Goal: Task Accomplishment & Management: Complete application form

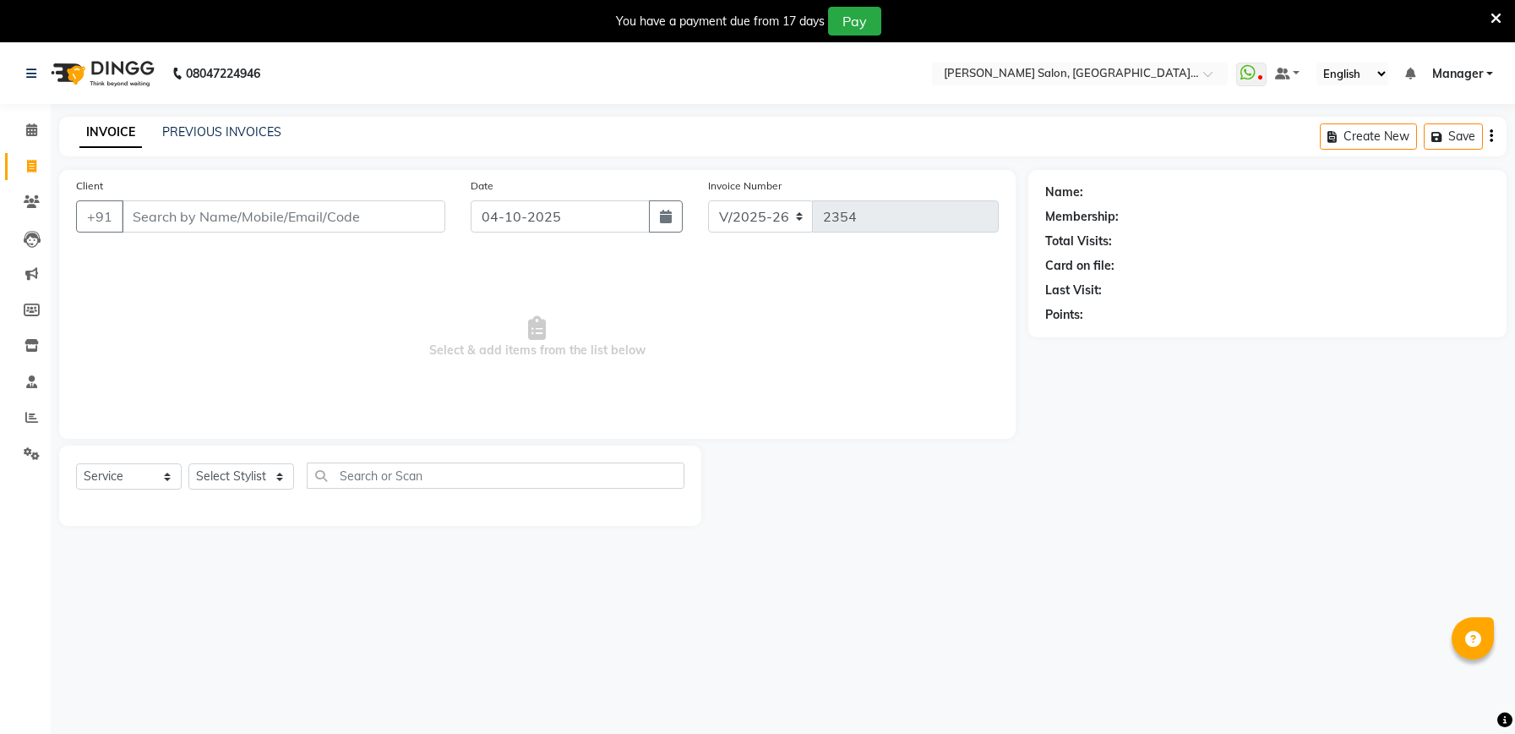
select select "6961"
select select "service"
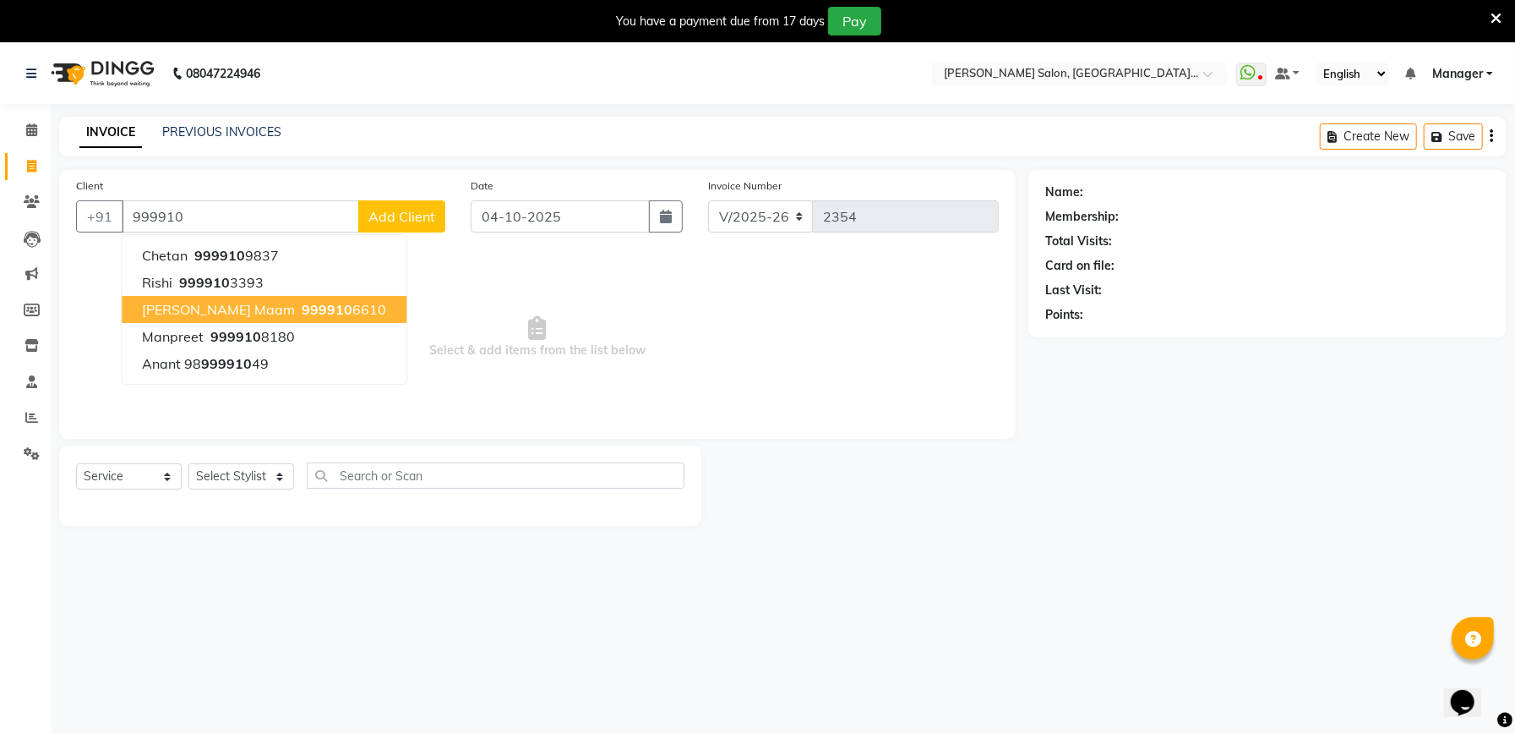
click at [302, 315] on span "999910" at bounding box center [327, 309] width 51 height 17
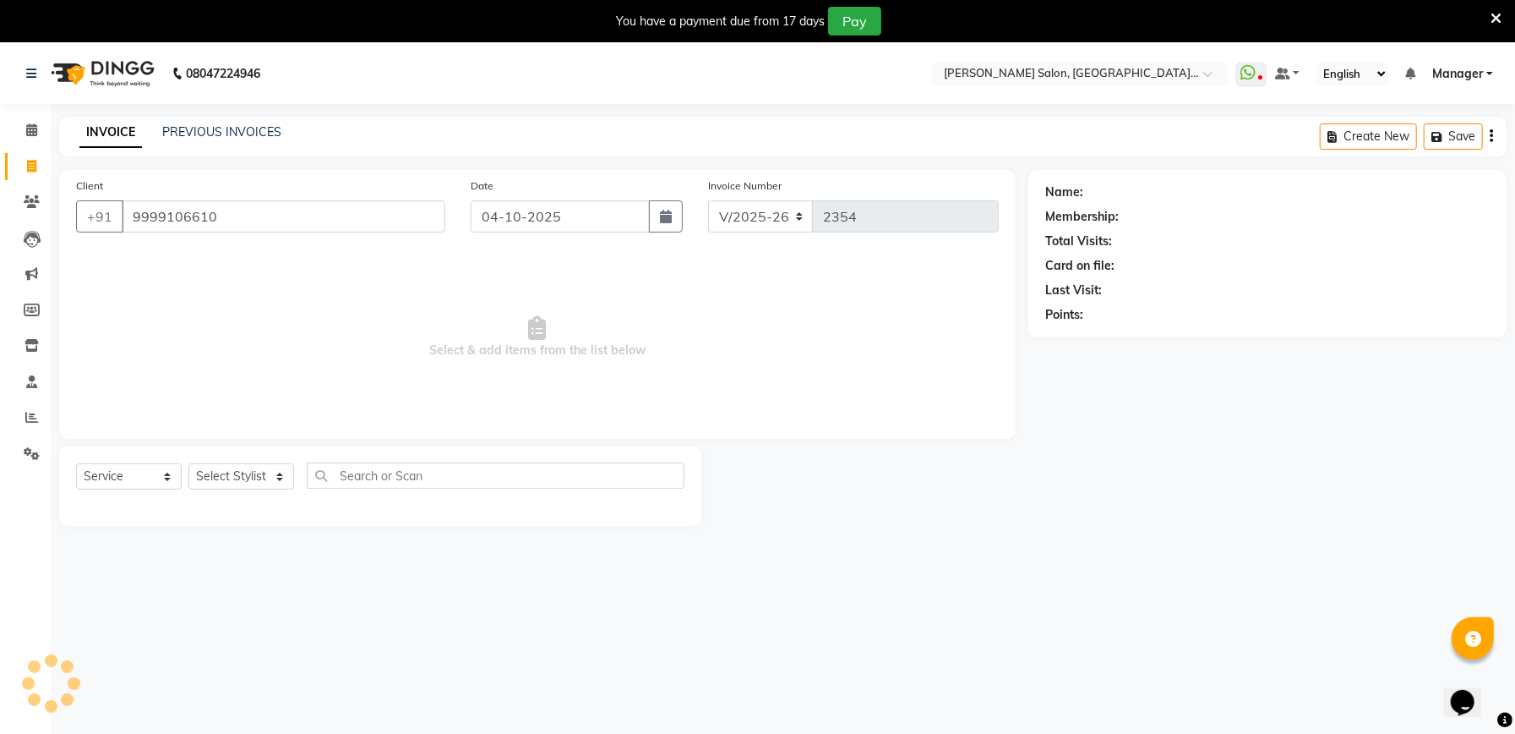
type input "9999106610"
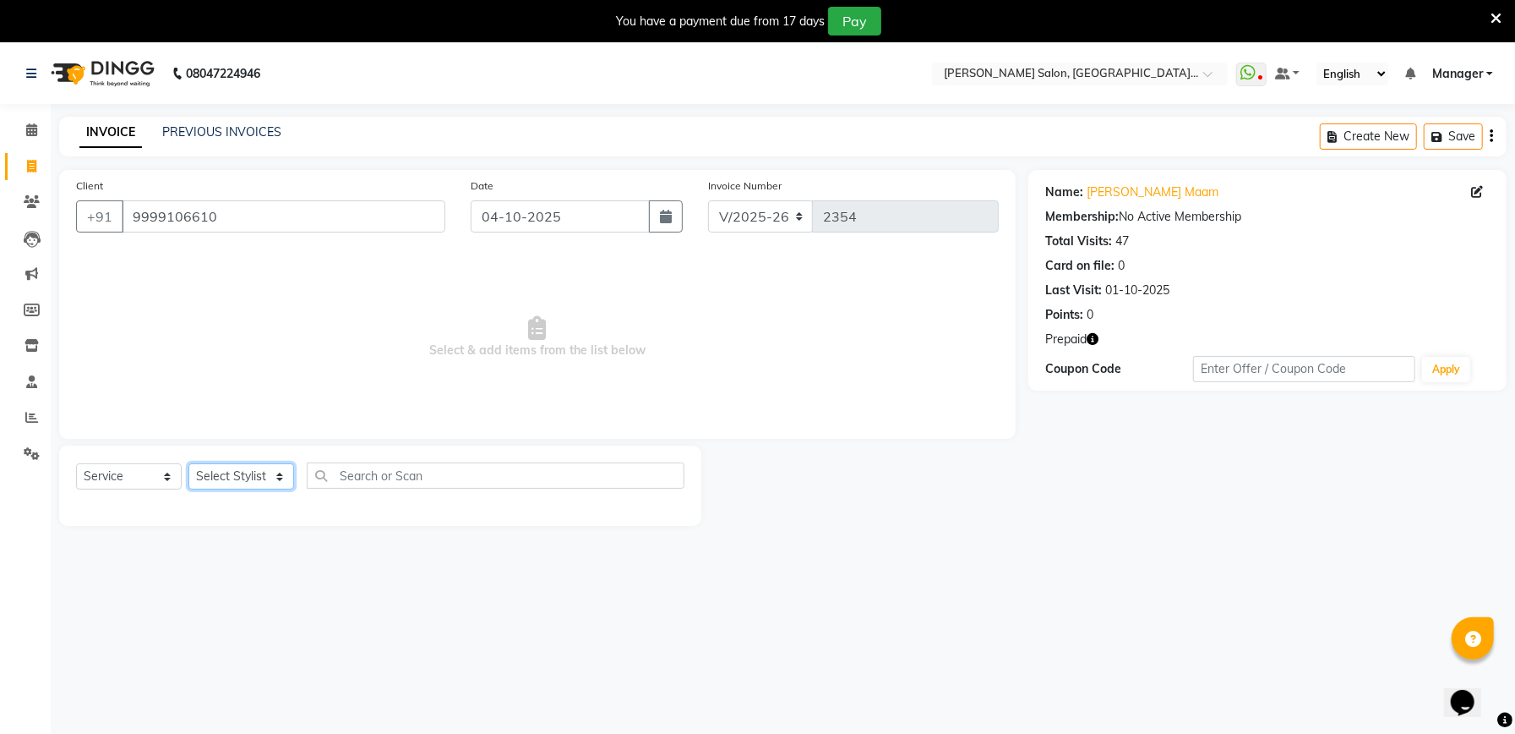
drag, startPoint x: 254, startPoint y: 478, endPoint x: 244, endPoint y: 478, distance: 9.3
click at [254, 478] on select "Select Stylist Abhishek Ajay Ashish Fayza Manager Manish NEGI PRADEEP Sonam Vik…" at bounding box center [241, 476] width 106 height 26
select select "57331"
click at [188, 463] on select "Select Stylist Abhishek Ajay Ashish Fayza Manager Manish NEGI PRADEEP Sonam Vik…" at bounding box center [241, 476] width 106 height 26
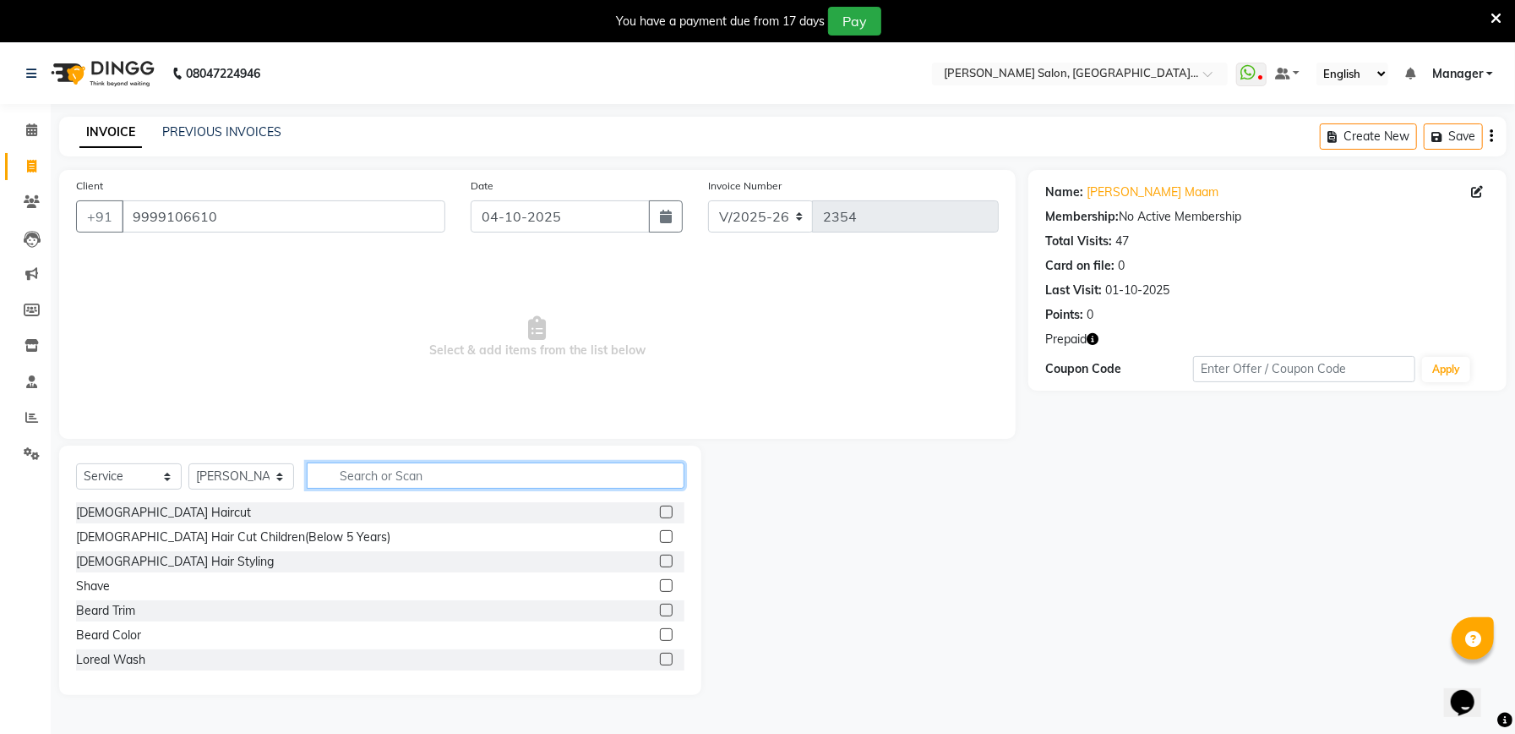
click at [494, 474] on input "text" at bounding box center [496, 475] width 378 height 26
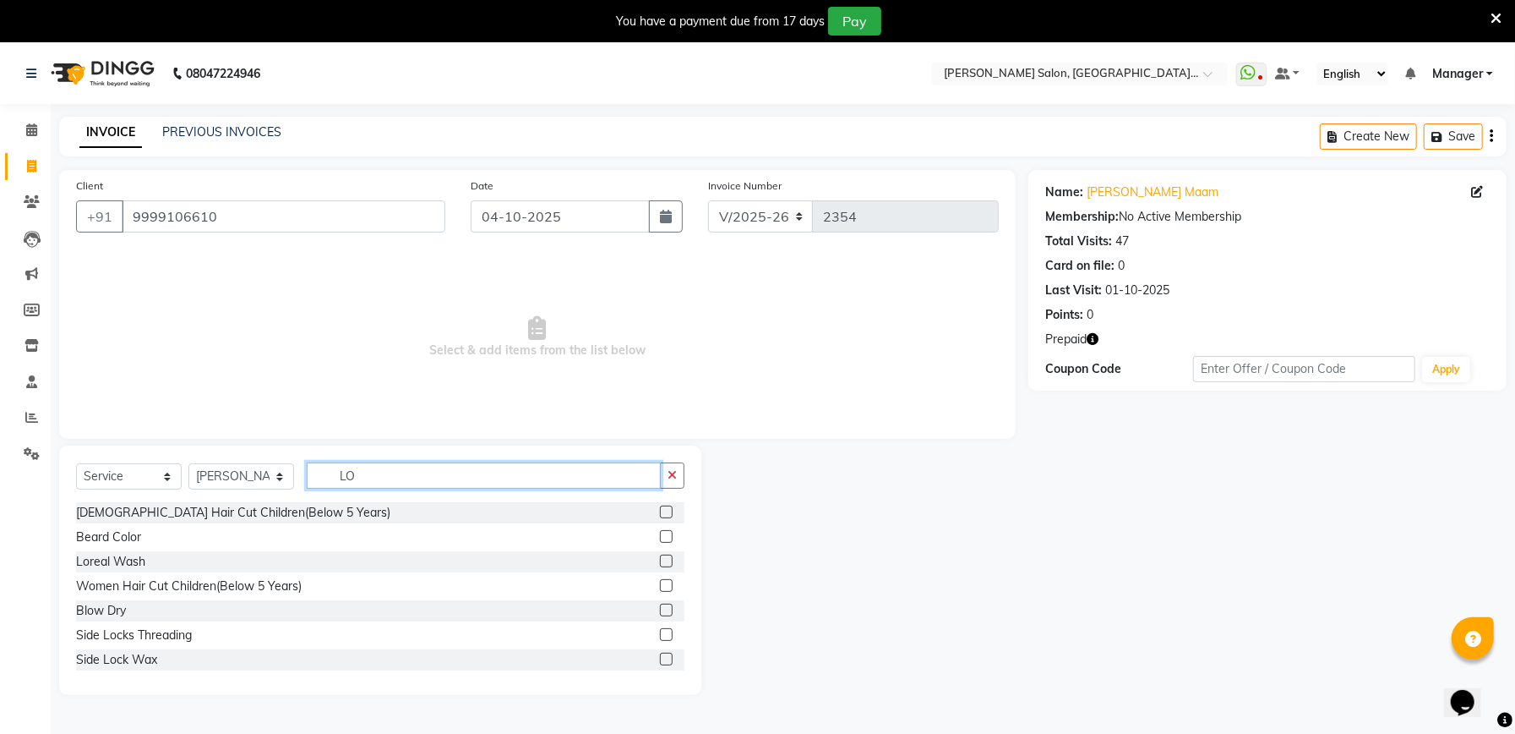
type input "LO"
click at [660, 561] on label at bounding box center [666, 560] width 13 height 13
click at [660, 561] on input "checkbox" at bounding box center [665, 561] width 11 height 11
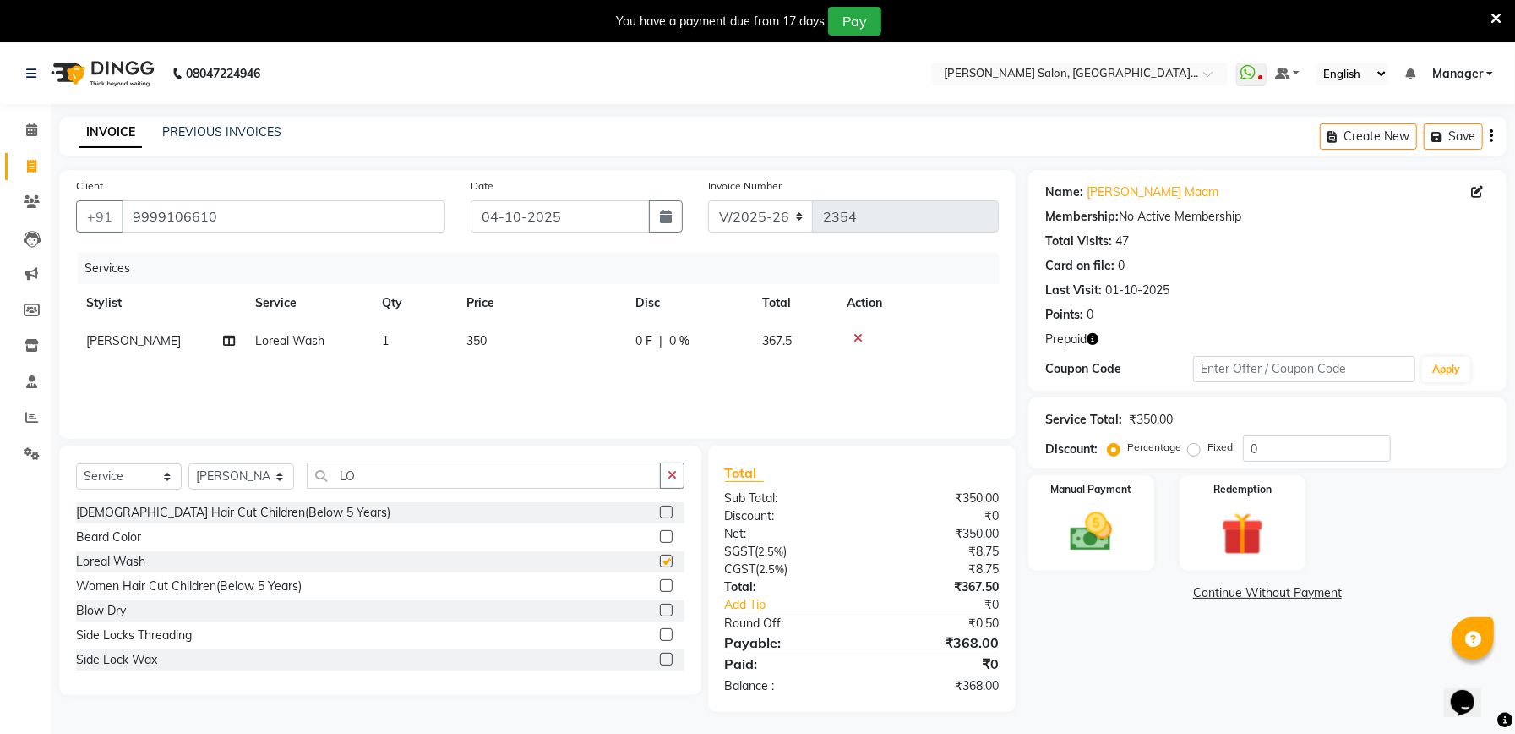
checkbox input "false"
click at [1275, 374] on input "text" at bounding box center [1304, 369] width 222 height 26
type input "4"
click at [1282, 453] on input "0" at bounding box center [1317, 448] width 148 height 26
type input "04.76"
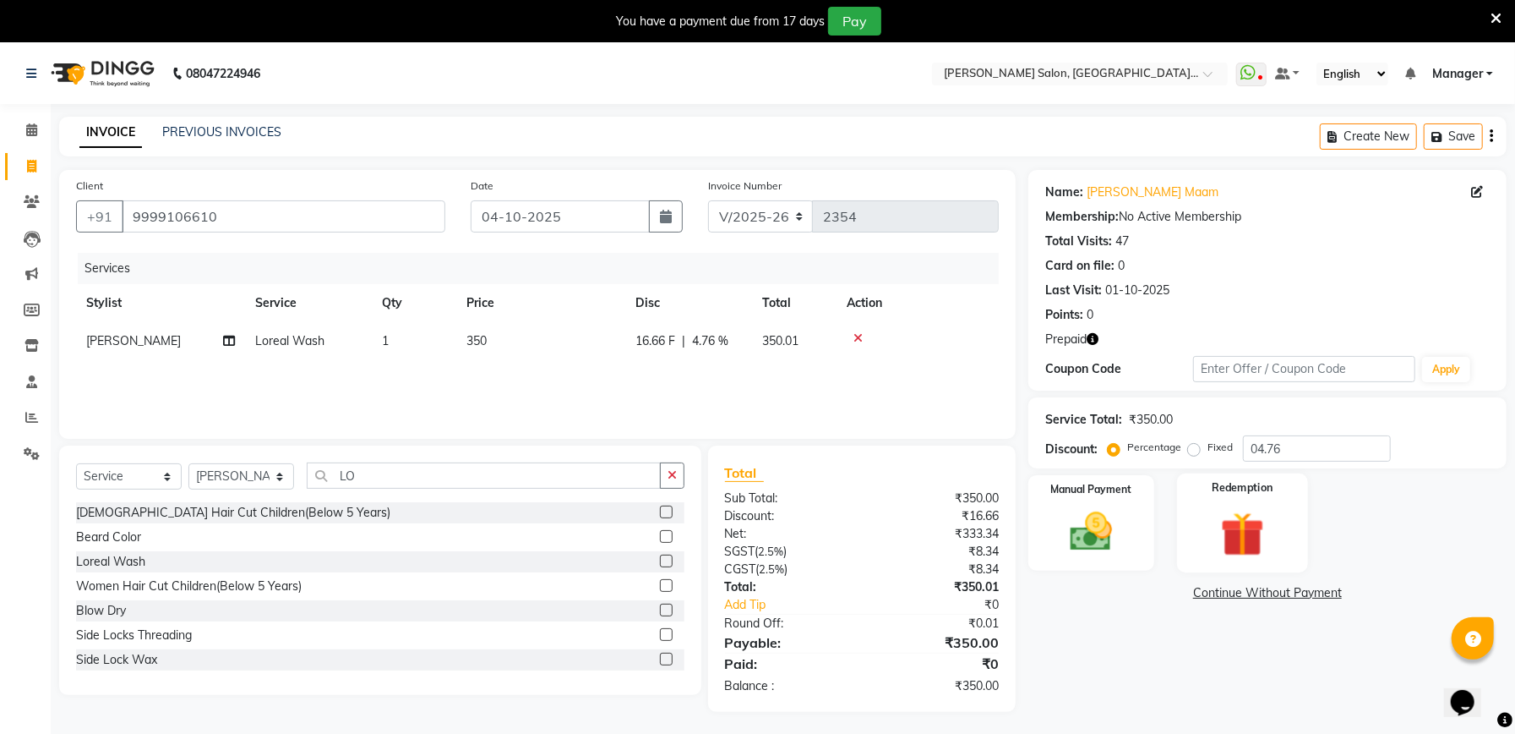
click at [1215, 534] on img at bounding box center [1243, 533] width 72 height 55
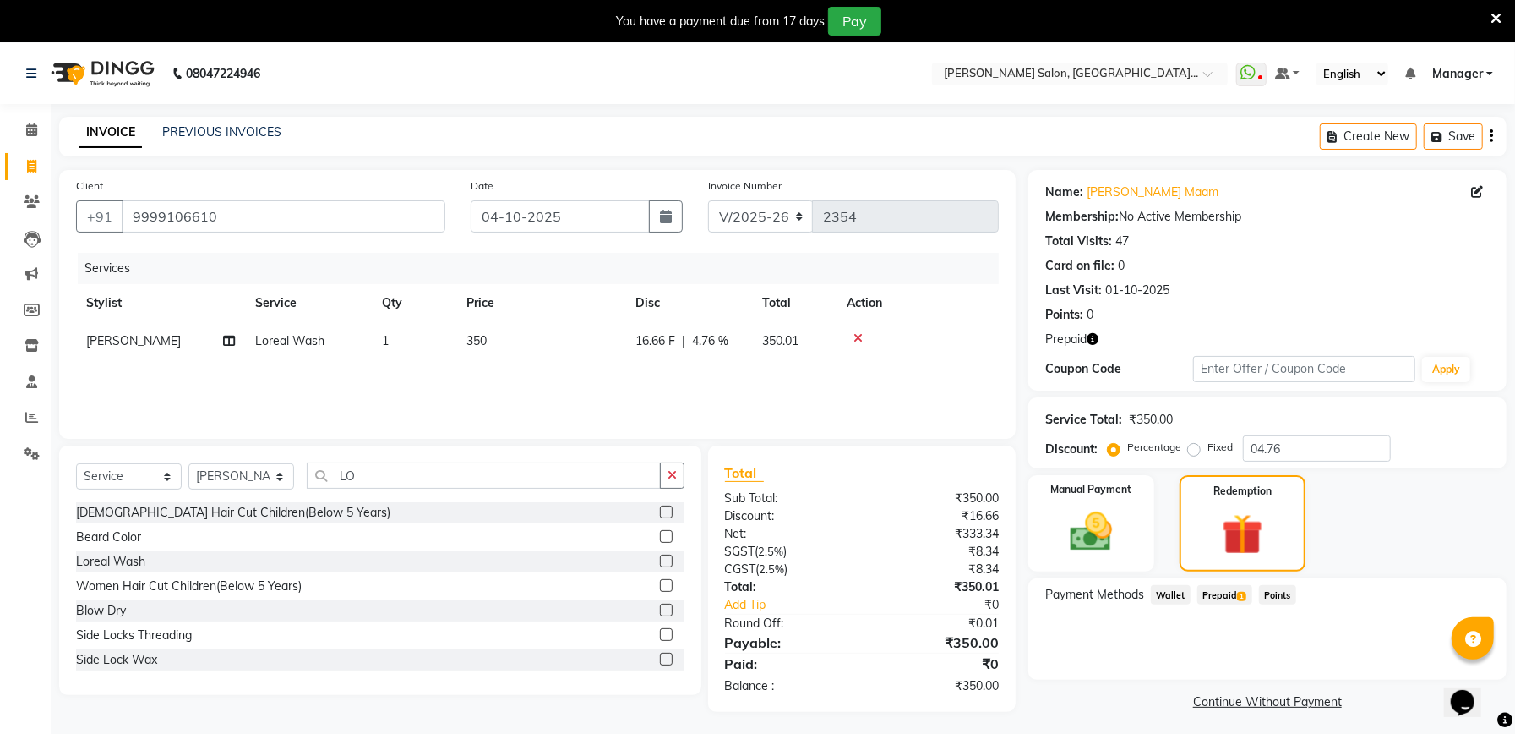
click at [1217, 596] on span "Prepaid 1" at bounding box center [1225, 594] width 55 height 19
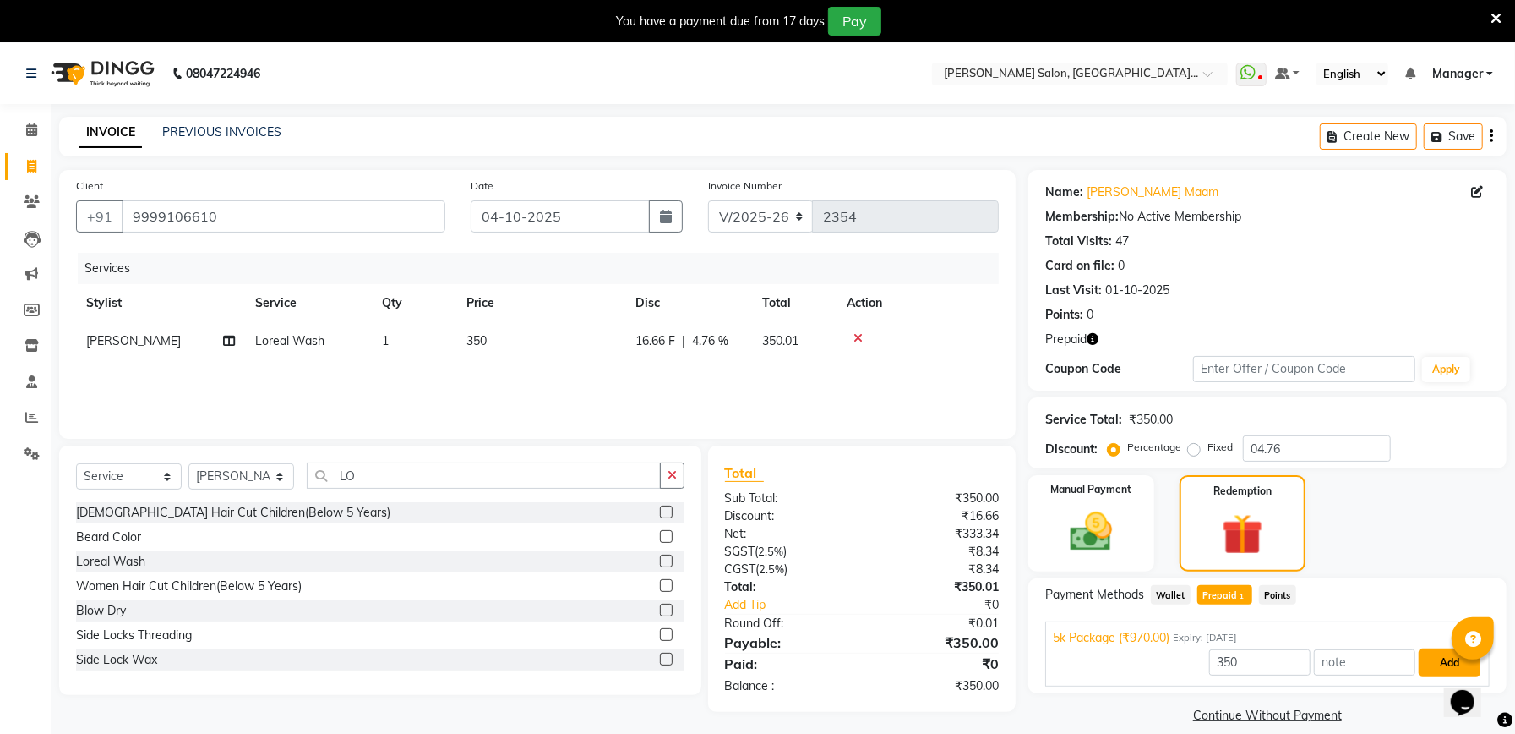
click at [1448, 663] on button "Add" at bounding box center [1450, 662] width 62 height 29
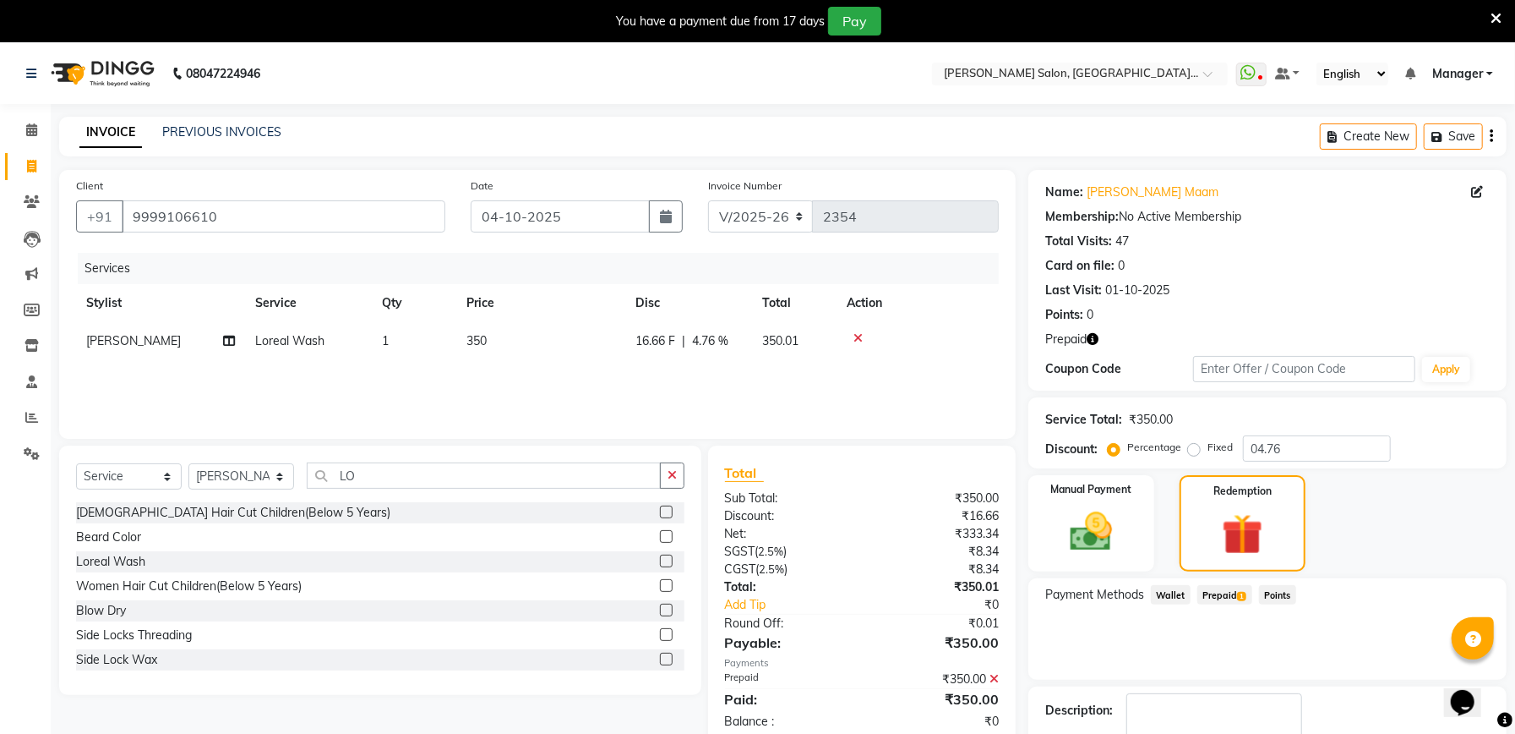
scroll to position [102, 0]
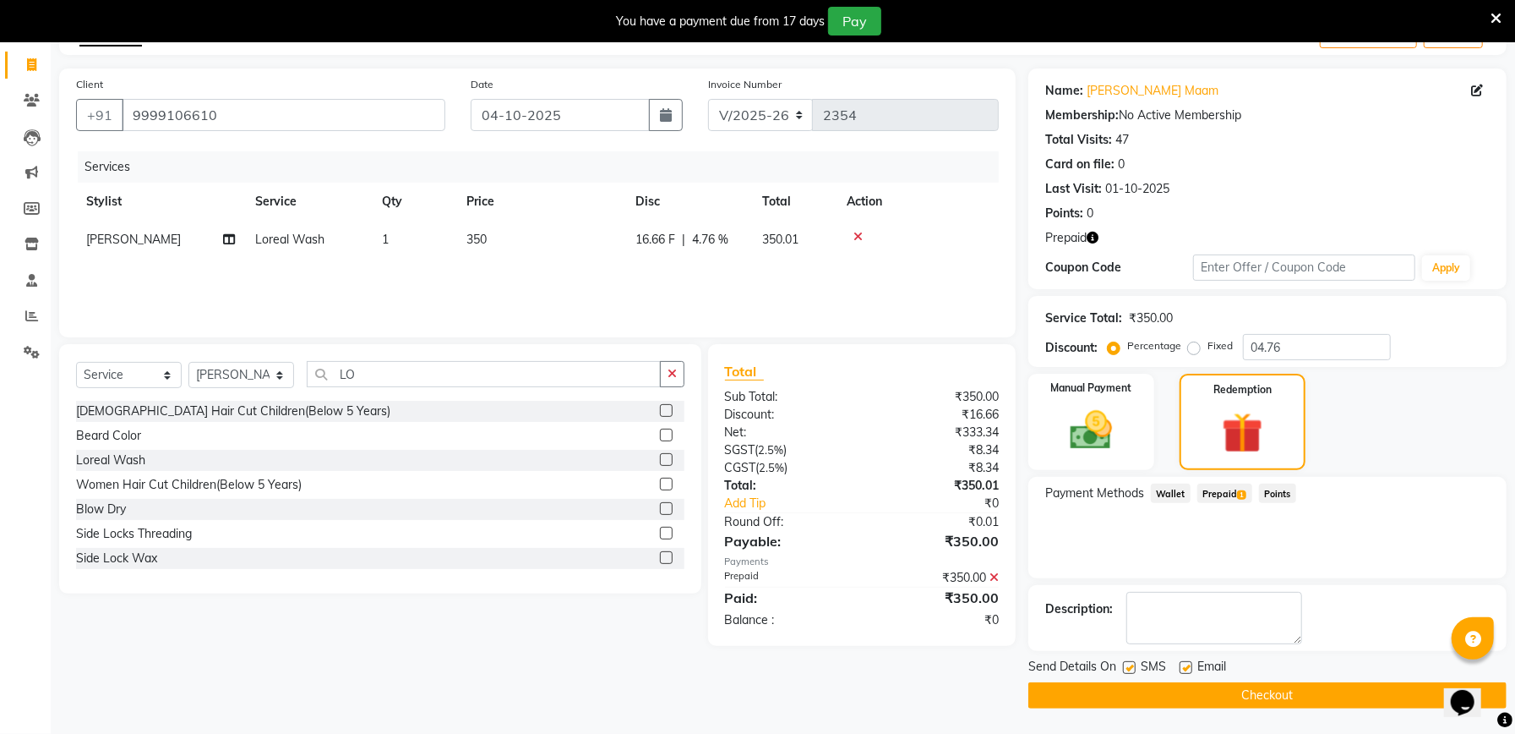
click at [1293, 691] on button "Checkout" at bounding box center [1268, 695] width 478 height 26
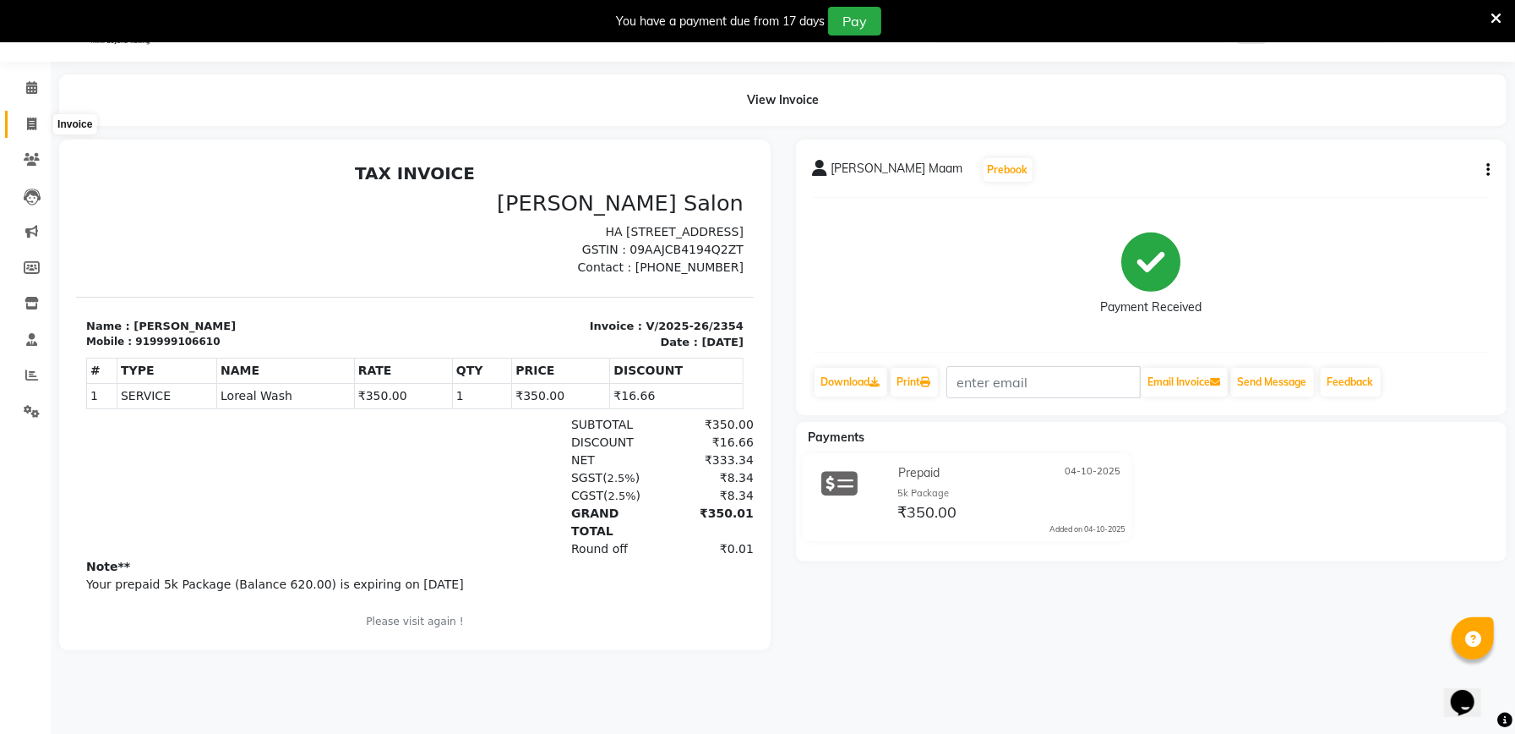
click at [28, 126] on icon at bounding box center [31, 123] width 9 height 13
select select "service"
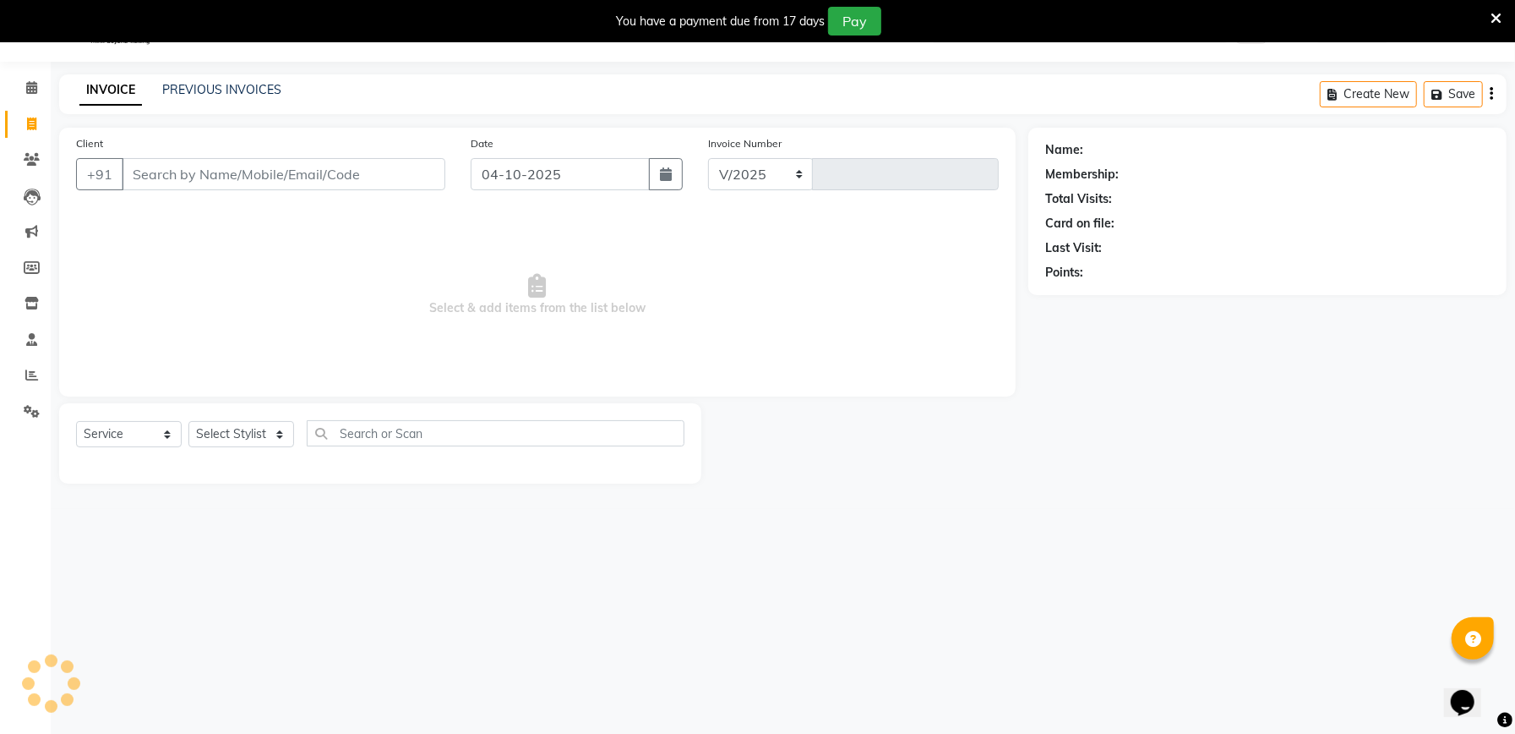
select select "6961"
type input "2355"
click at [177, 181] on input "Client" at bounding box center [284, 174] width 324 height 32
type input "8"
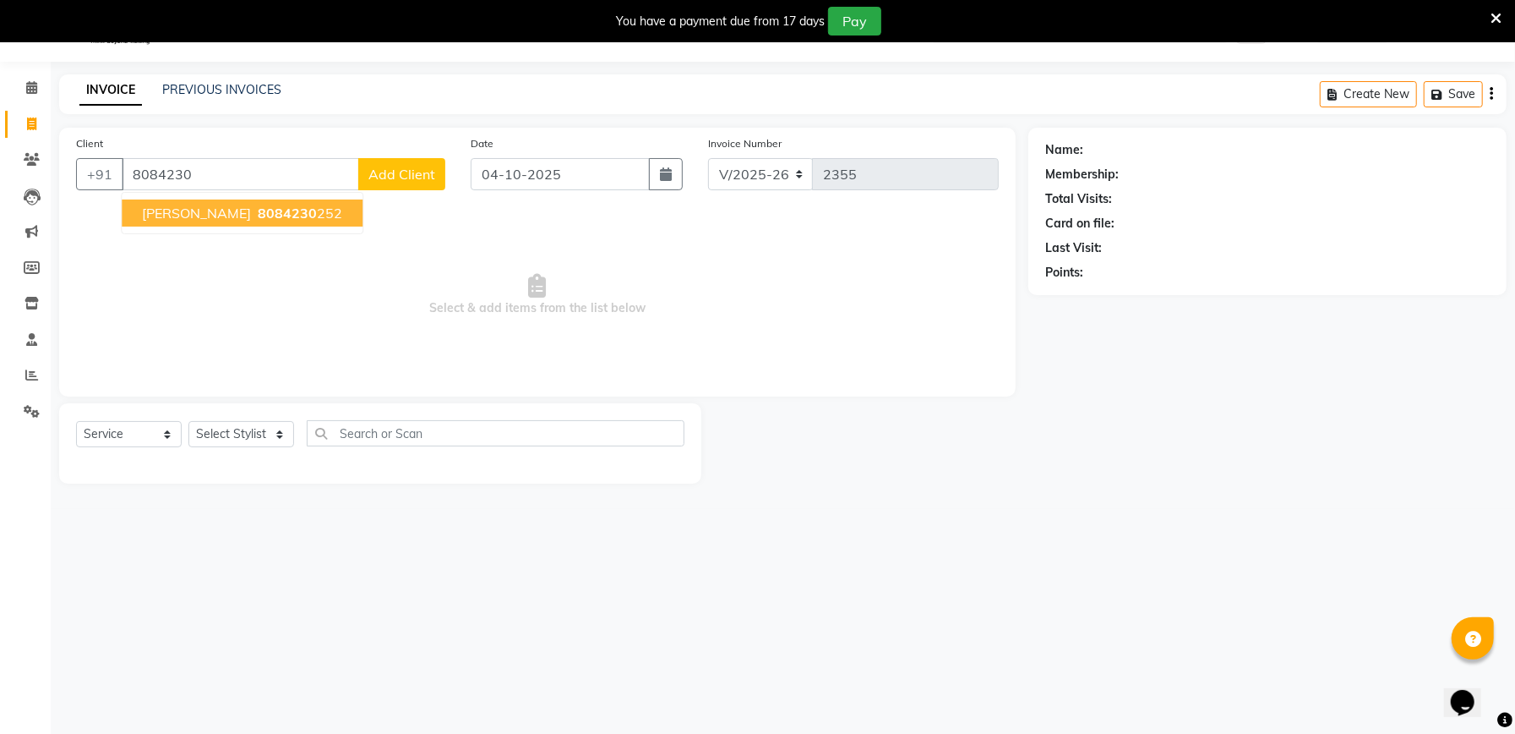
click at [235, 207] on span "[PERSON_NAME]" at bounding box center [196, 213] width 109 height 17
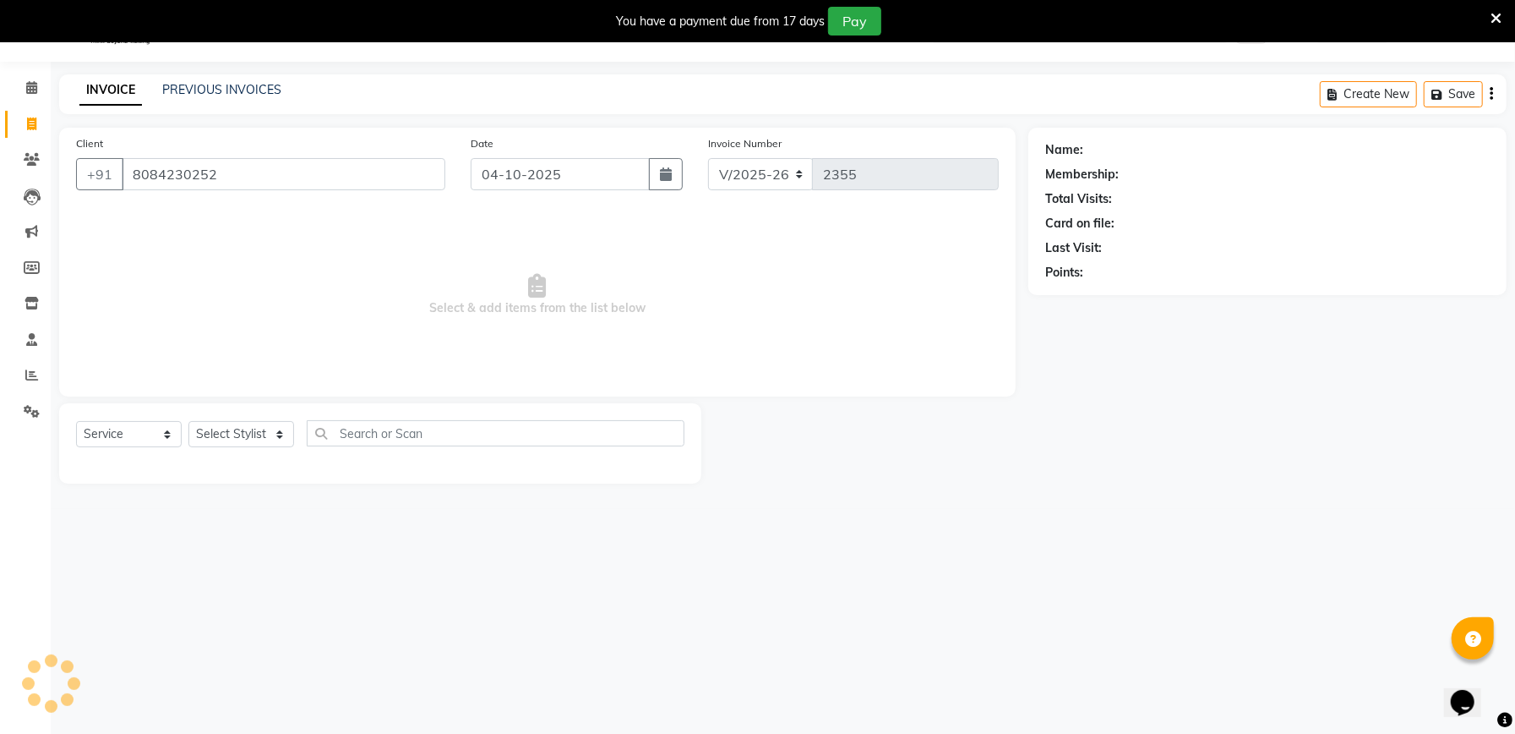
type input "8084230252"
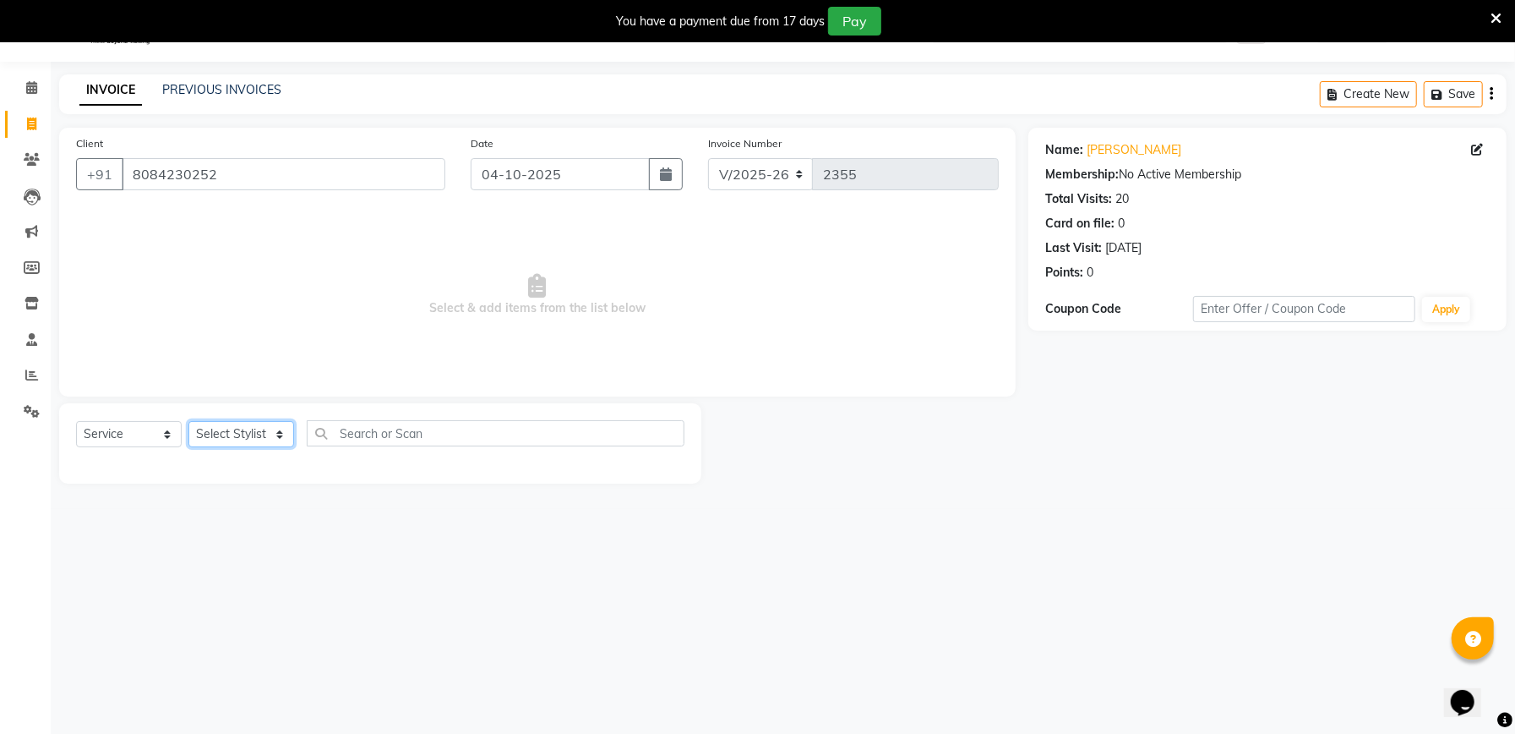
click at [248, 436] on select "Select Stylist Abhishek Ajay Ashish Fayza Manager Manish NEGI PRADEEP Sonam Vik…" at bounding box center [241, 434] width 106 height 26
select select "57330"
click at [188, 421] on select "Select Stylist Abhishek Ajay Ashish Fayza Manager Manish NEGI PRADEEP Sonam Vik…" at bounding box center [241, 434] width 106 height 26
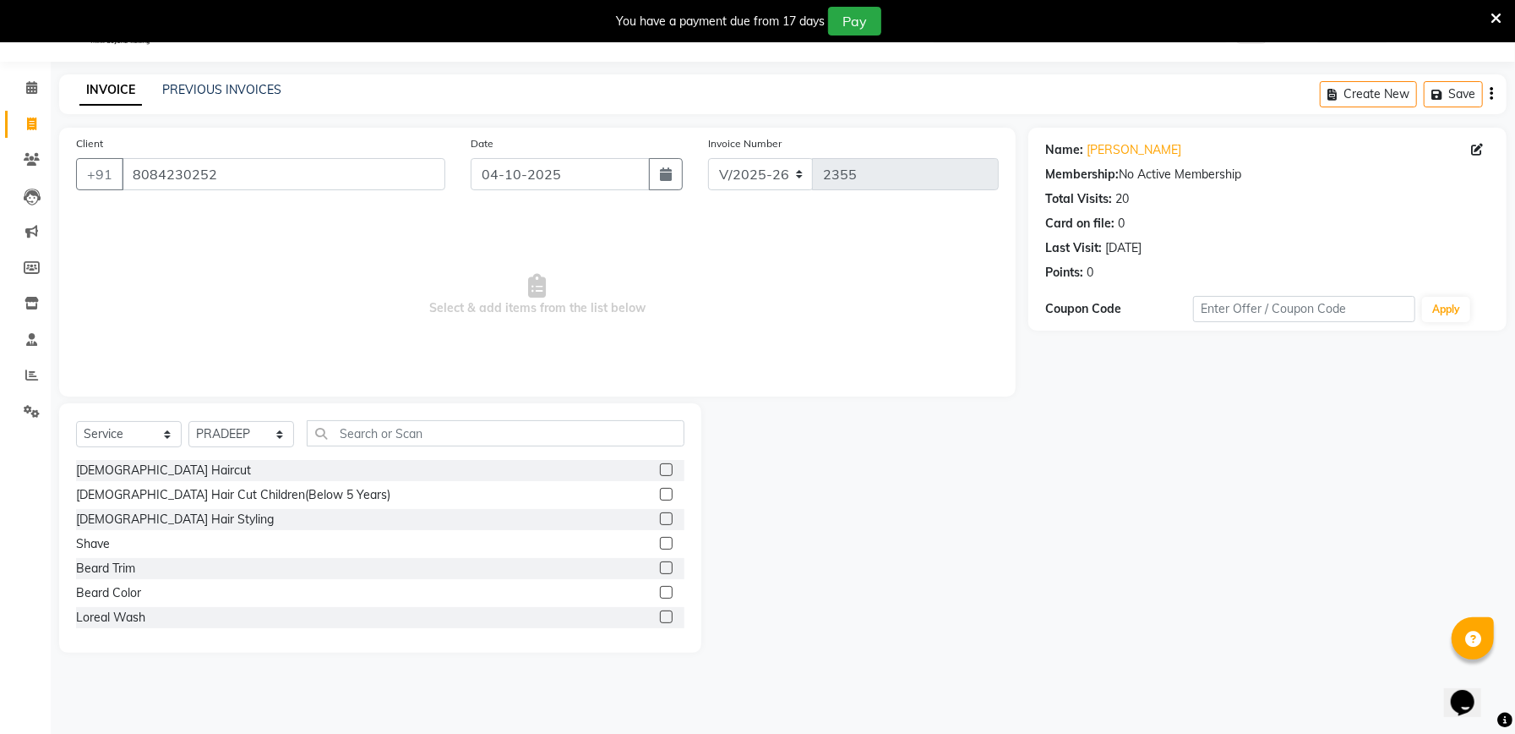
click at [660, 541] on label at bounding box center [666, 543] width 13 height 13
click at [660, 541] on input "checkbox" at bounding box center [665, 543] width 11 height 11
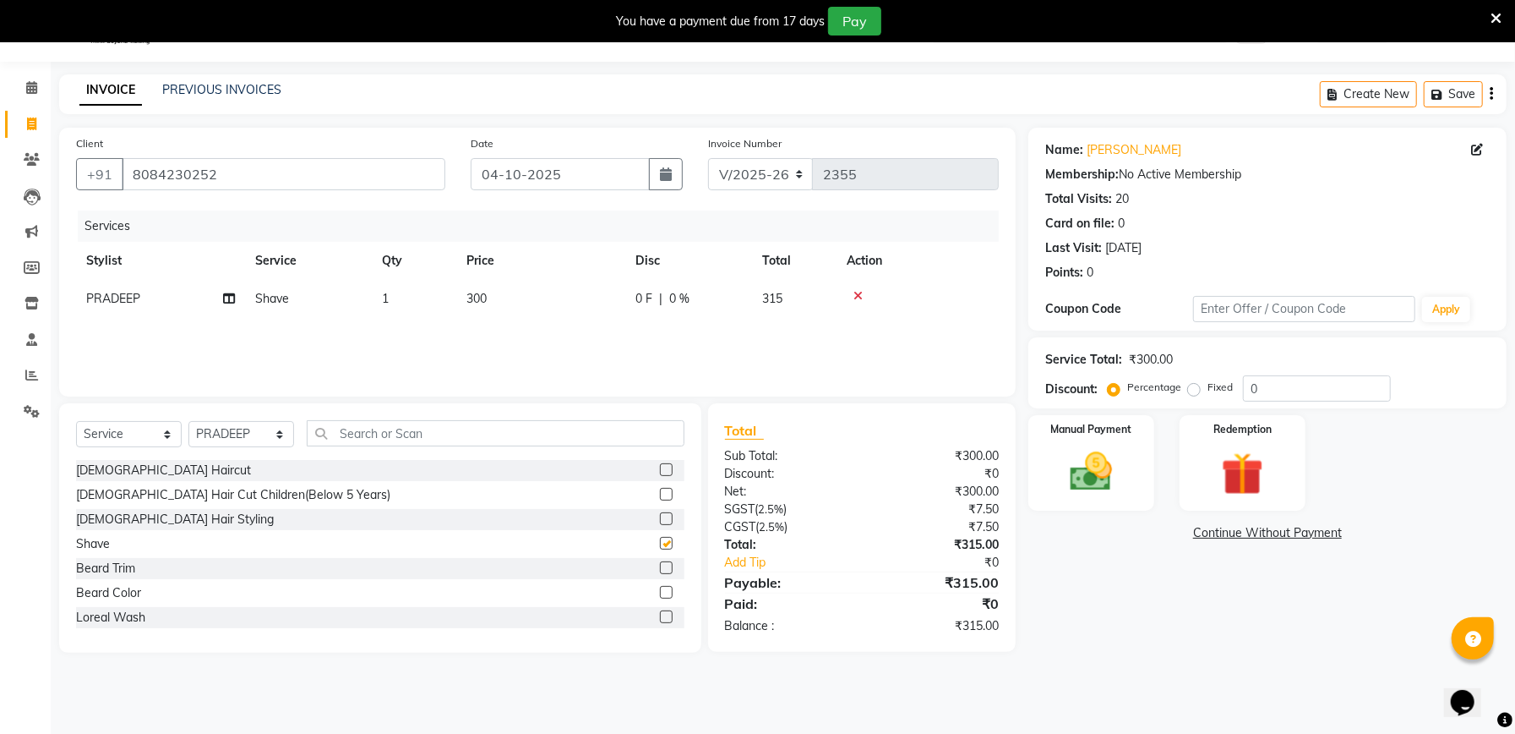
checkbox input "false"
click at [1306, 396] on input "0" at bounding box center [1317, 388] width 148 height 26
type input "04.76"
click at [1133, 500] on div "Manual Payment" at bounding box center [1091, 462] width 131 height 99
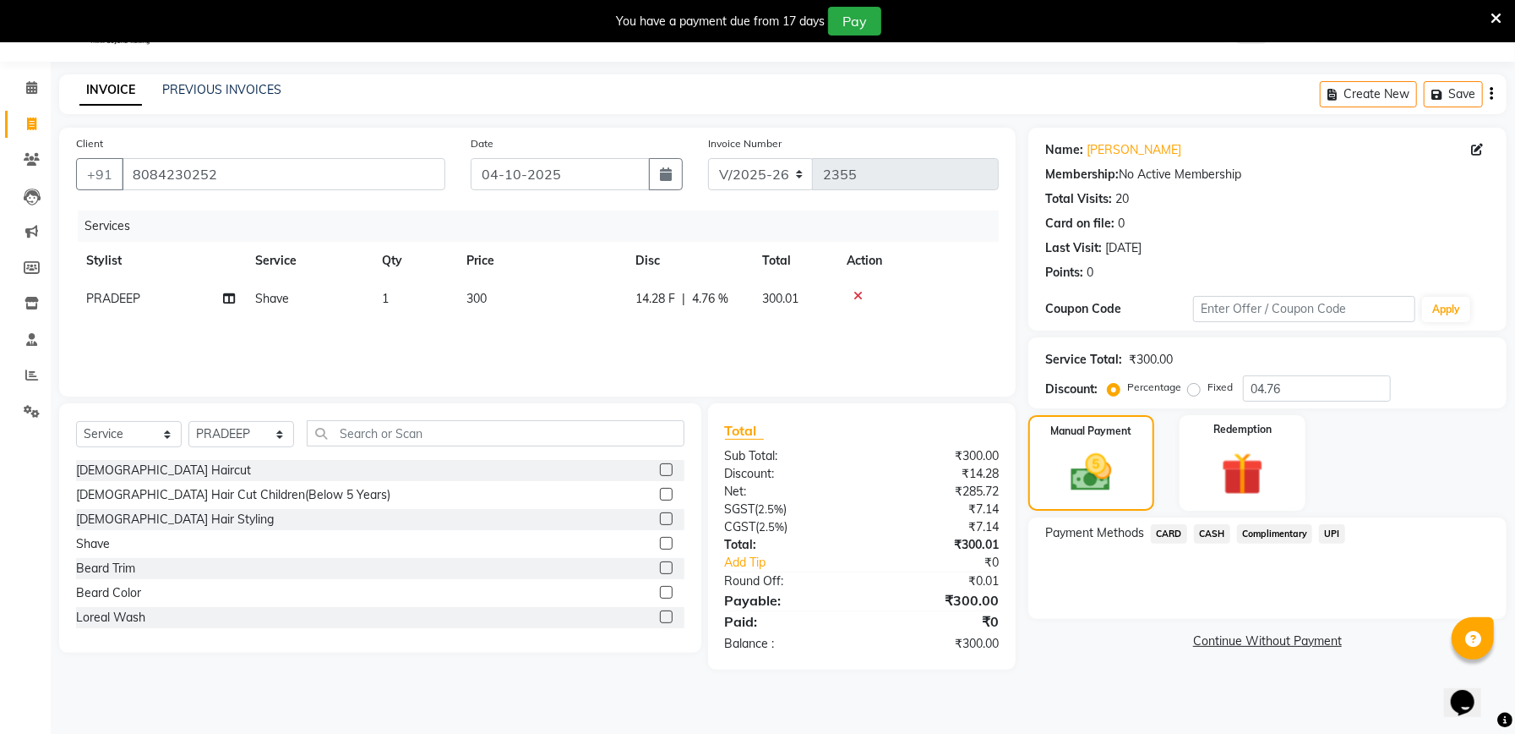
click at [1334, 532] on span "UPI" at bounding box center [1332, 533] width 26 height 19
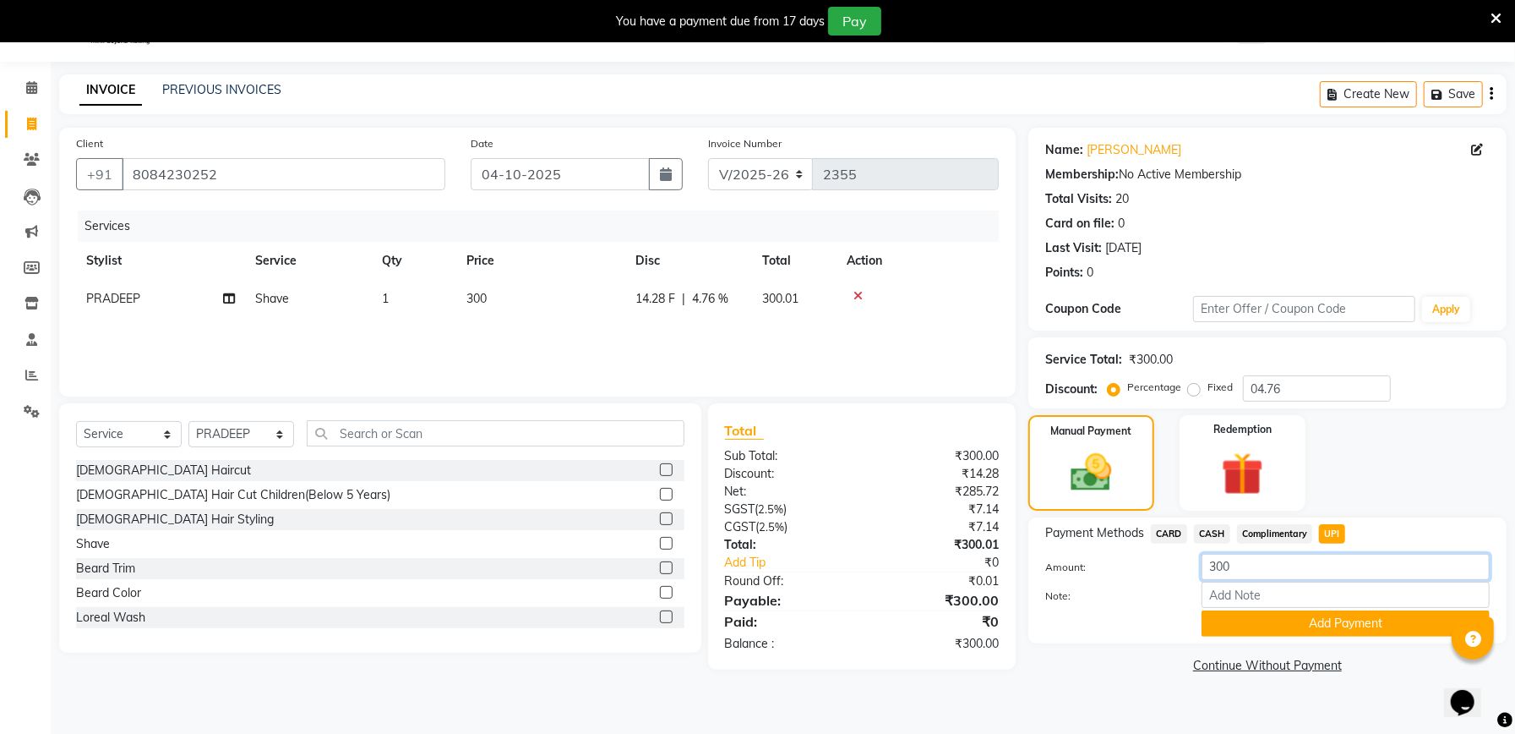
click at [1300, 570] on input "300" at bounding box center [1346, 567] width 288 height 26
type input "3"
type input "500"
click at [1289, 627] on button "Add Payment" at bounding box center [1346, 623] width 288 height 26
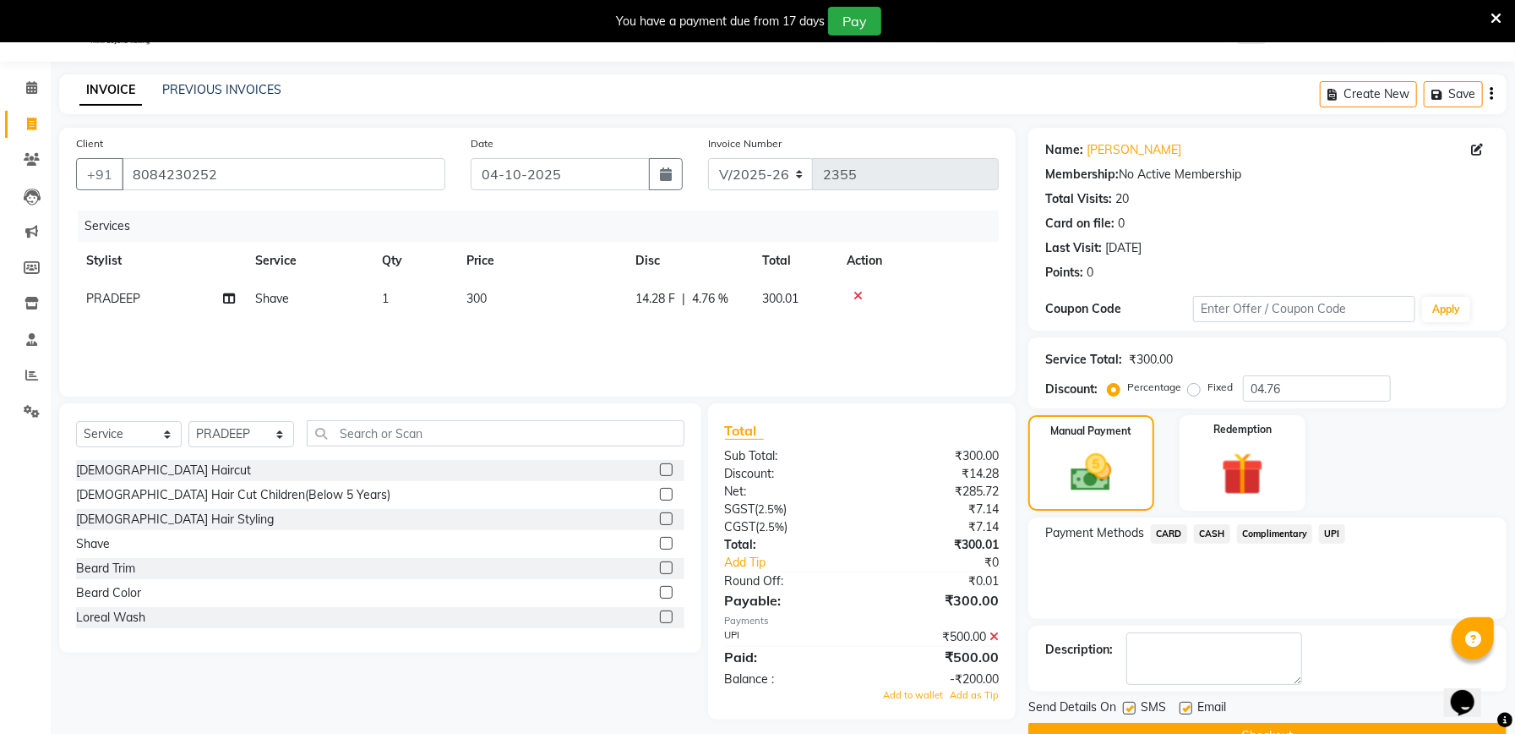
scroll to position [85, 0]
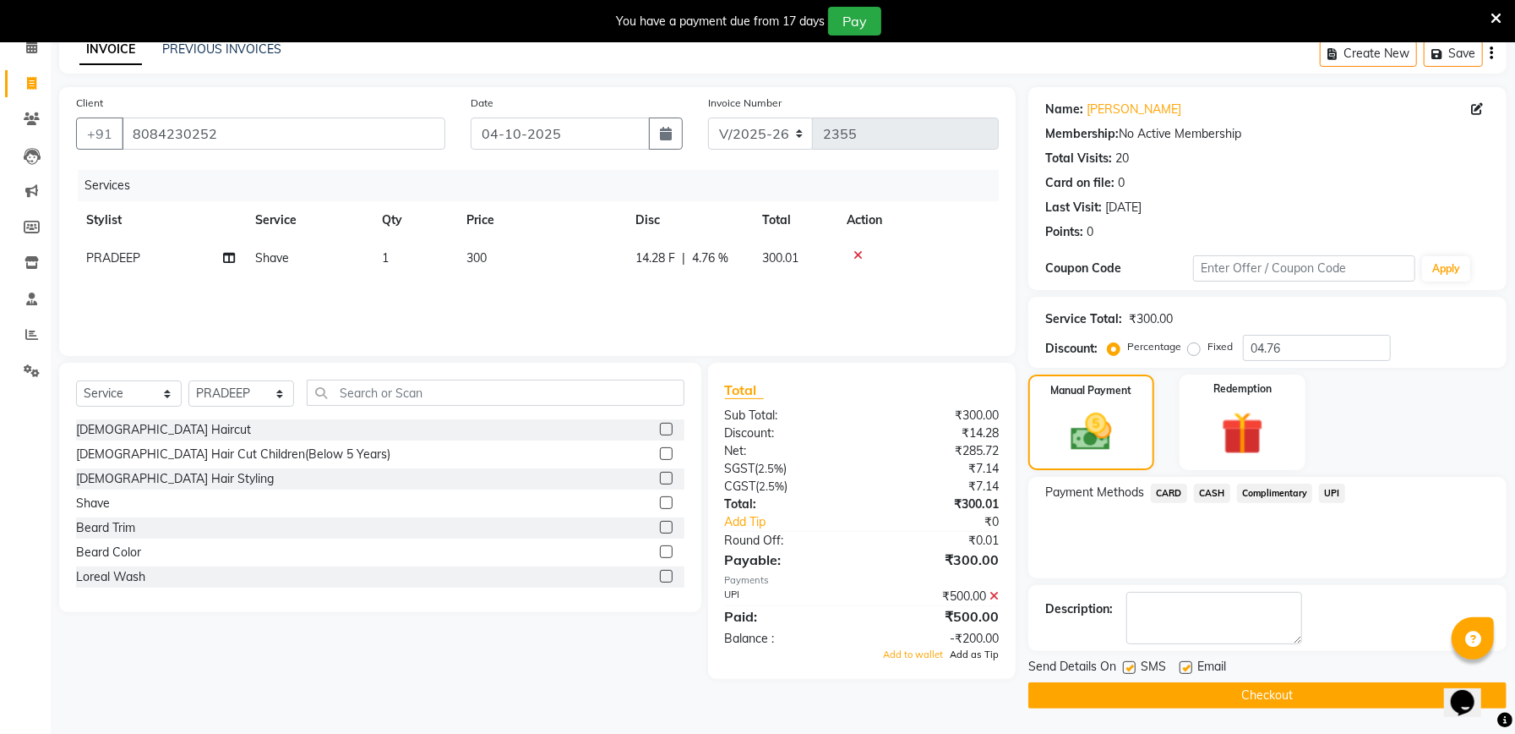
click at [991, 656] on span "Add as Tip" at bounding box center [974, 654] width 49 height 12
click at [1116, 682] on button "Checkout" at bounding box center [1268, 695] width 478 height 26
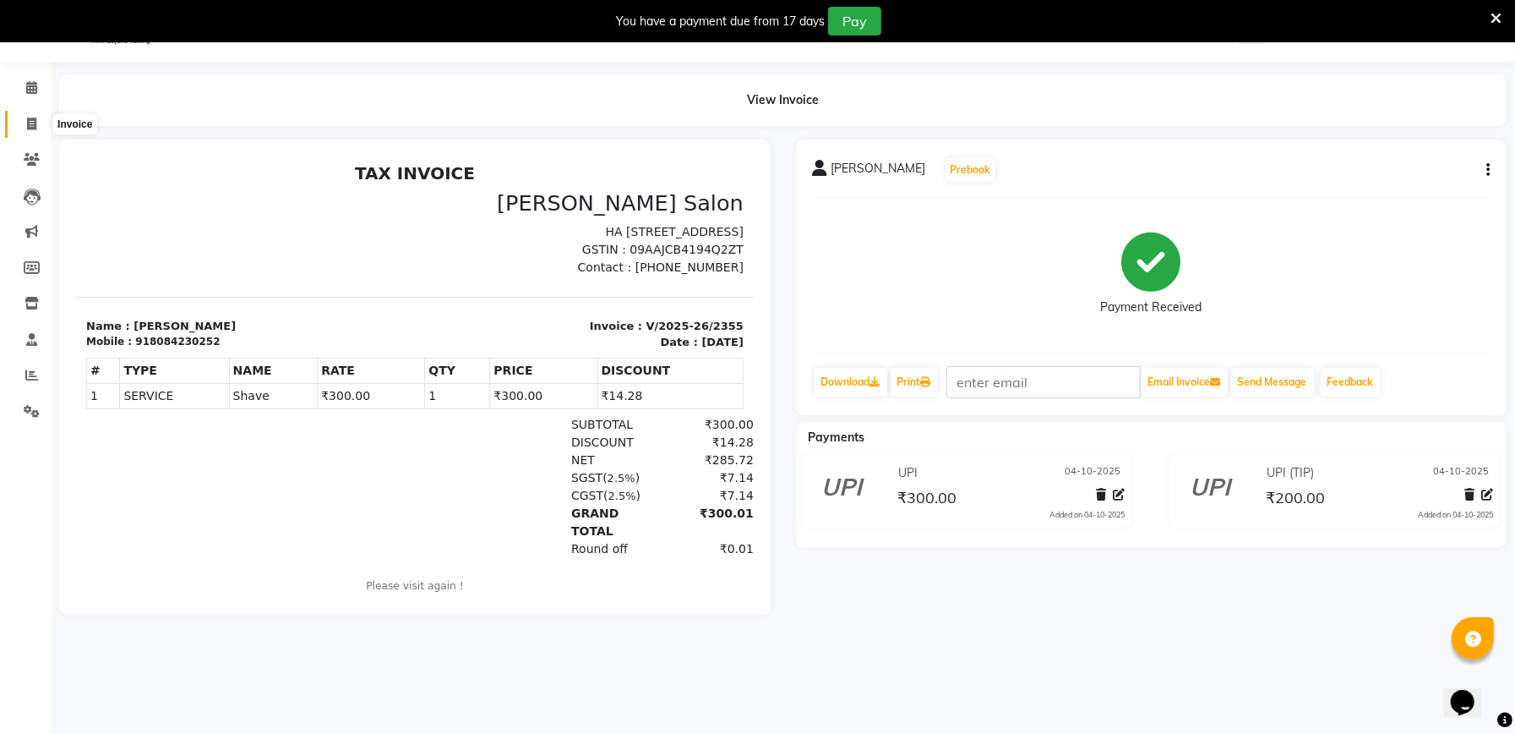
click at [28, 120] on icon at bounding box center [31, 123] width 9 height 13
select select "service"
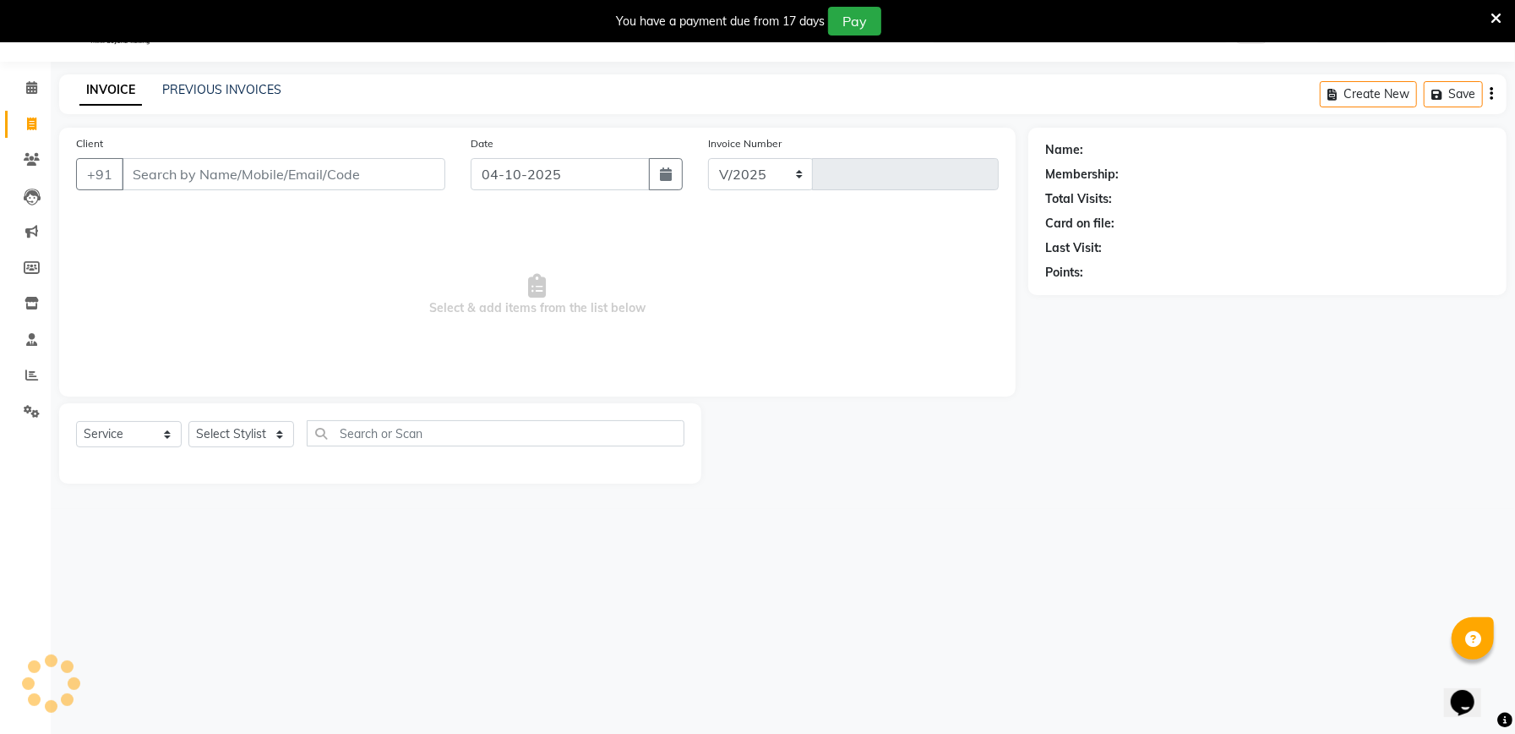
select select "6961"
type input "2356"
click at [1499, 17] on icon at bounding box center [1496, 18] width 11 height 15
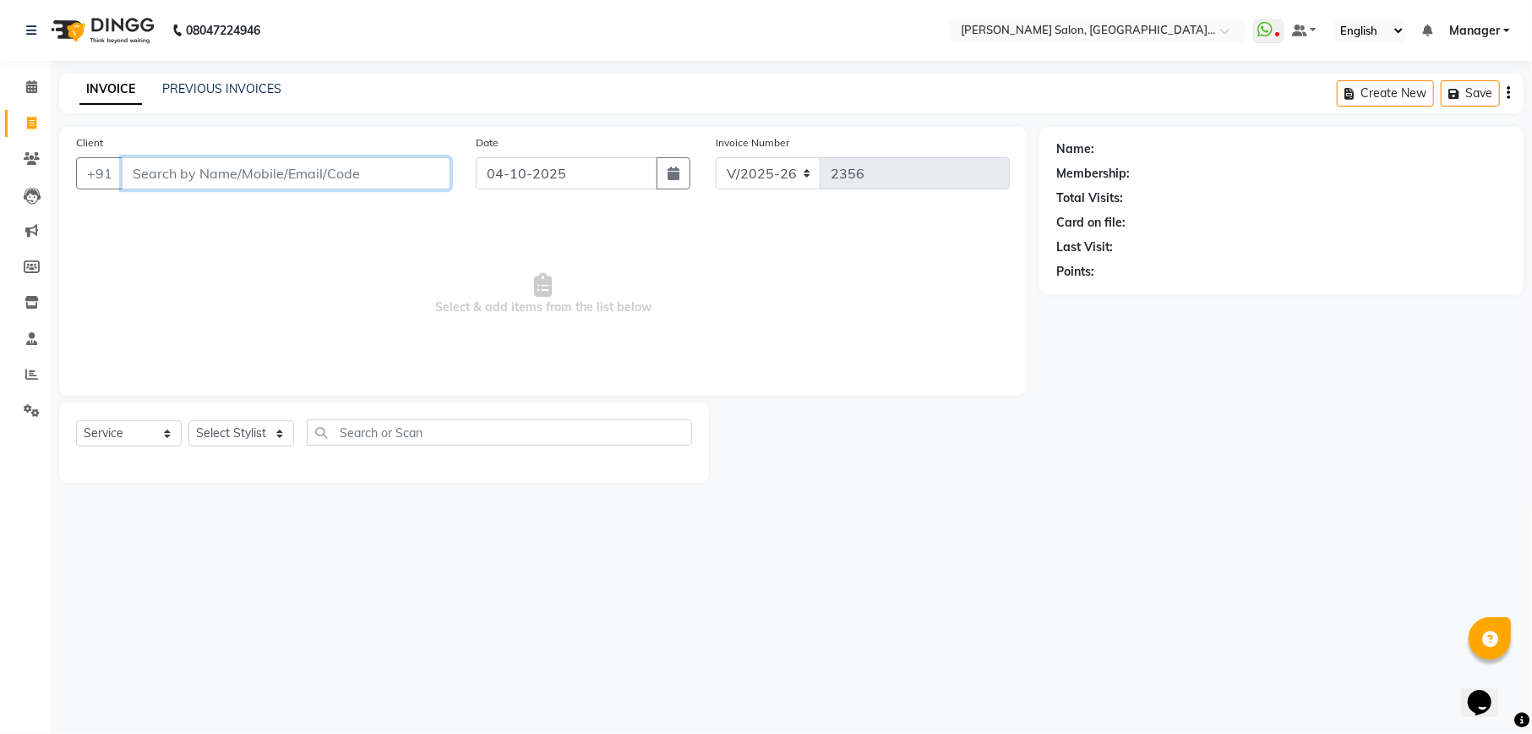
click at [147, 170] on input "Client" at bounding box center [286, 173] width 329 height 32
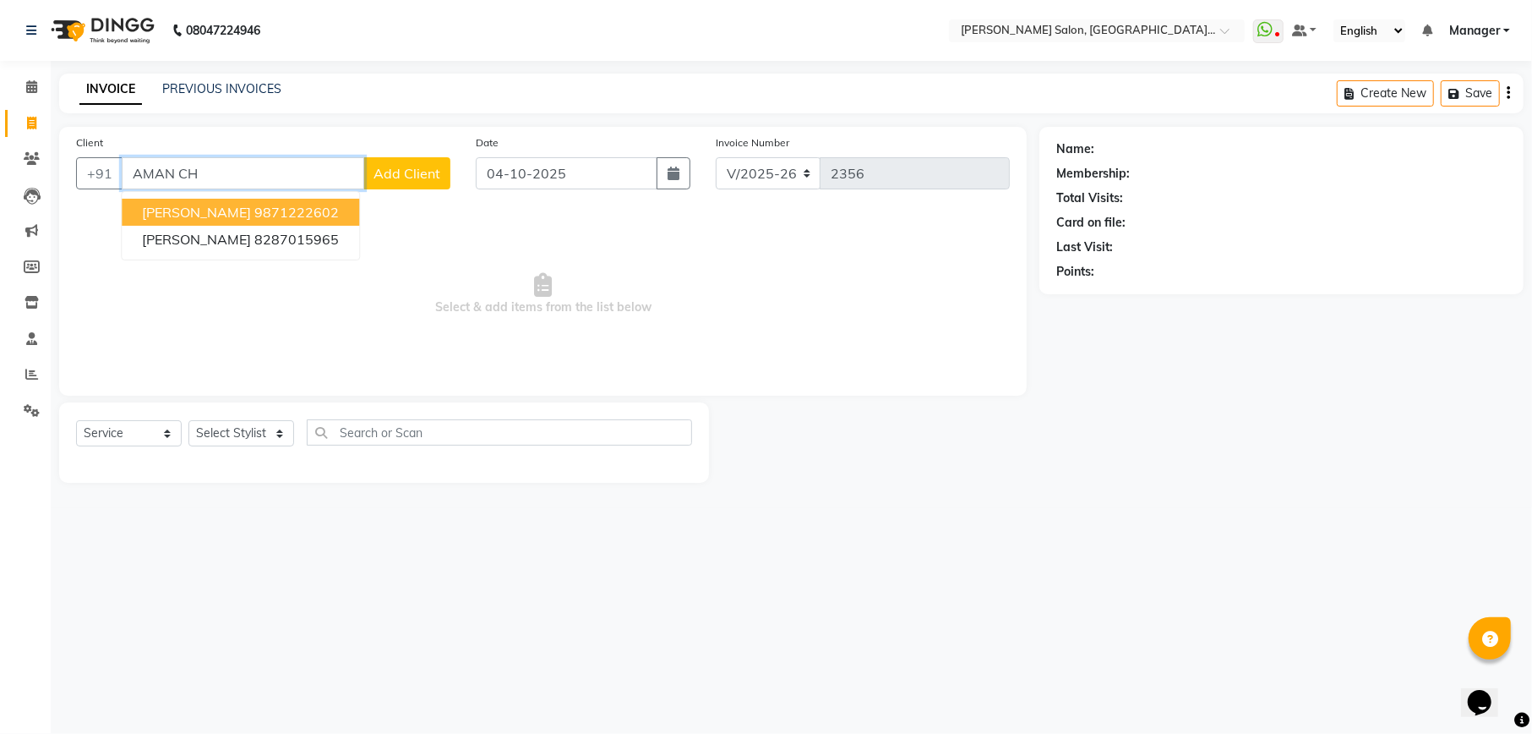
click at [275, 205] on ngb-highlight "9871222602" at bounding box center [296, 212] width 85 height 17
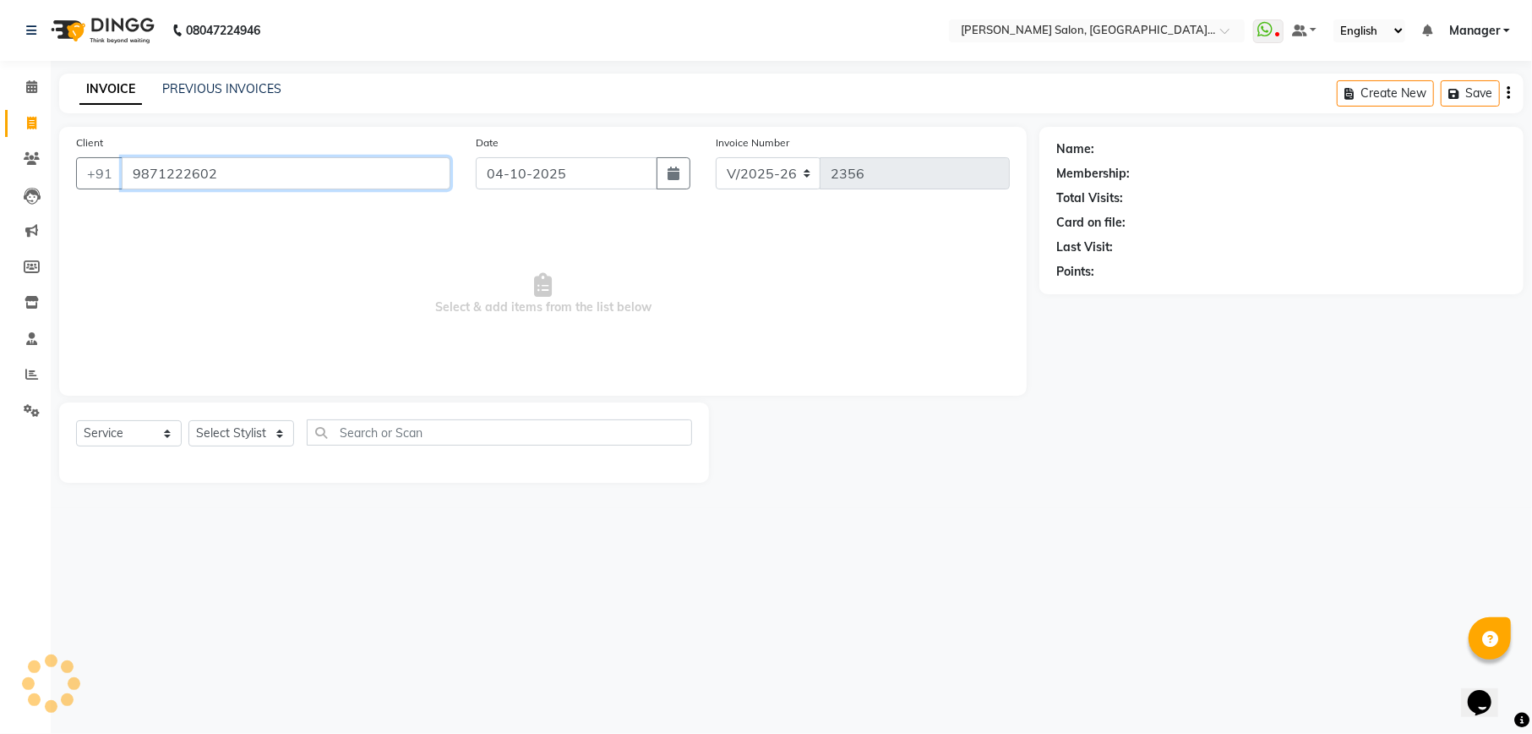
type input "9871222602"
click at [1140, 147] on link "Aman Chabbra" at bounding box center [1145, 149] width 95 height 18
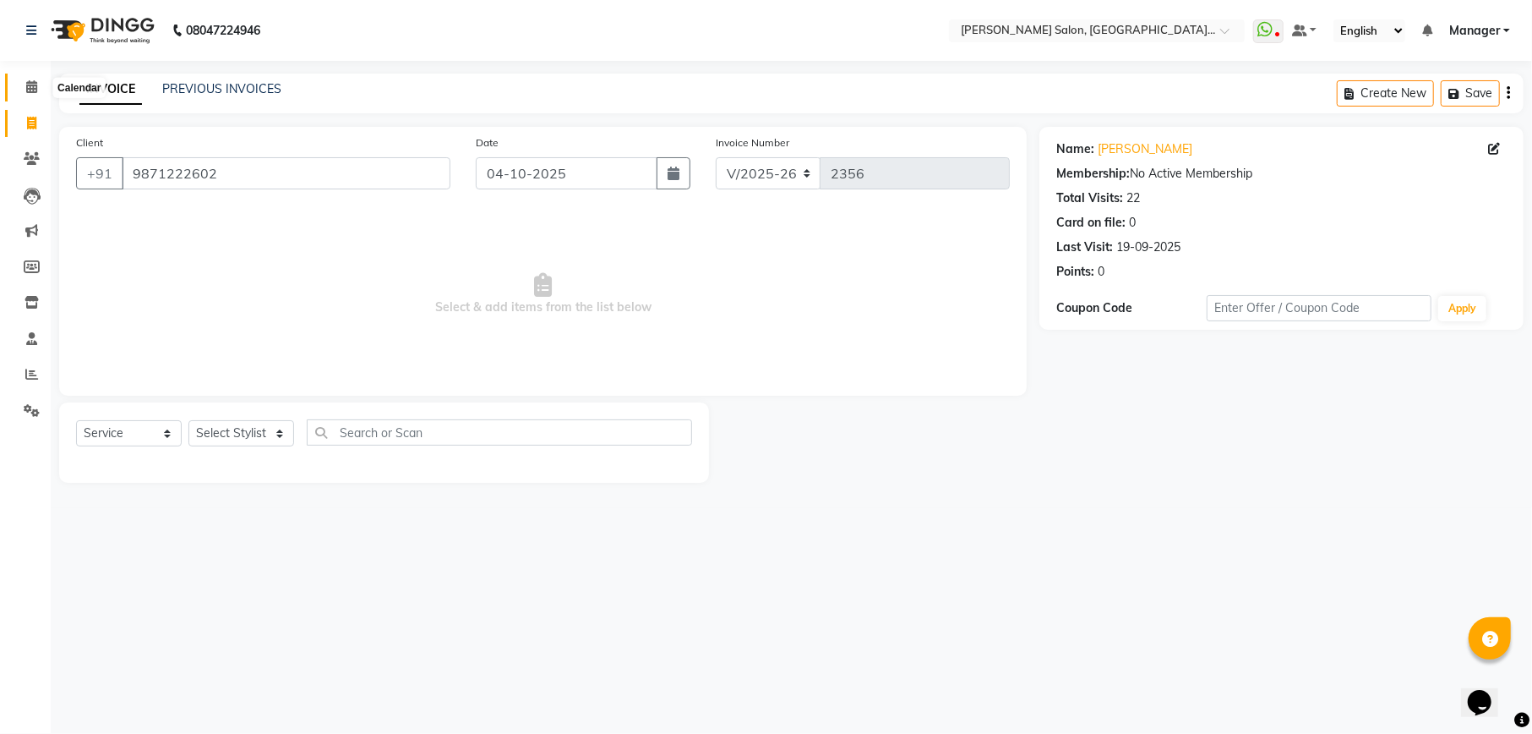
click at [35, 86] on icon at bounding box center [31, 86] width 11 height 13
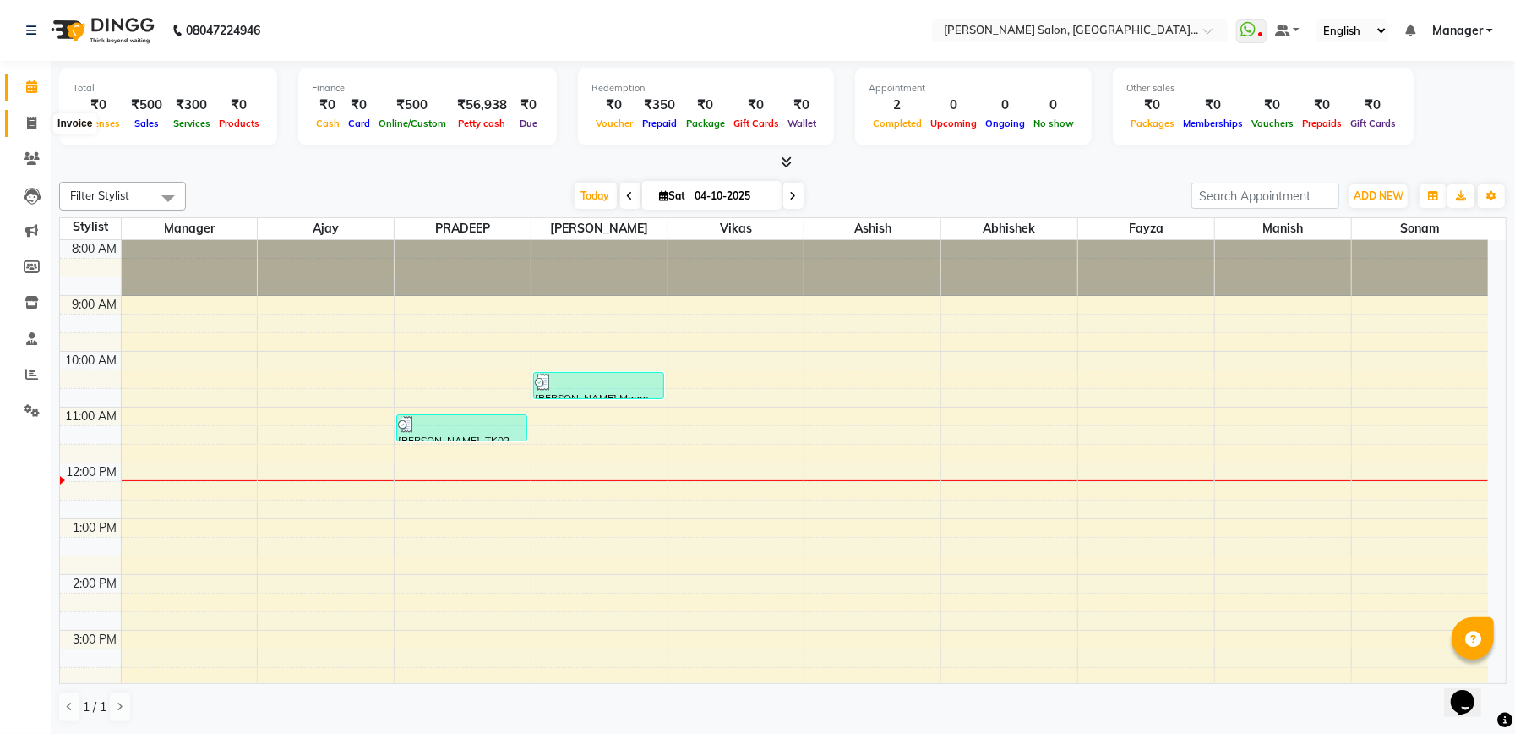
click at [27, 120] on icon at bounding box center [31, 123] width 9 height 13
select select "service"
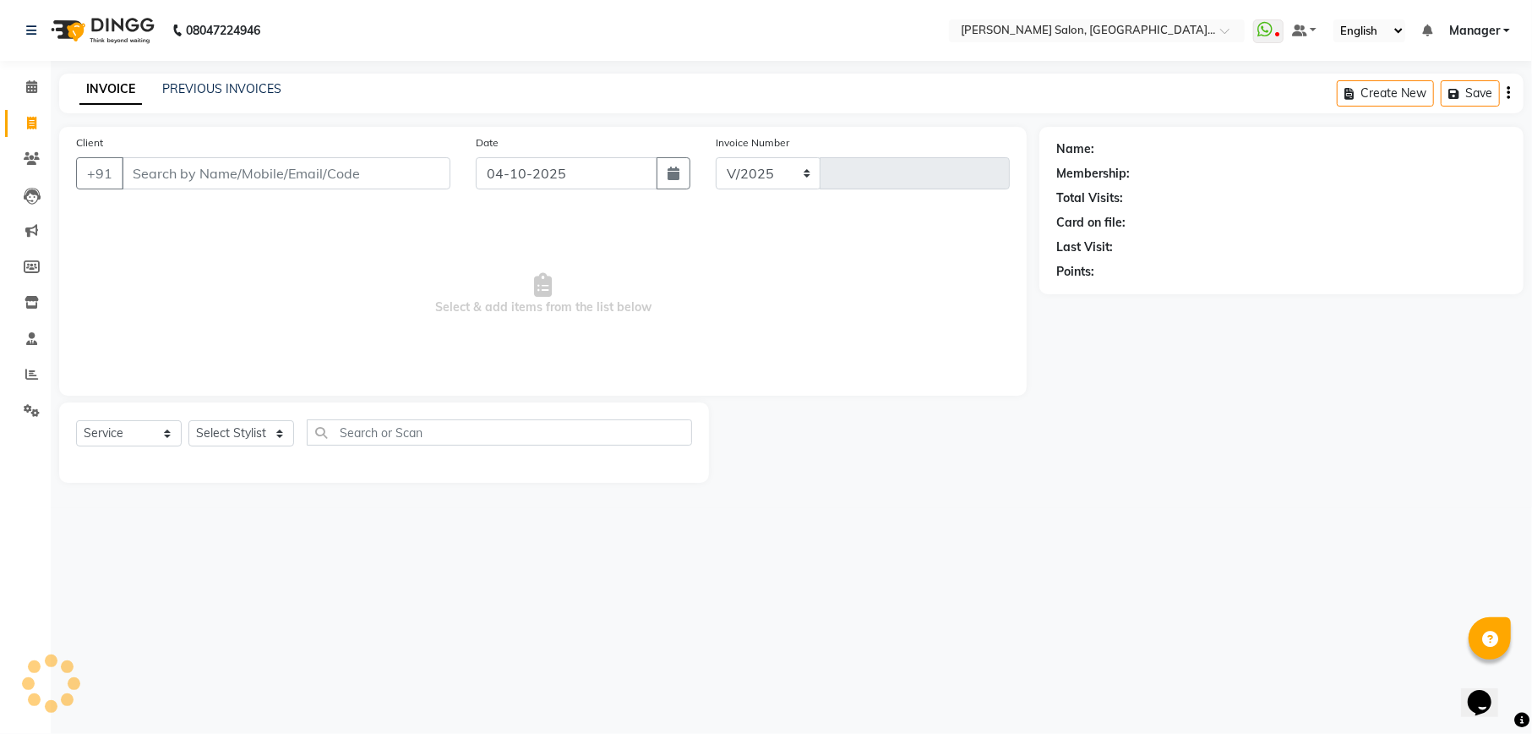
select select "6961"
type input "2356"
click at [177, 167] on input "Client" at bounding box center [286, 173] width 329 height 32
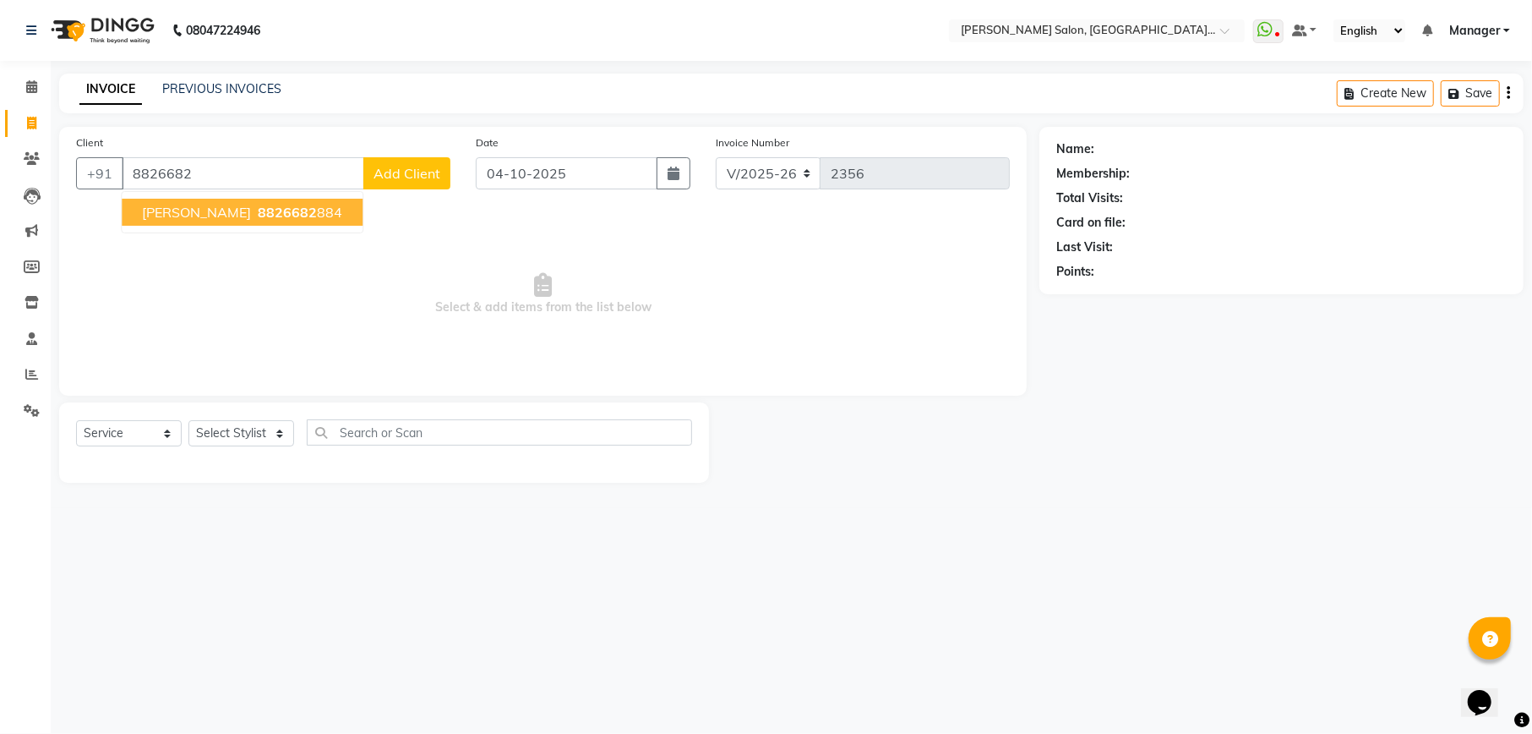
click at [184, 215] on span "Rahul Gautam" at bounding box center [196, 212] width 109 height 17
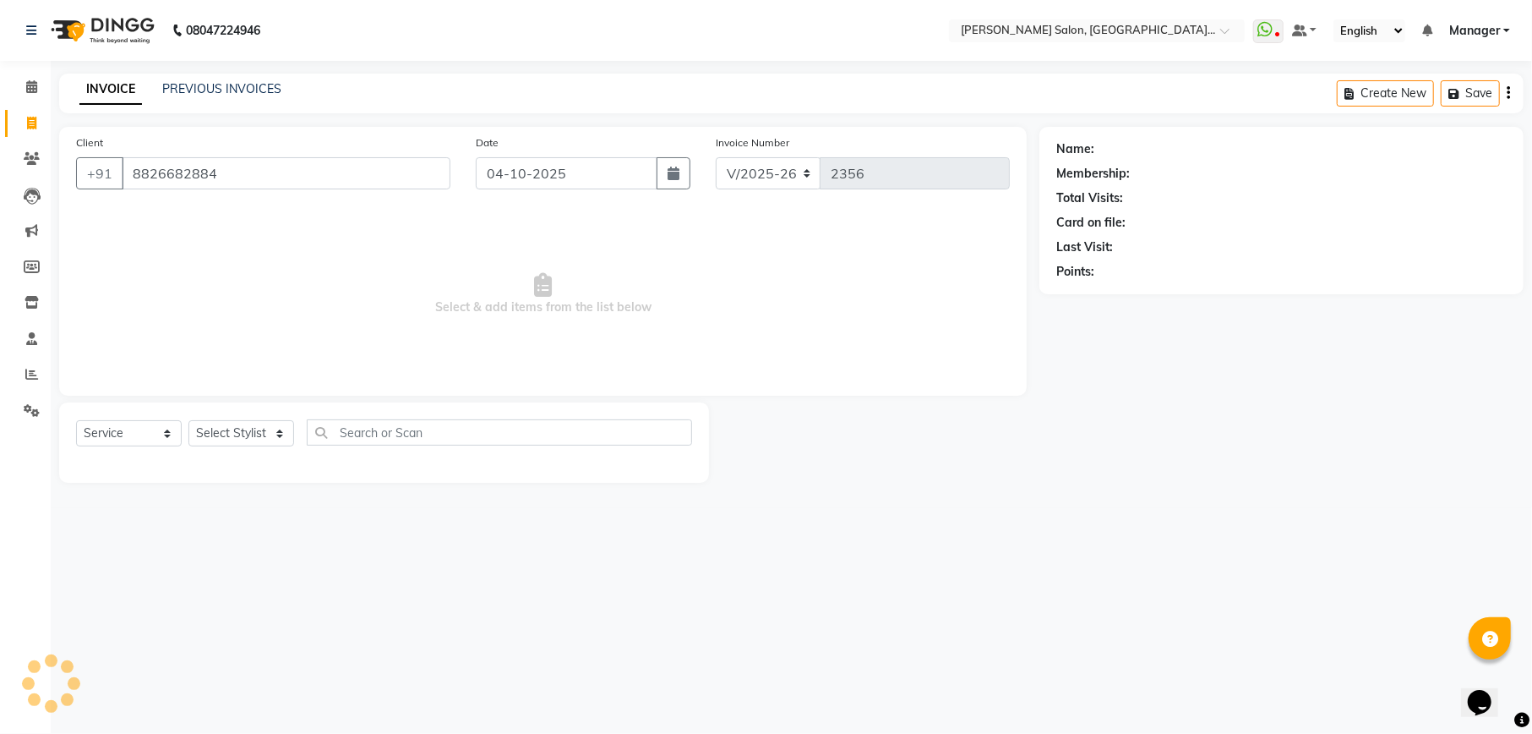
type input "8826682884"
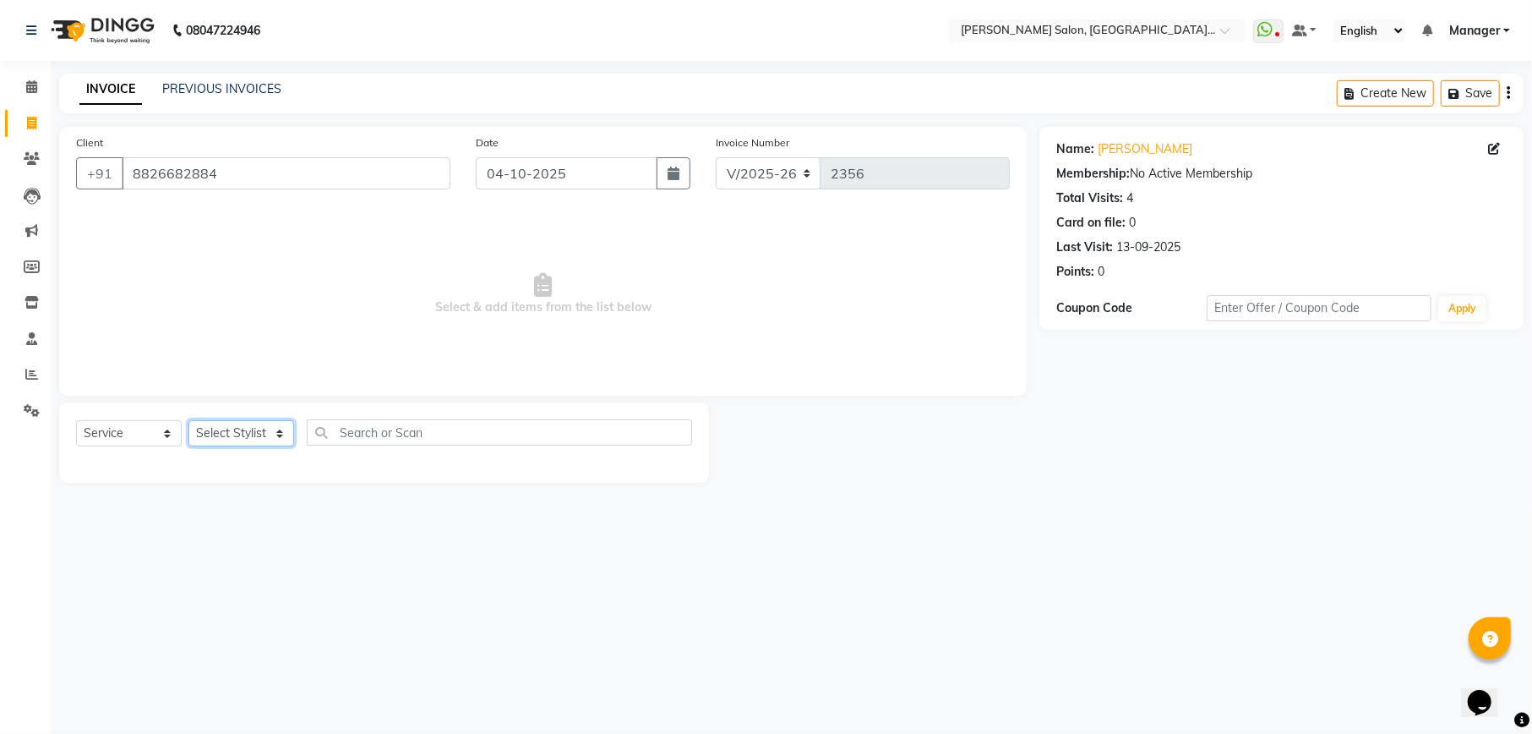
click at [284, 434] on select "Select Stylist Abhishek Ajay Ashish Fayza Manager Manish NEGI PRADEEP Sonam Vik…" at bounding box center [241, 433] width 106 height 26
select select "57330"
click at [188, 420] on select "Select Stylist Abhishek Ajay Ashish Fayza Manager Manish NEGI PRADEEP Sonam Vik…" at bounding box center [241, 433] width 106 height 26
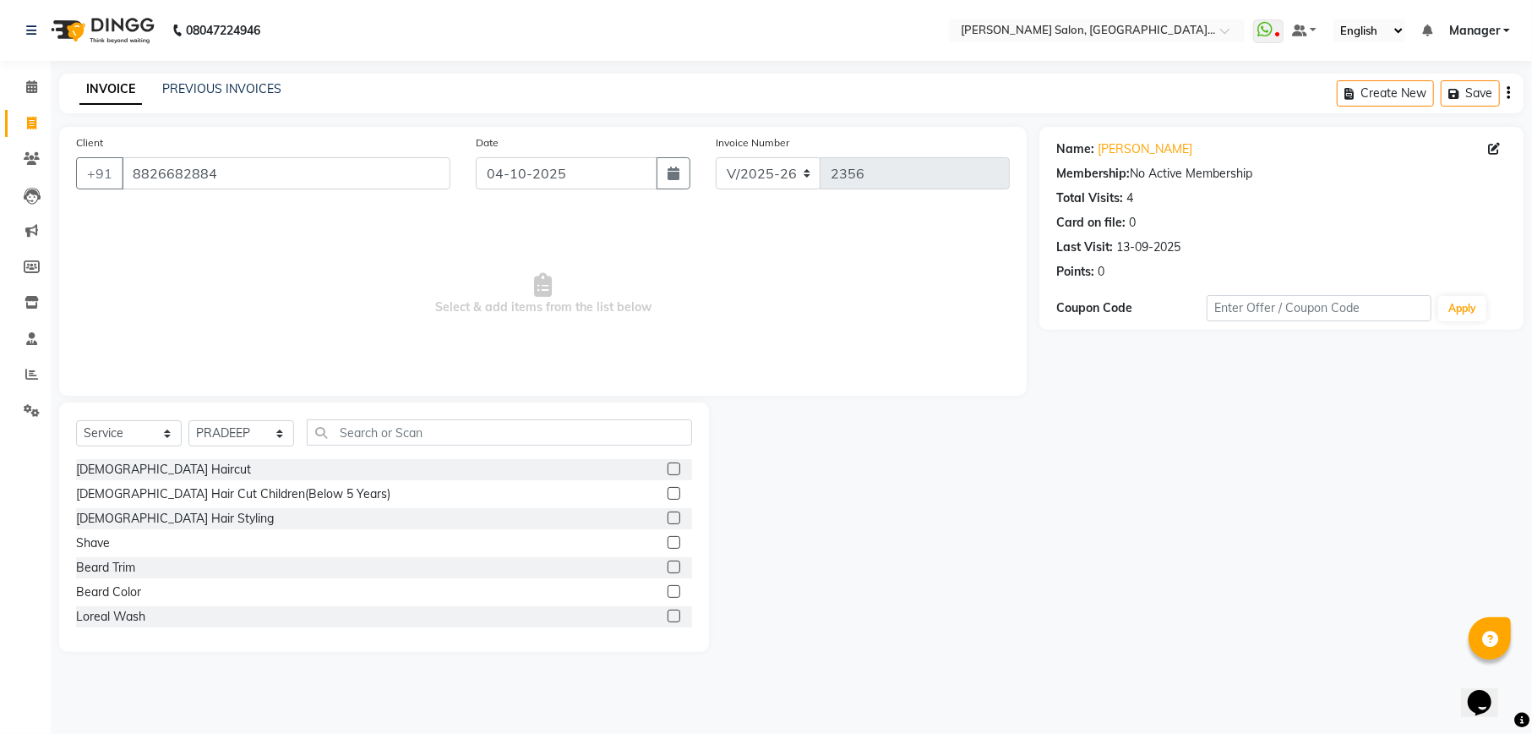
click at [668, 568] on label at bounding box center [674, 566] width 13 height 13
click at [668, 568] on input "checkbox" at bounding box center [673, 567] width 11 height 11
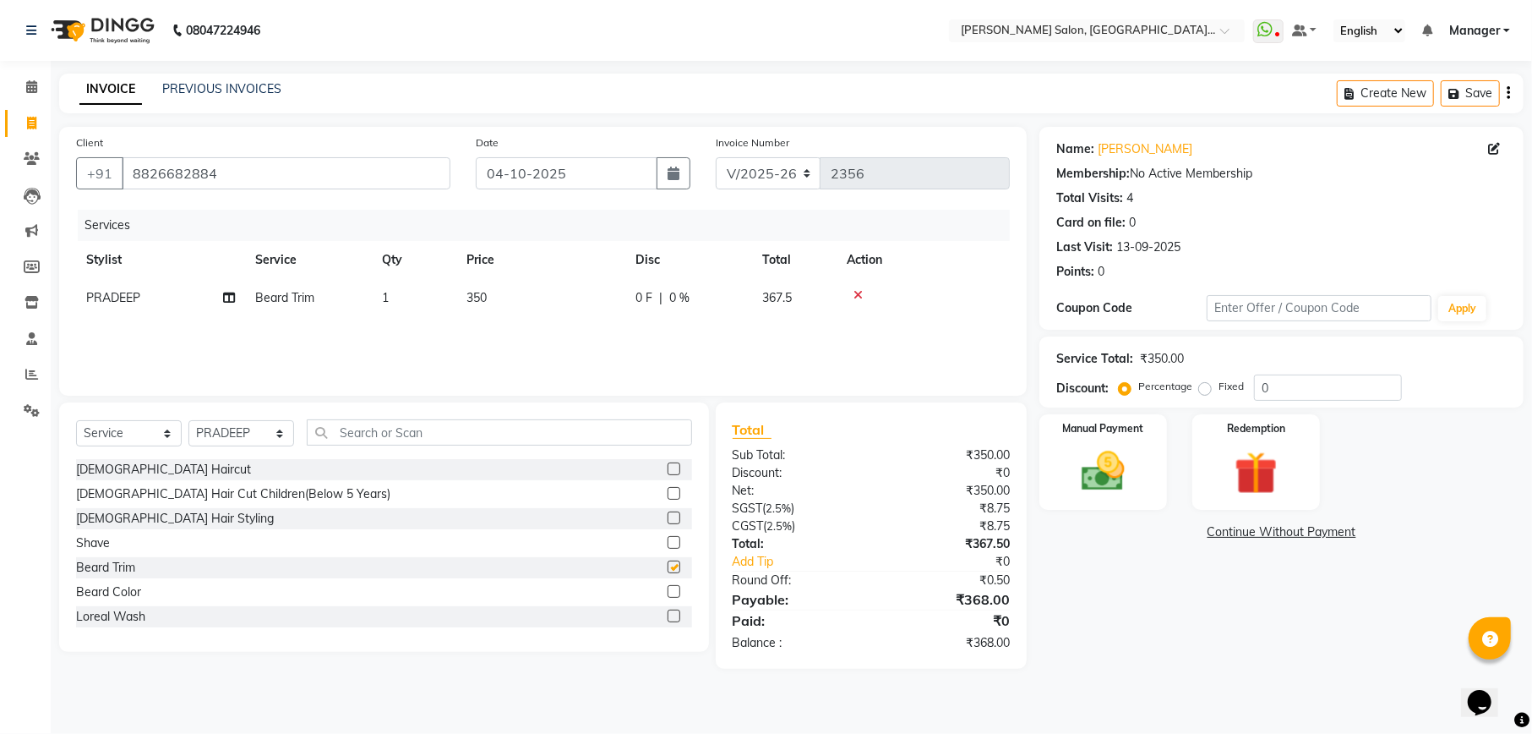
checkbox input "false"
click at [1339, 386] on input "0" at bounding box center [1328, 387] width 148 height 26
type input "04.76"
click at [1146, 475] on div "Manual Payment" at bounding box center [1103, 462] width 133 height 100
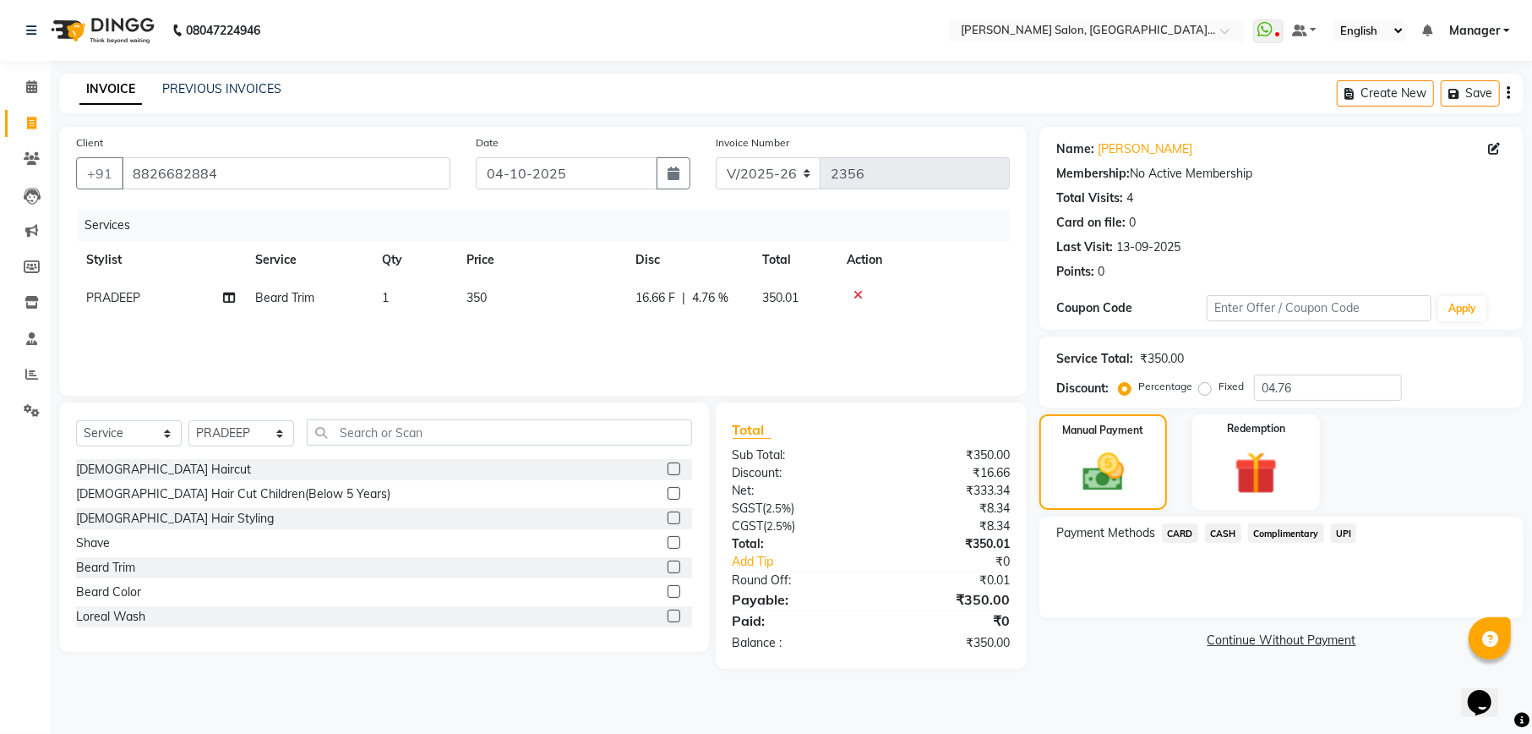
click at [1336, 527] on span "UPI" at bounding box center [1344, 532] width 26 height 19
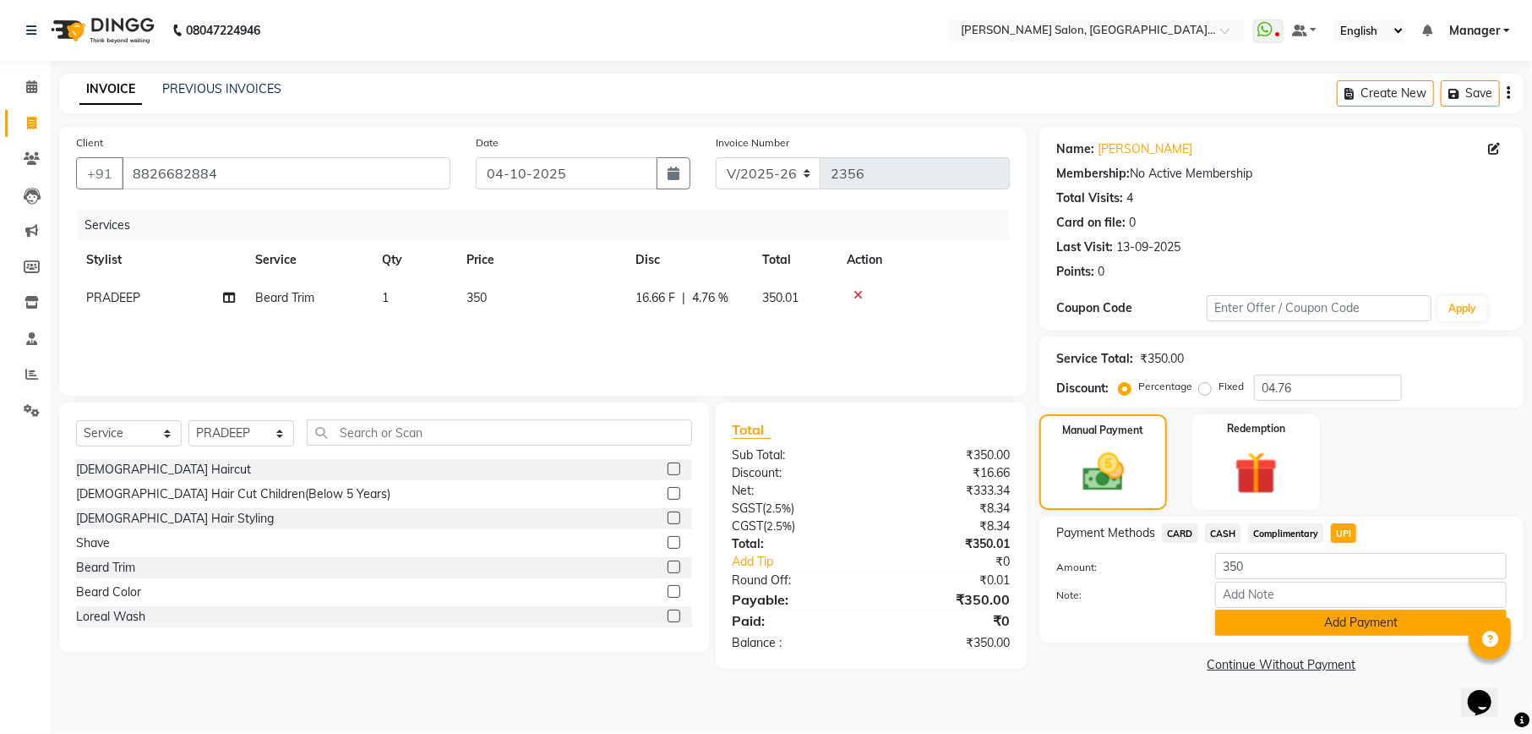
click at [1261, 617] on button "Add Payment" at bounding box center [1361, 622] width 292 height 26
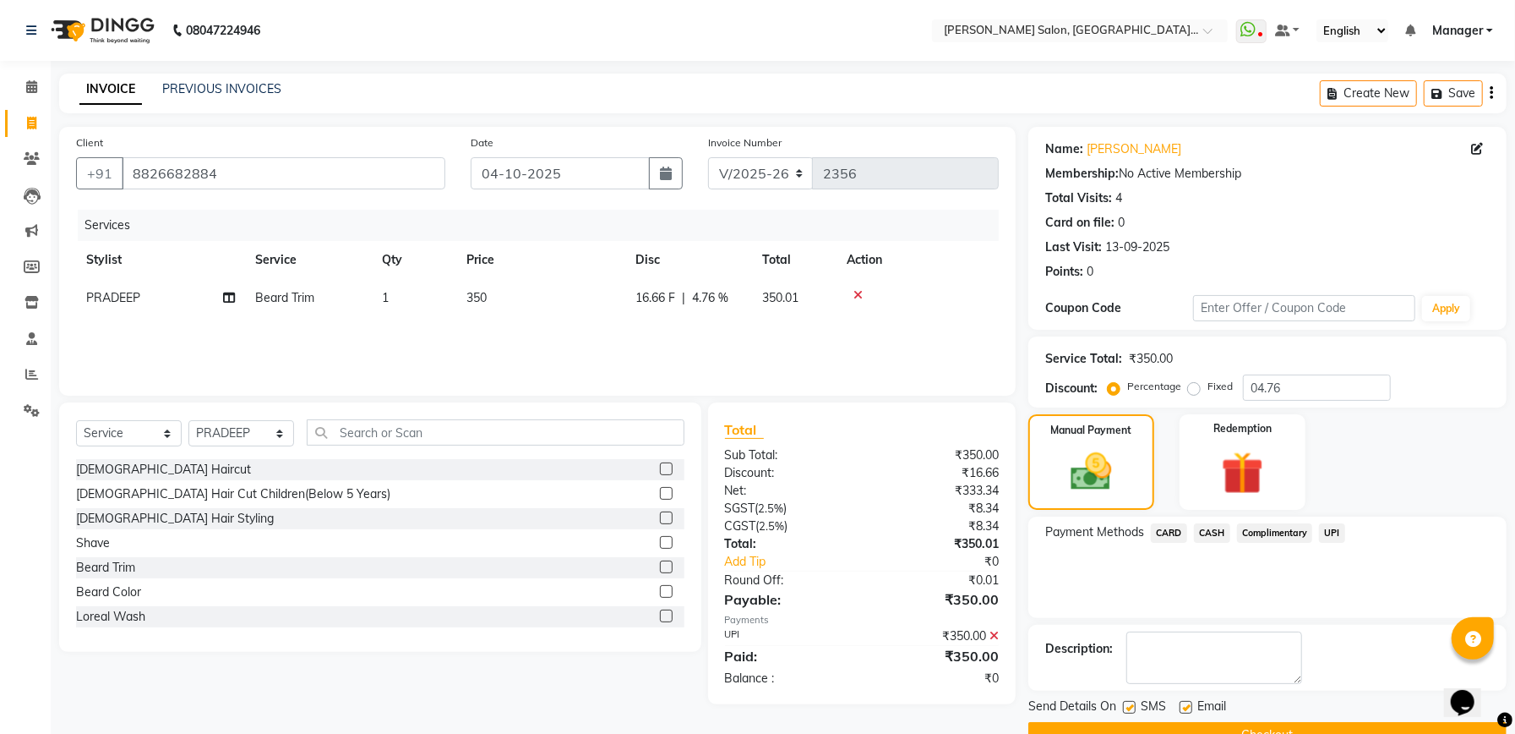
scroll to position [41, 0]
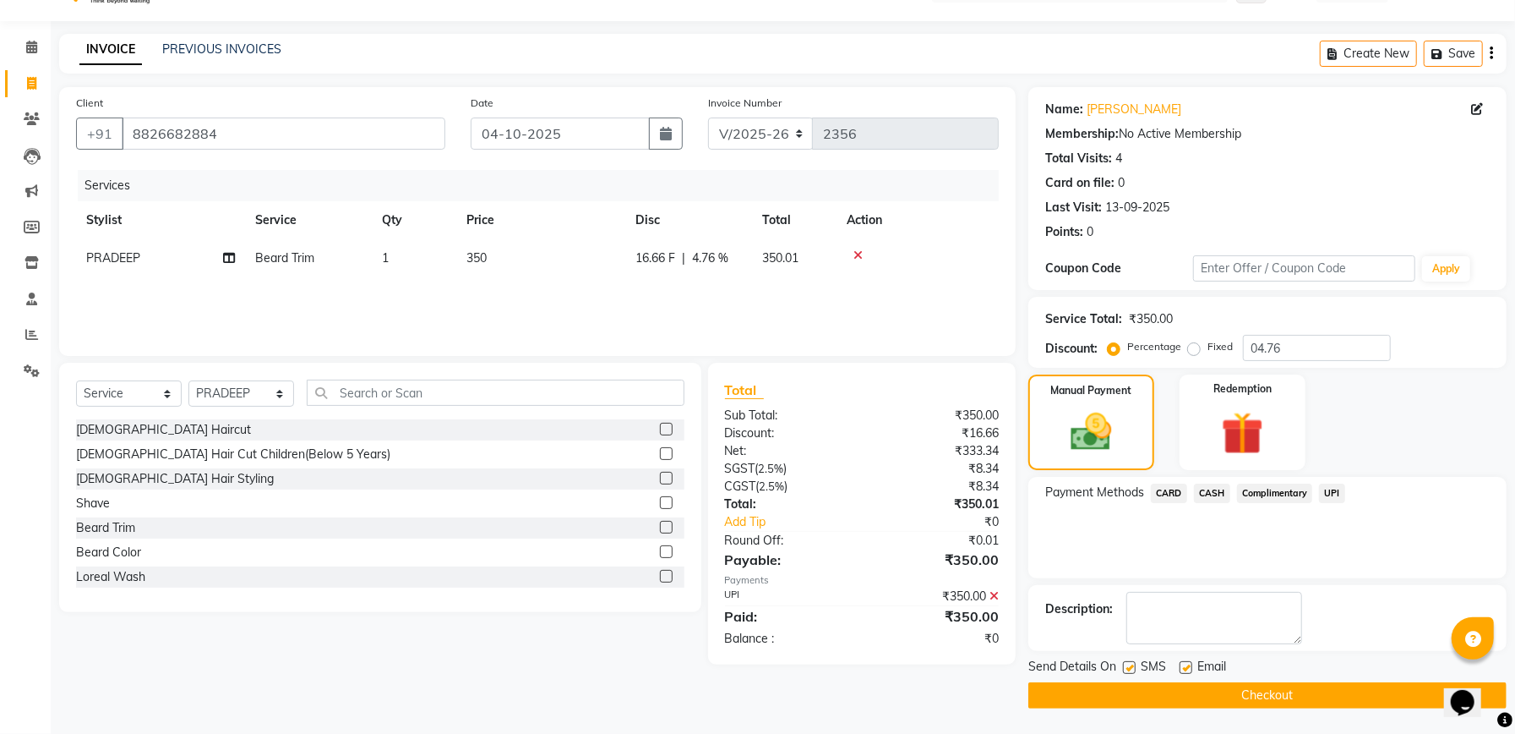
click at [1251, 690] on button "Checkout" at bounding box center [1268, 695] width 478 height 26
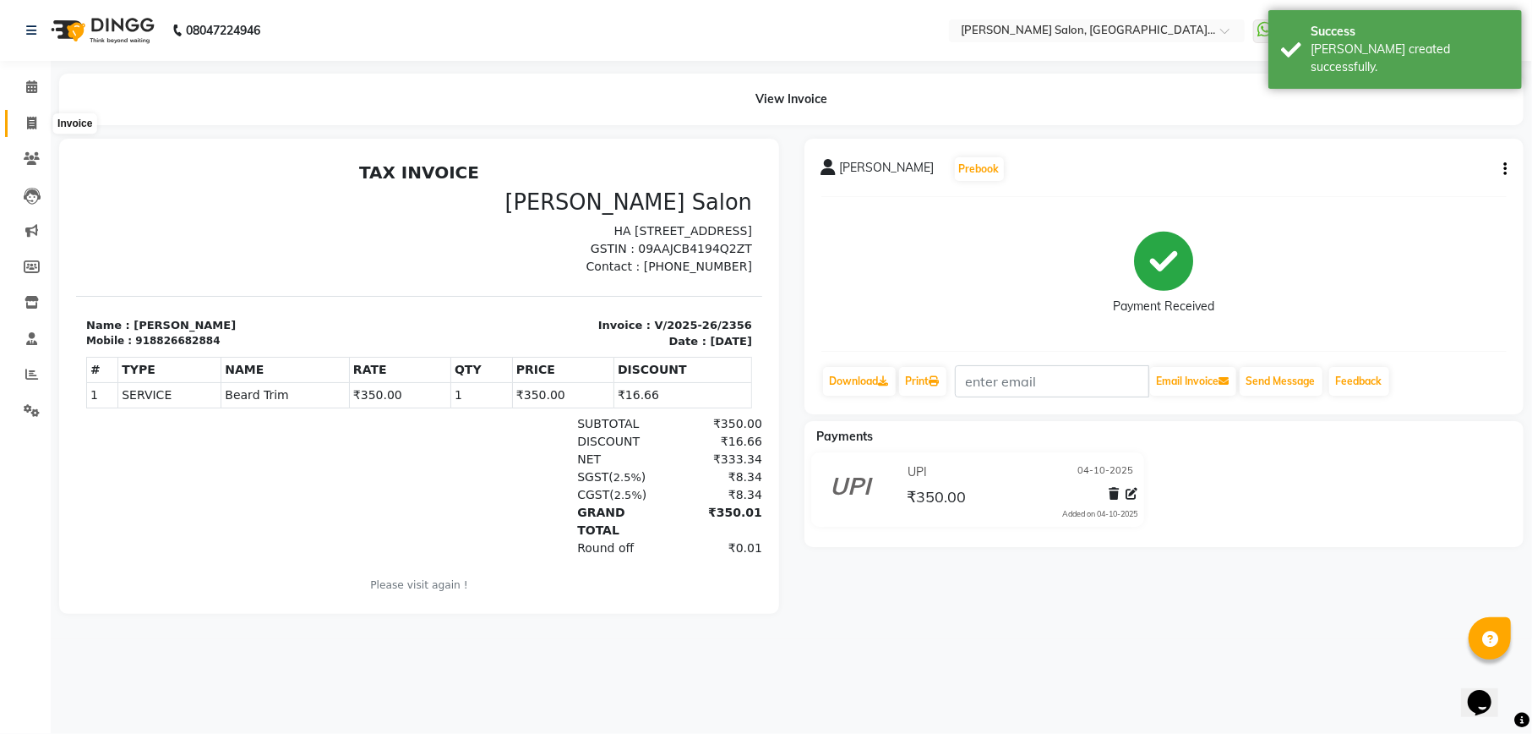
click at [30, 122] on icon at bounding box center [31, 123] width 9 height 13
select select "service"
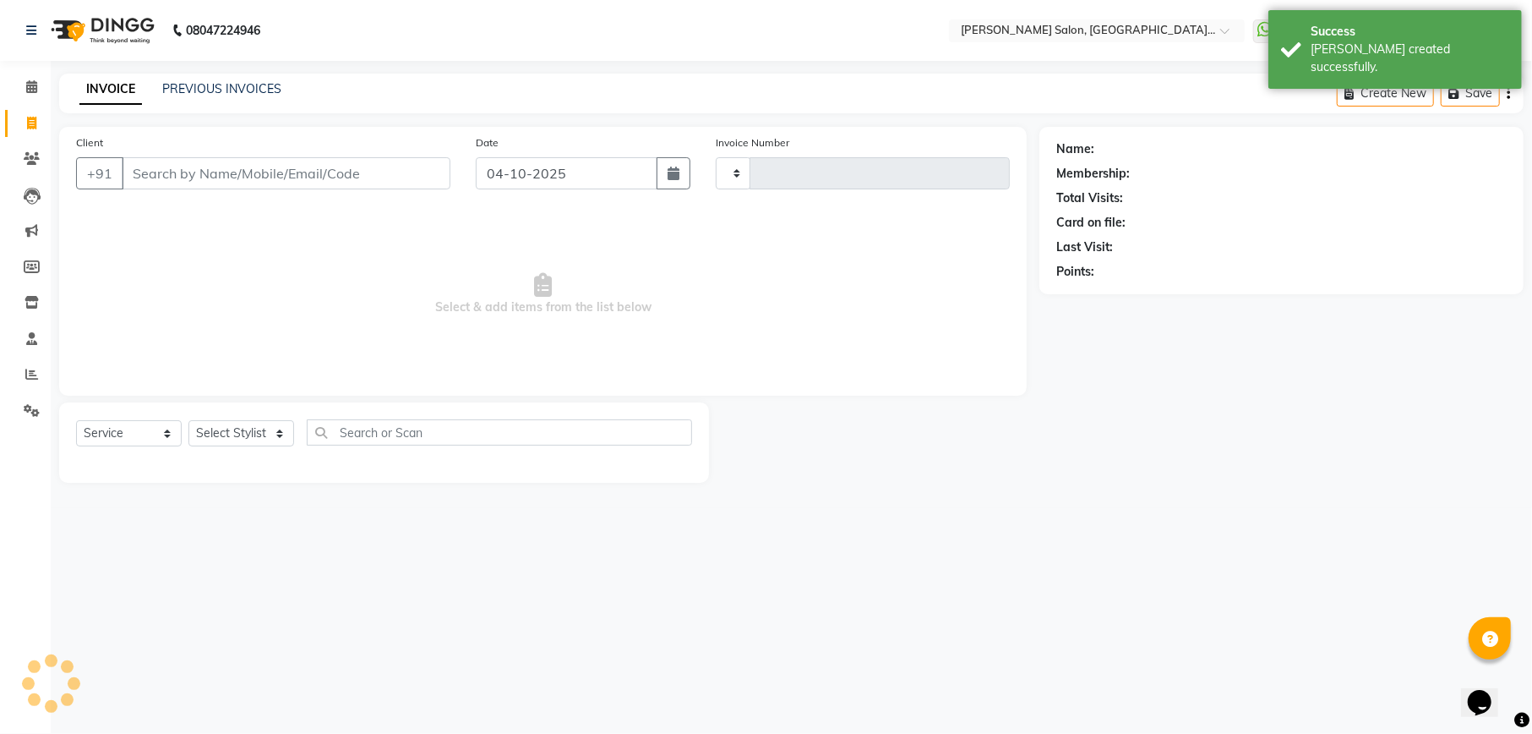
type input "2357"
select select "6961"
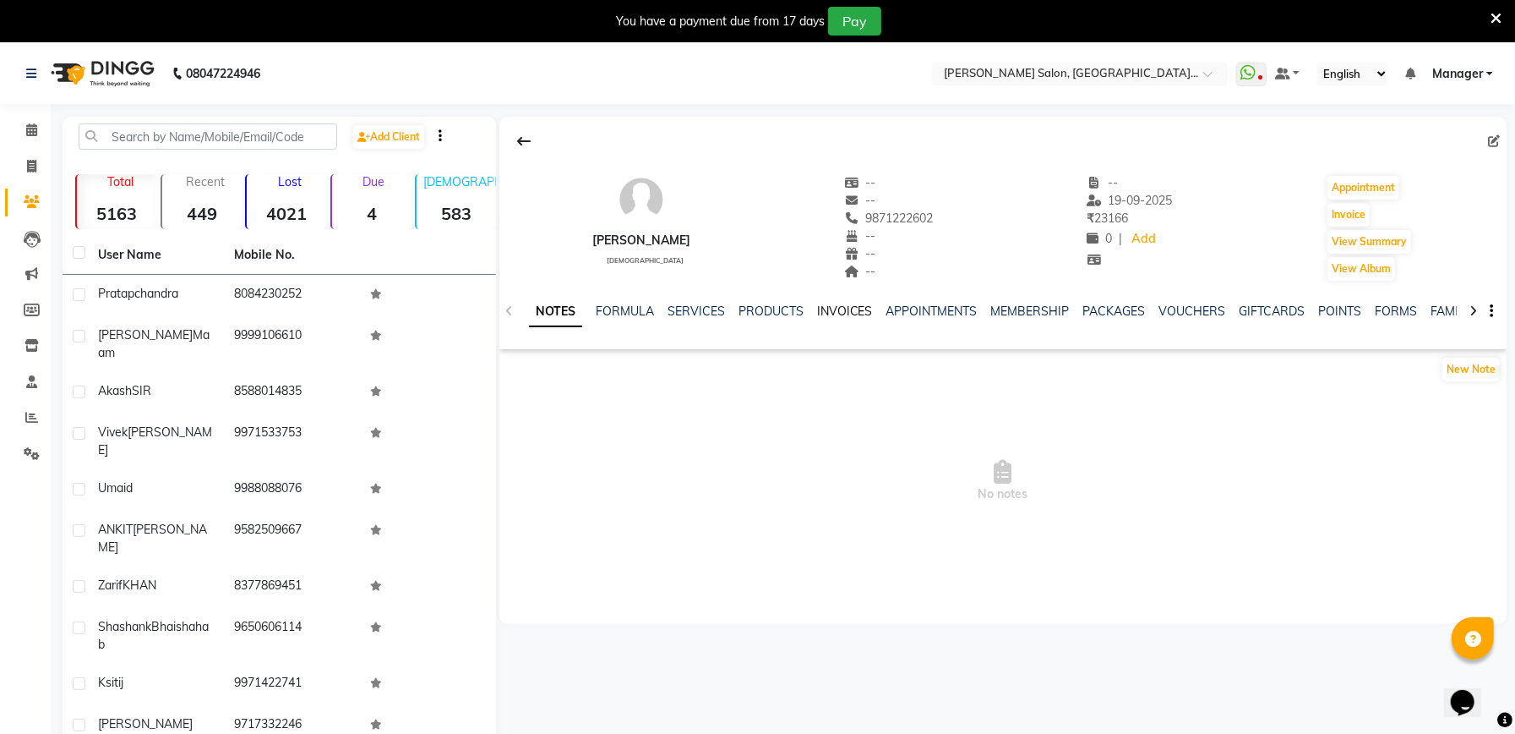
click at [826, 311] on link "INVOICES" at bounding box center [845, 310] width 56 height 15
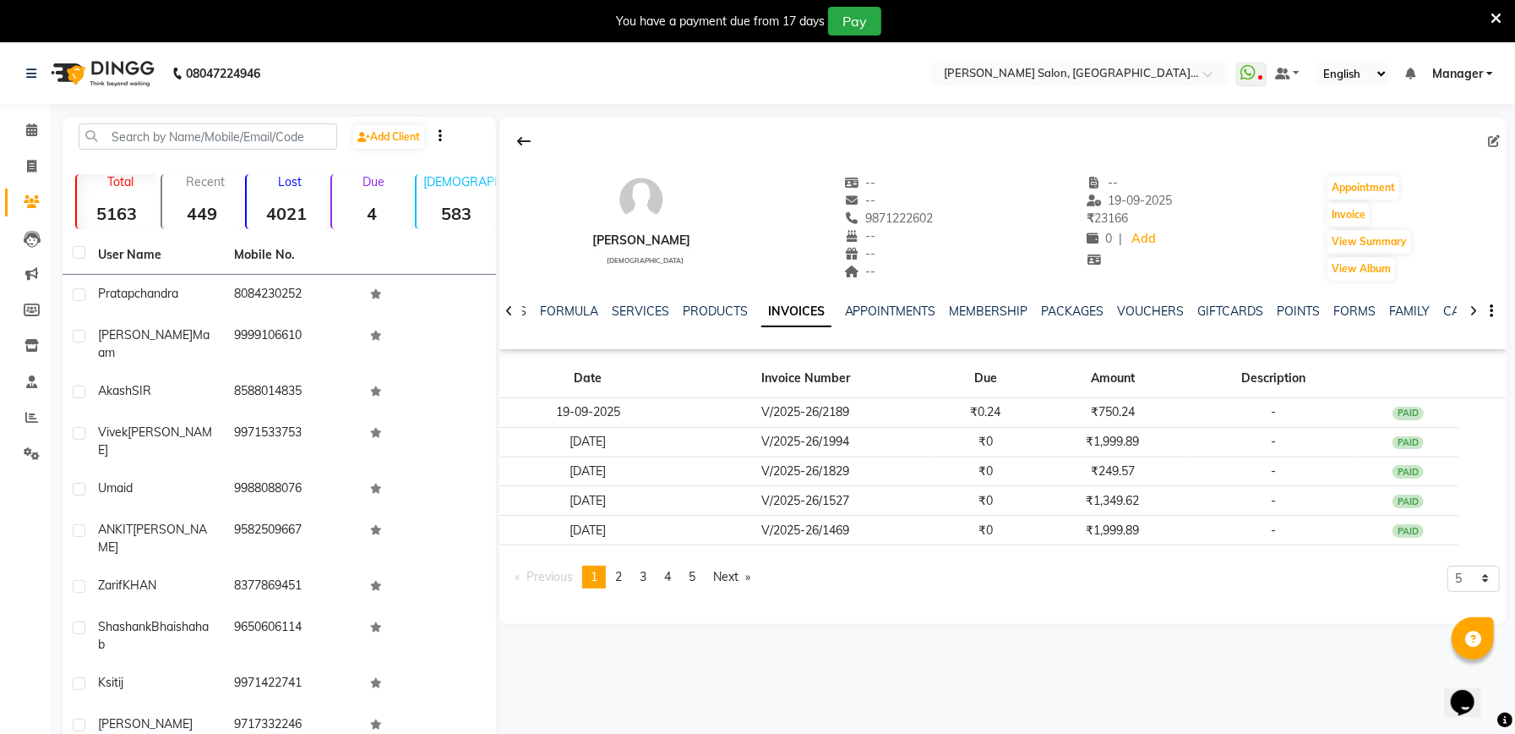
click at [507, 308] on icon at bounding box center [509, 311] width 8 height 12
click at [500, 304] on div at bounding box center [509, 309] width 19 height 33
click at [504, 304] on div at bounding box center [509, 309] width 19 height 33
click at [504, 304] on div "NOTES FORMULA SERVICES PRODUCTS INVOICES APPOINTMENTS MEMBERSHIP PACKAGES VOUCH…" at bounding box center [1003, 311] width 1007 height 58
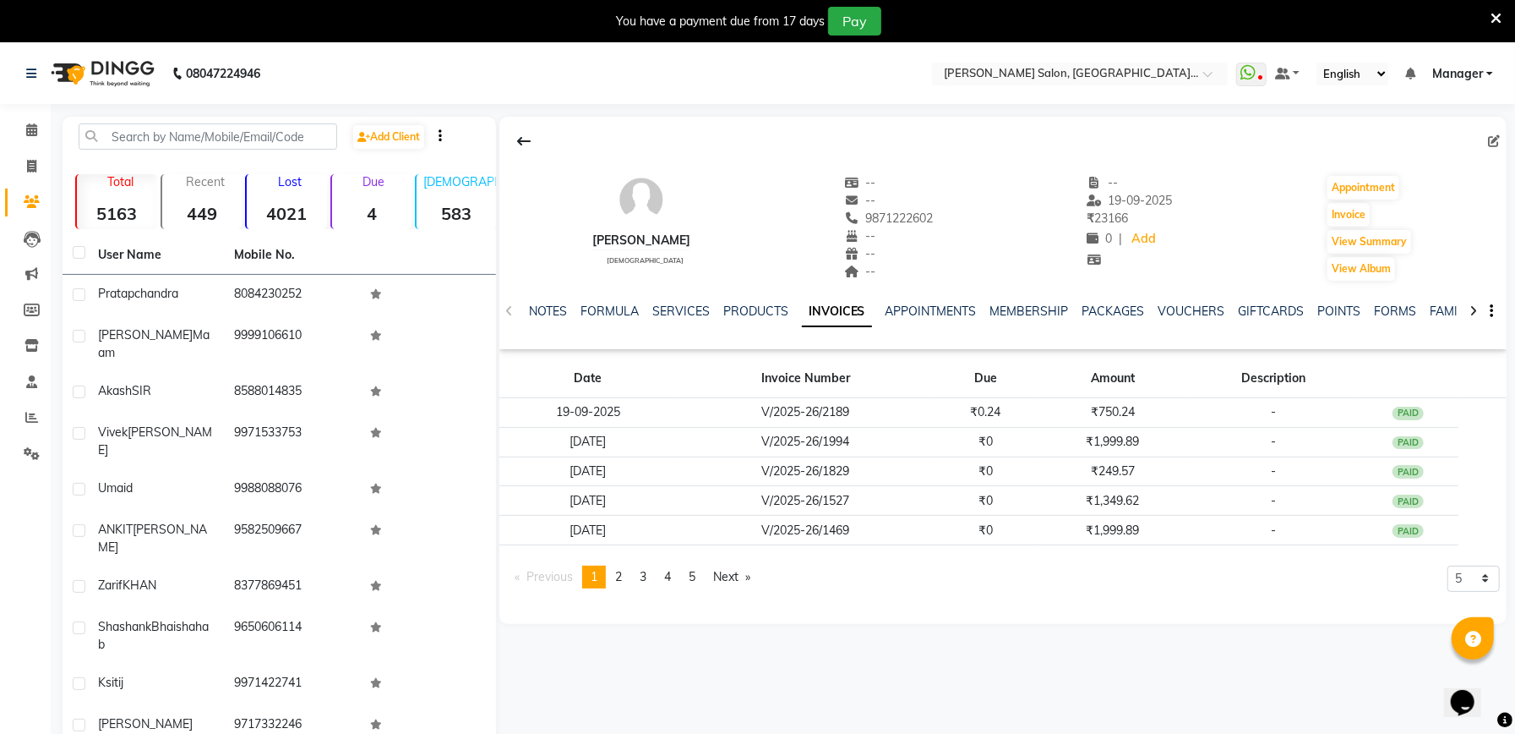
click at [505, 304] on div "NOTES FORMULA SERVICES PRODUCTS INVOICES APPOINTMENTS MEMBERSHIP PACKAGES VOUCH…" at bounding box center [1003, 311] width 1007 height 58
click at [669, 302] on div "NOTES FORMULA SERVICES PRODUCTS INVOICES APPOINTMENTS MEMBERSHIP PACKAGES VOUCH…" at bounding box center [1003, 311] width 1007 height 58
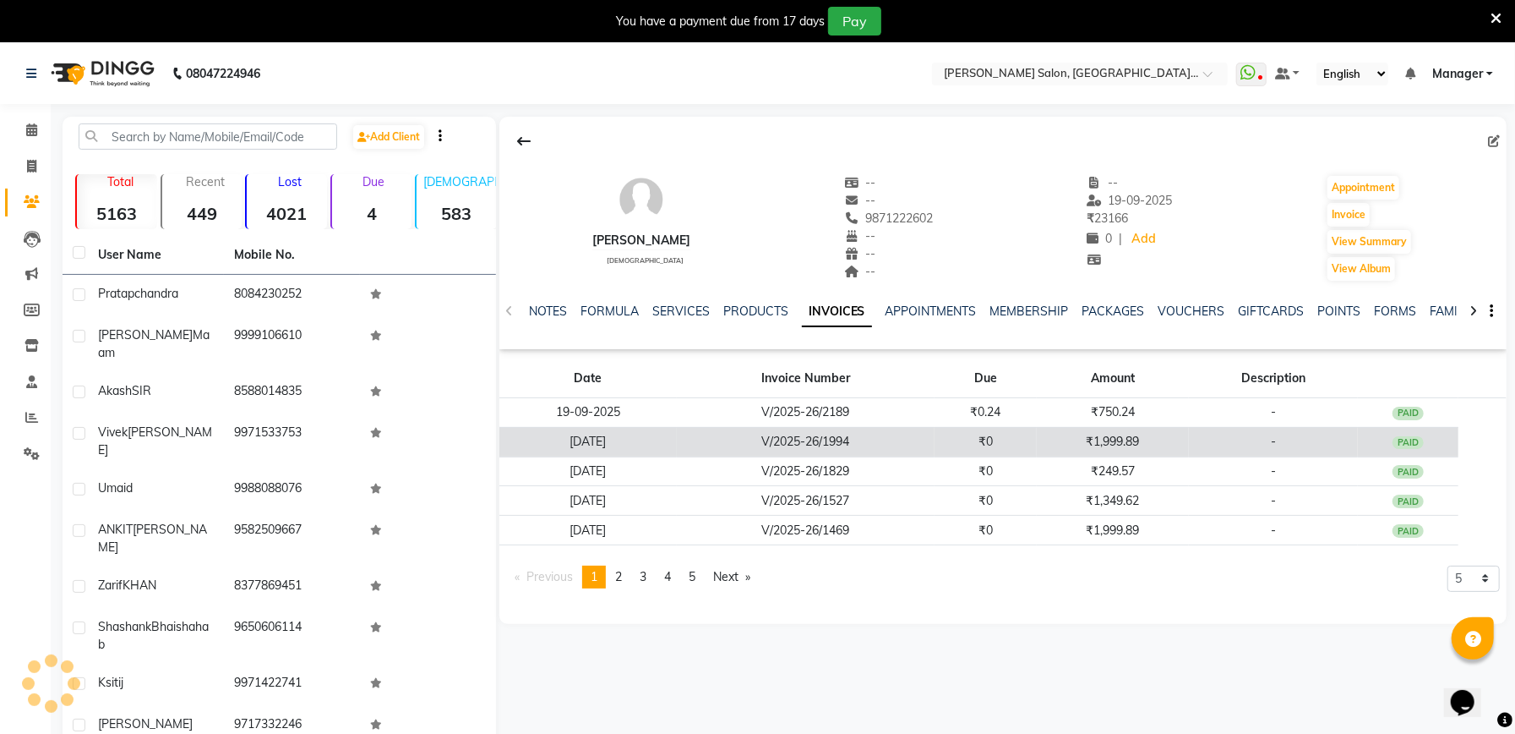
click at [988, 427] on td "₹0" at bounding box center [986, 442] width 102 height 30
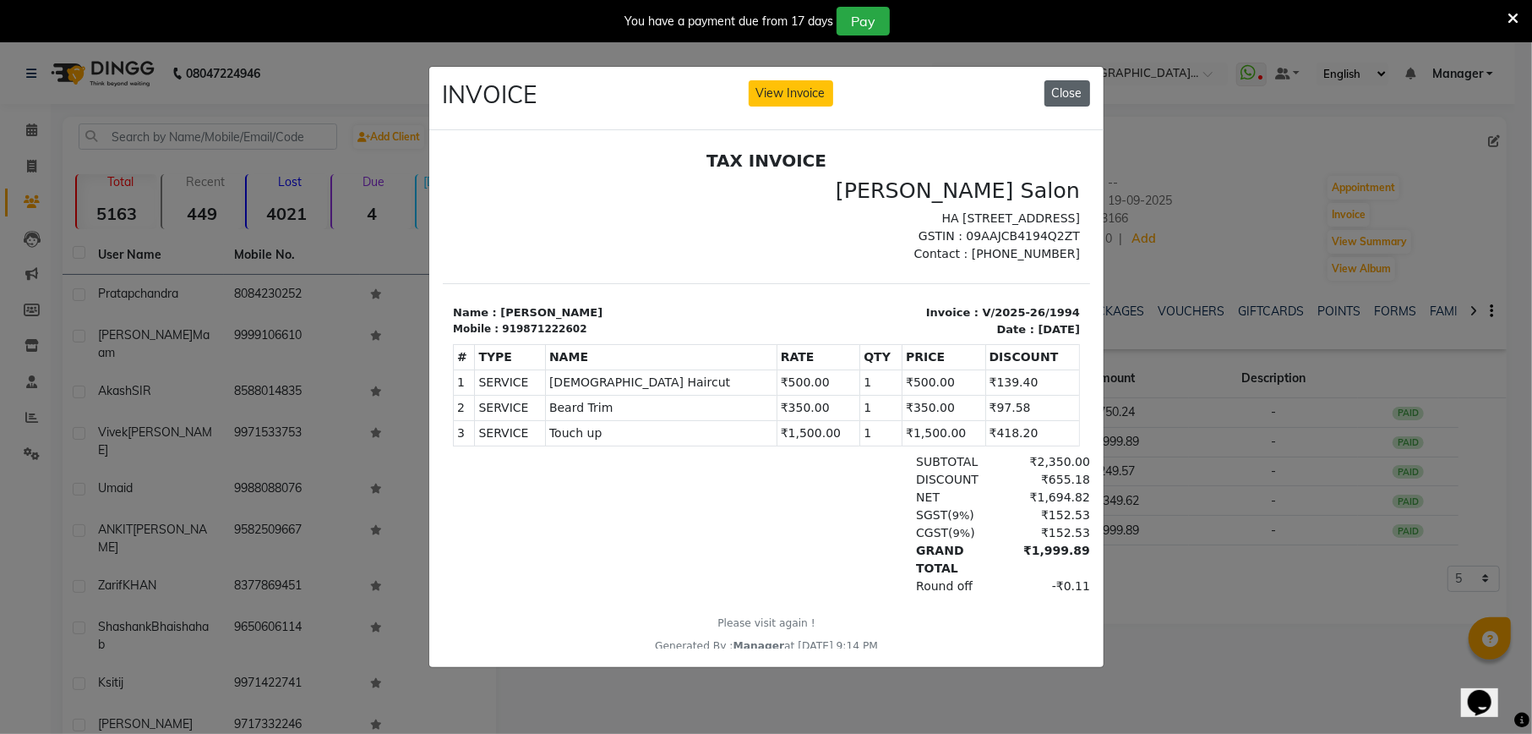
click at [1062, 89] on button "Close" at bounding box center [1068, 93] width 46 height 26
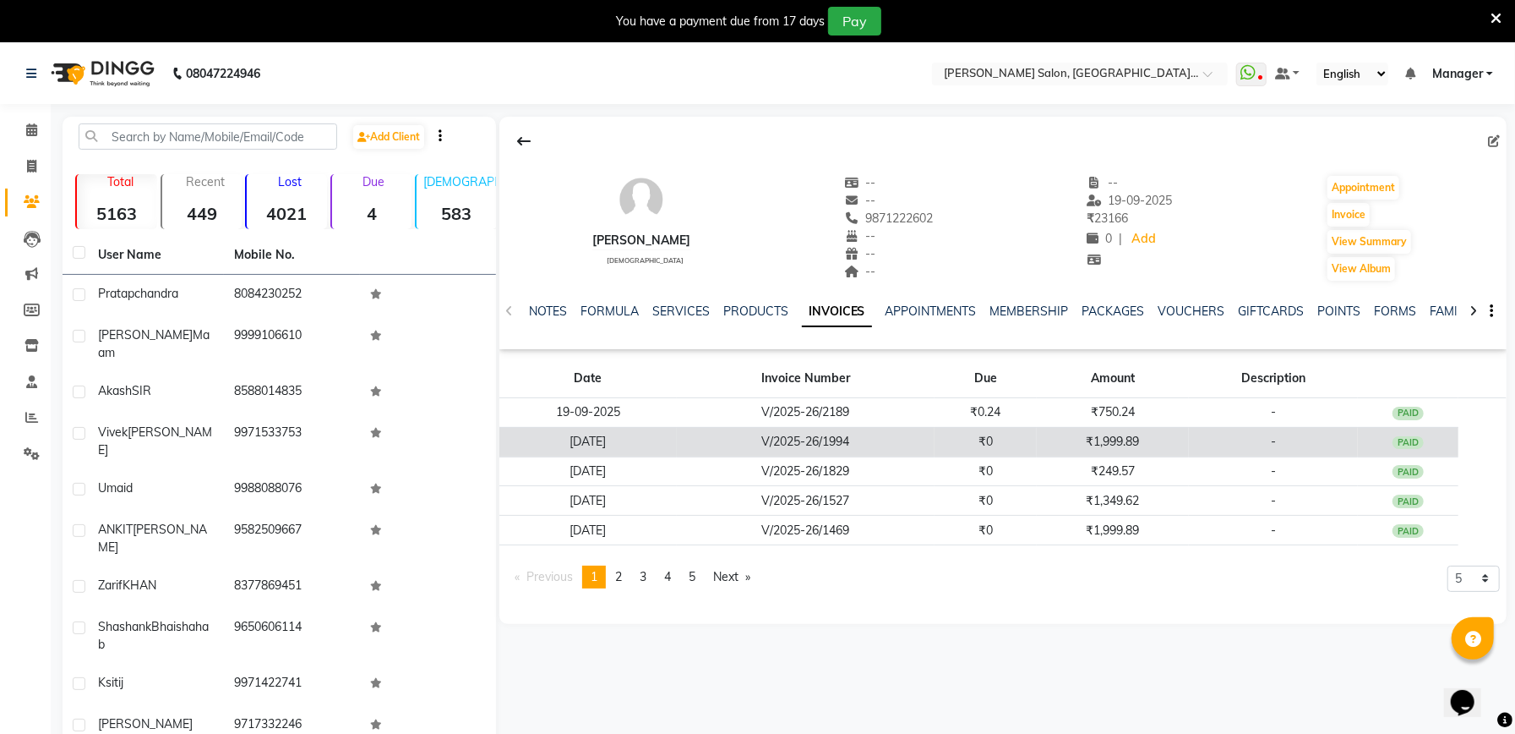
click at [1100, 440] on td "₹1,999.89" at bounding box center [1113, 442] width 152 height 30
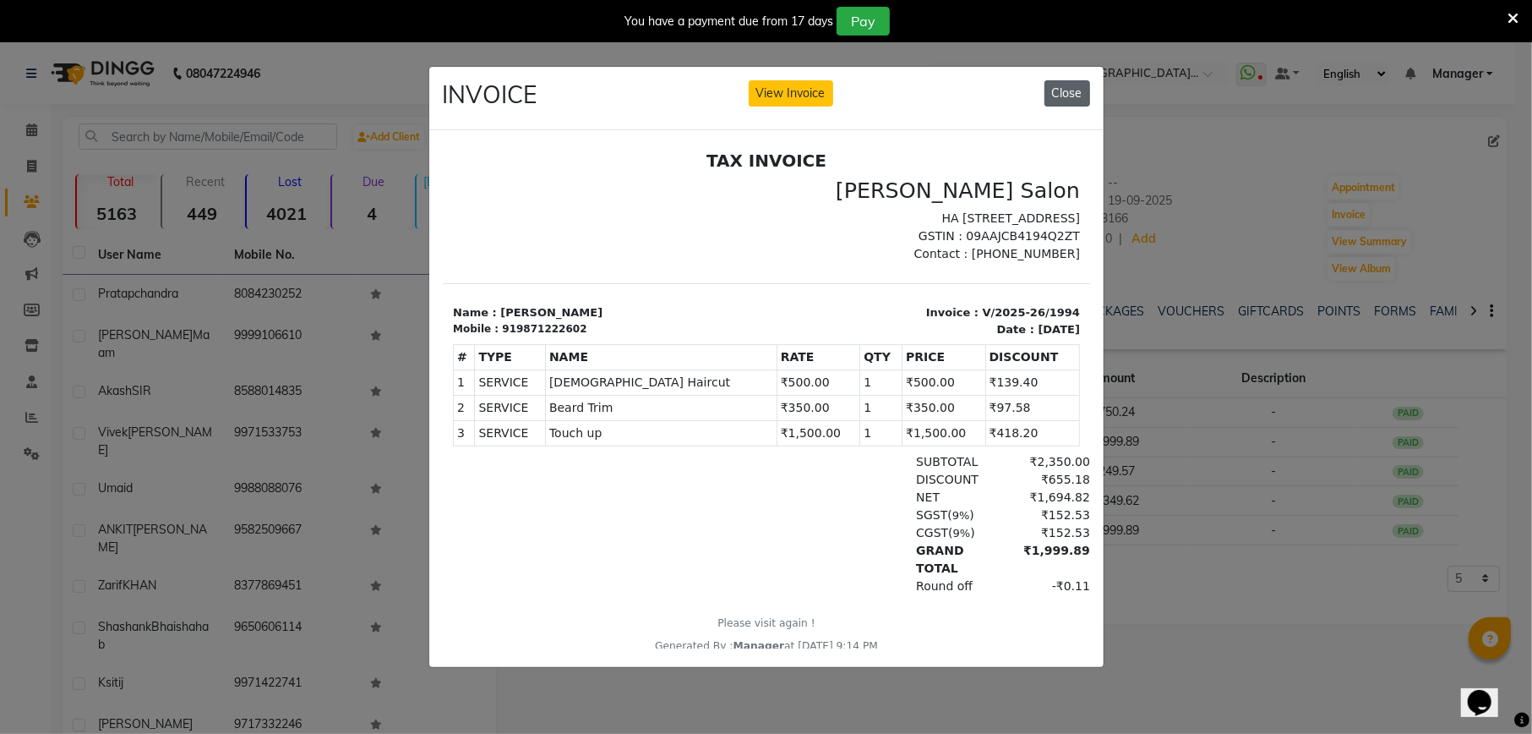
click at [1062, 83] on button "Close" at bounding box center [1068, 93] width 46 height 26
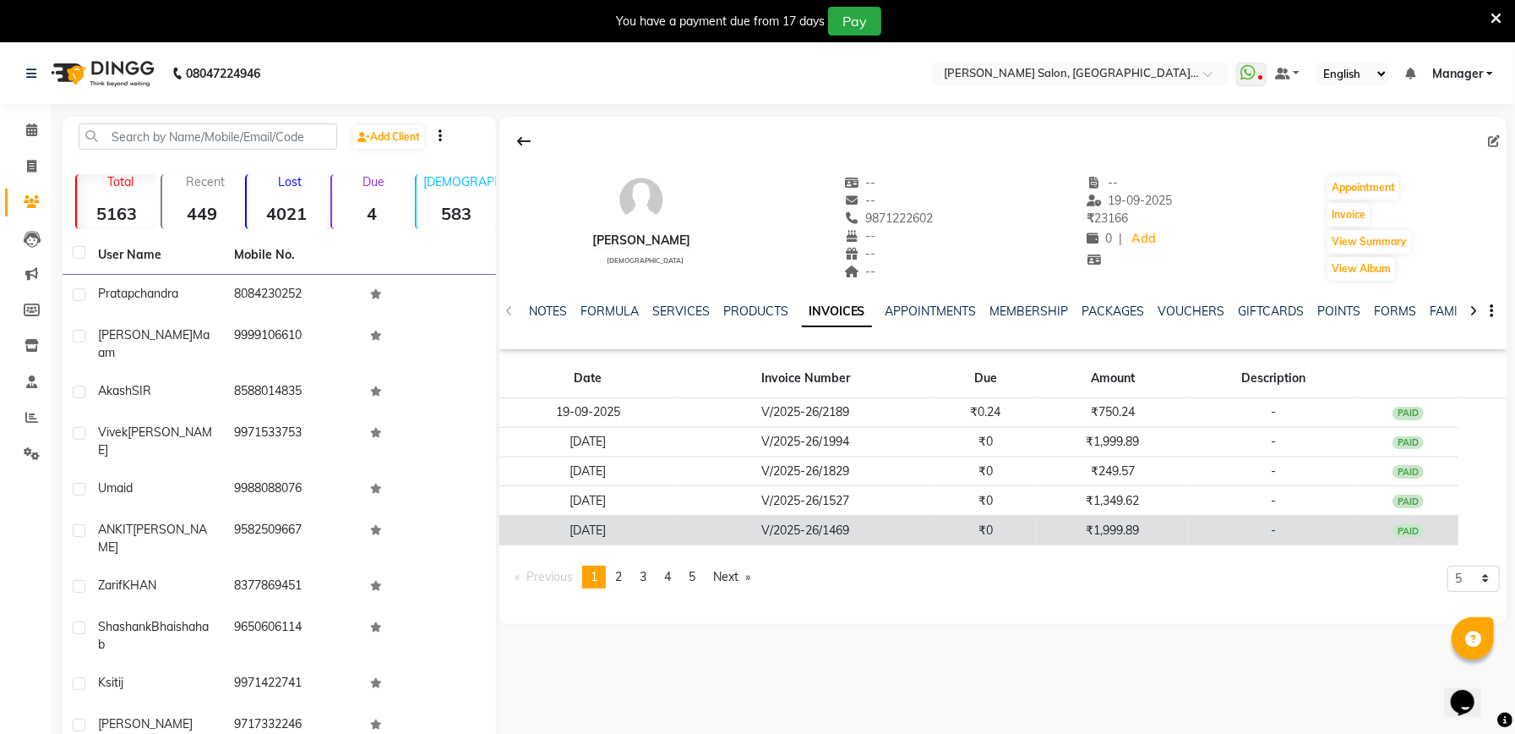
click at [1130, 526] on td "₹1,999.89" at bounding box center [1113, 531] width 152 height 30
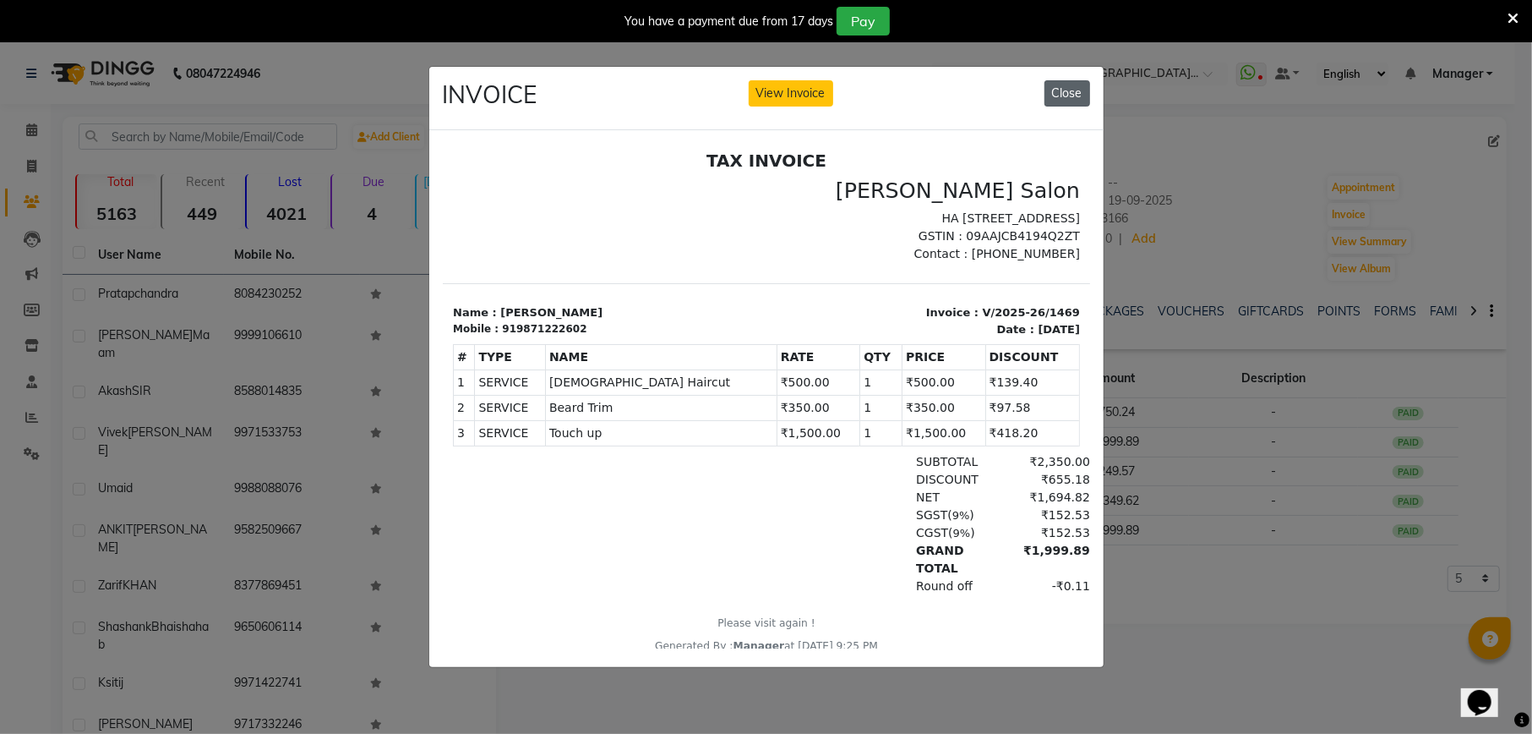
click at [1067, 80] on button "Close" at bounding box center [1068, 93] width 46 height 26
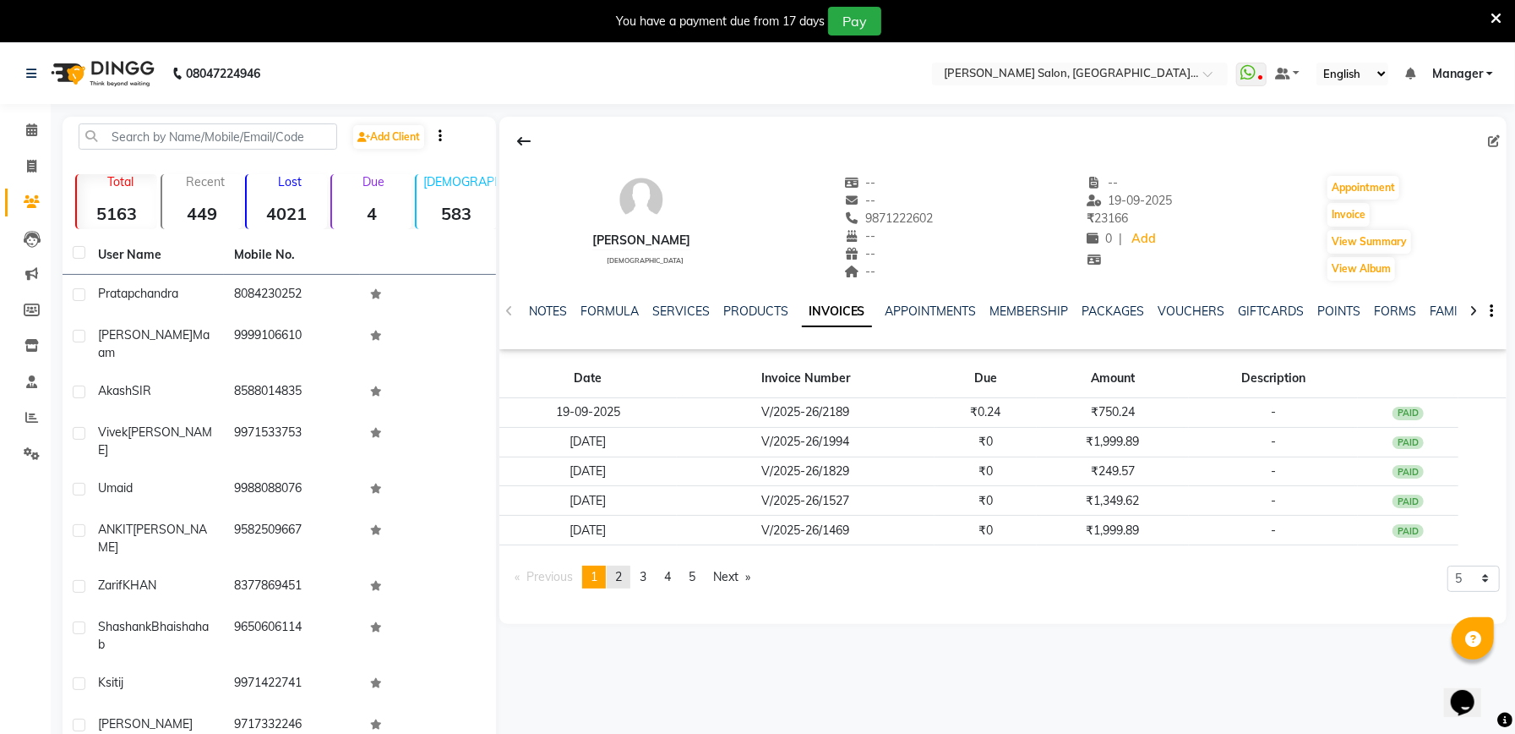
click at [619, 576] on span "2" at bounding box center [618, 576] width 7 height 15
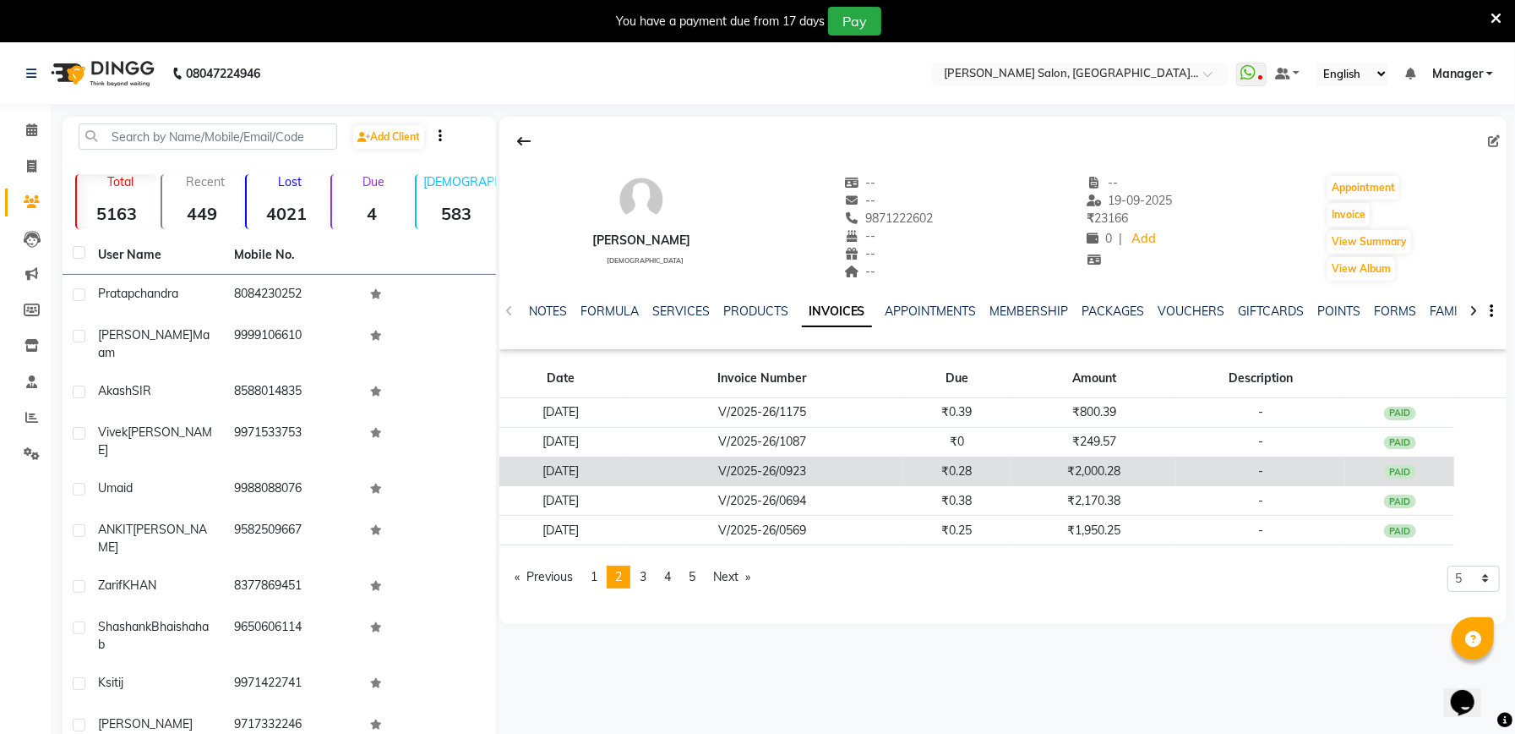
click at [975, 461] on td "₹0.28" at bounding box center [957, 471] width 111 height 30
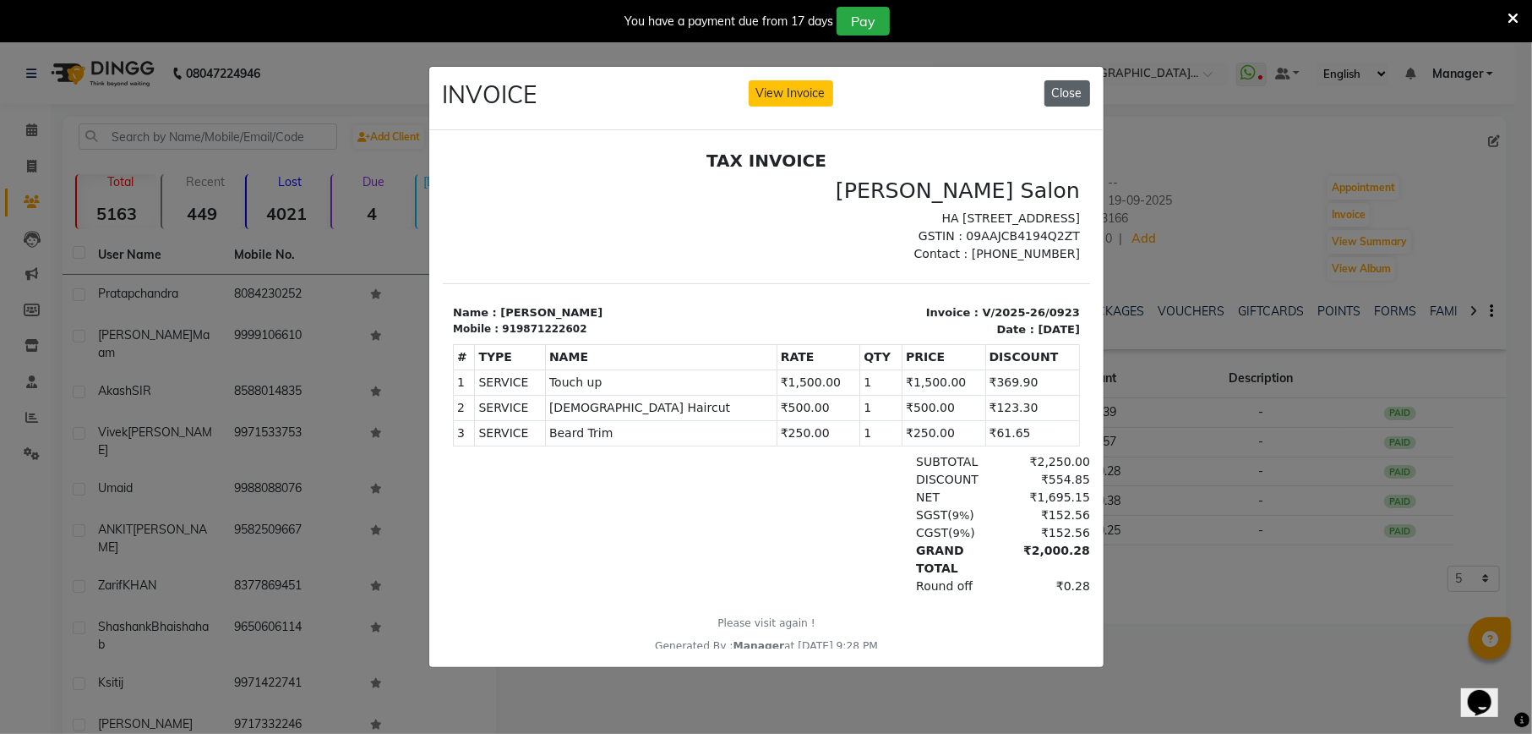
click at [1058, 82] on button "Close" at bounding box center [1068, 93] width 46 height 26
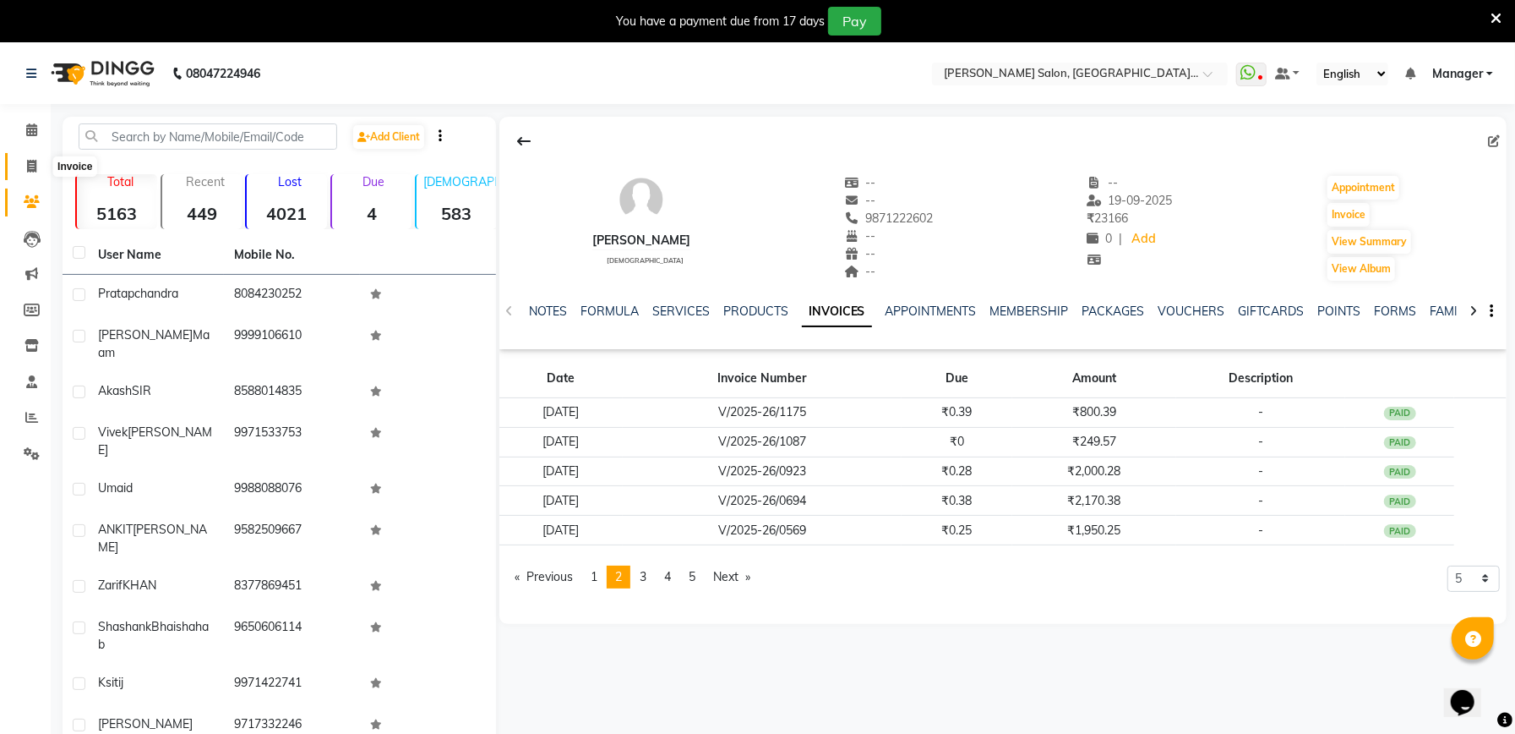
click at [34, 157] on span at bounding box center [32, 166] width 30 height 19
select select "service"
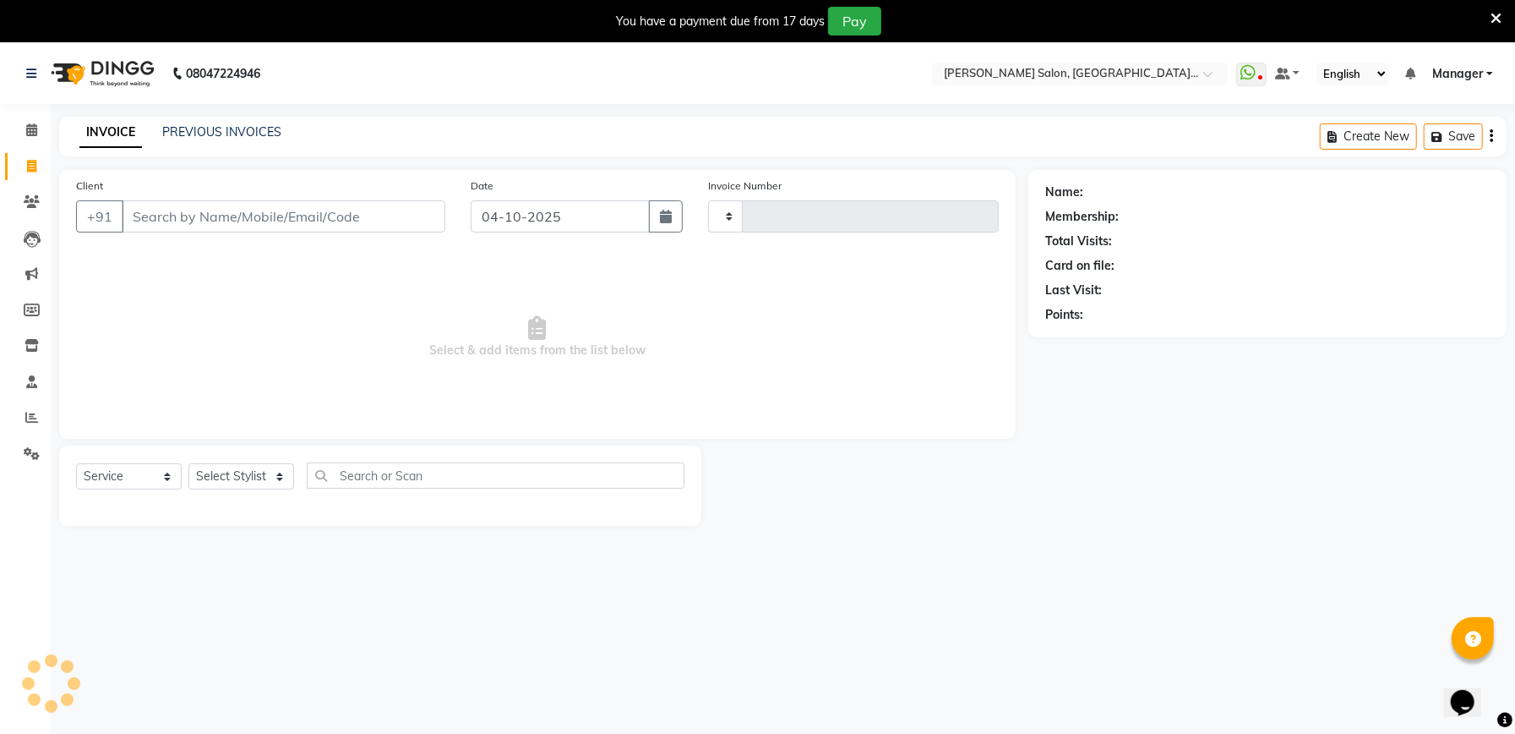
type input "2357"
select select "6961"
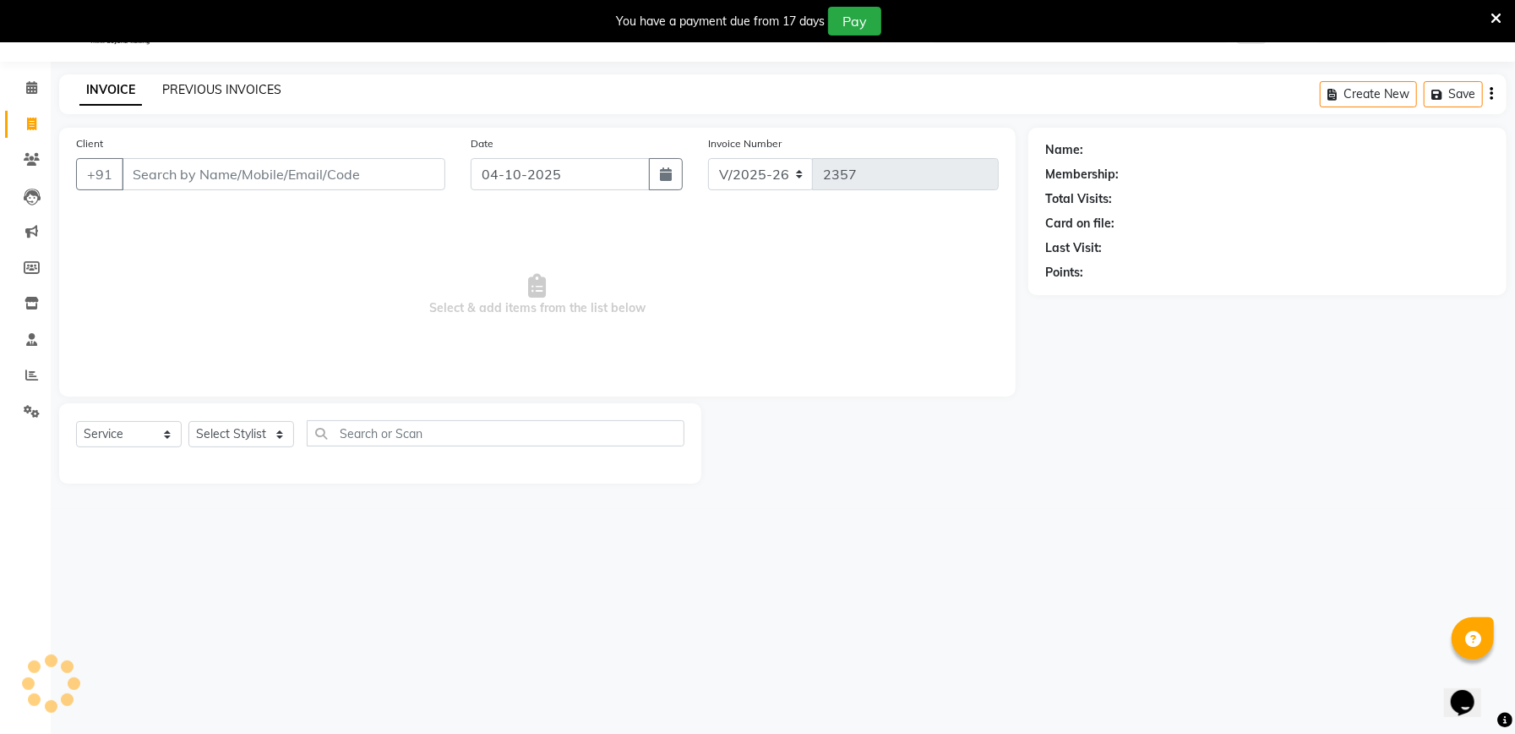
click at [225, 88] on link "PREVIOUS INVOICES" at bounding box center [221, 89] width 119 height 15
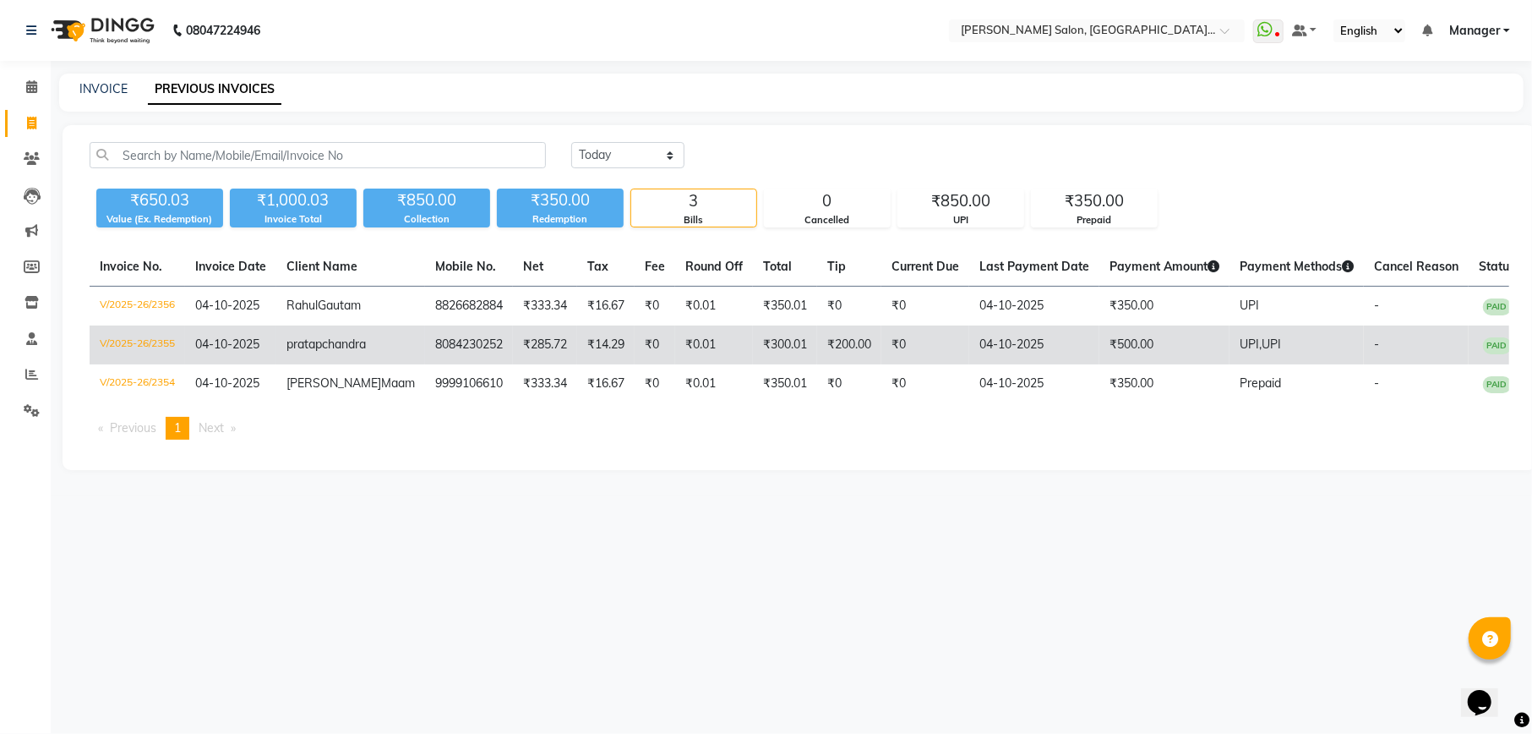
click at [822, 363] on td "₹200.00" at bounding box center [849, 344] width 64 height 39
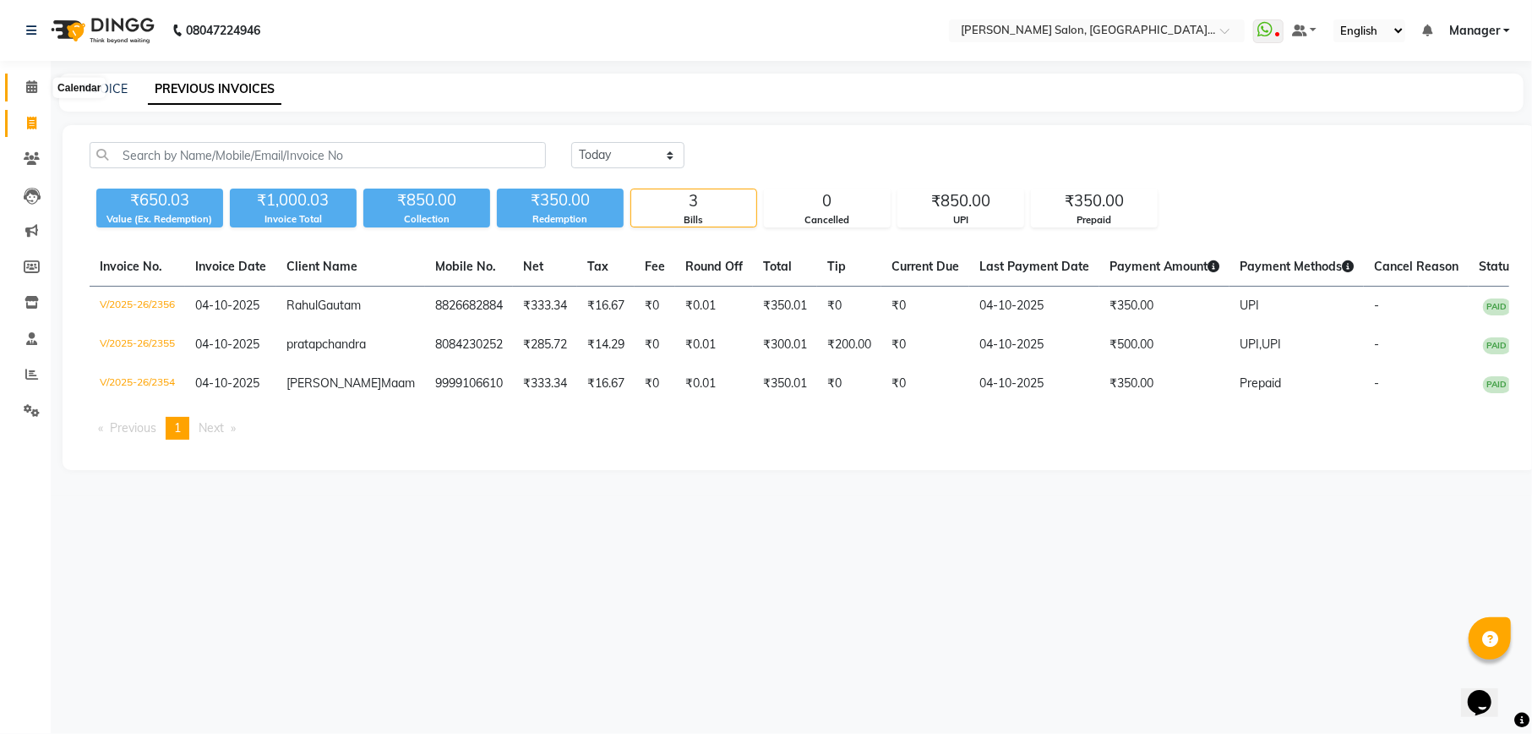
click at [38, 92] on span at bounding box center [32, 87] width 30 height 19
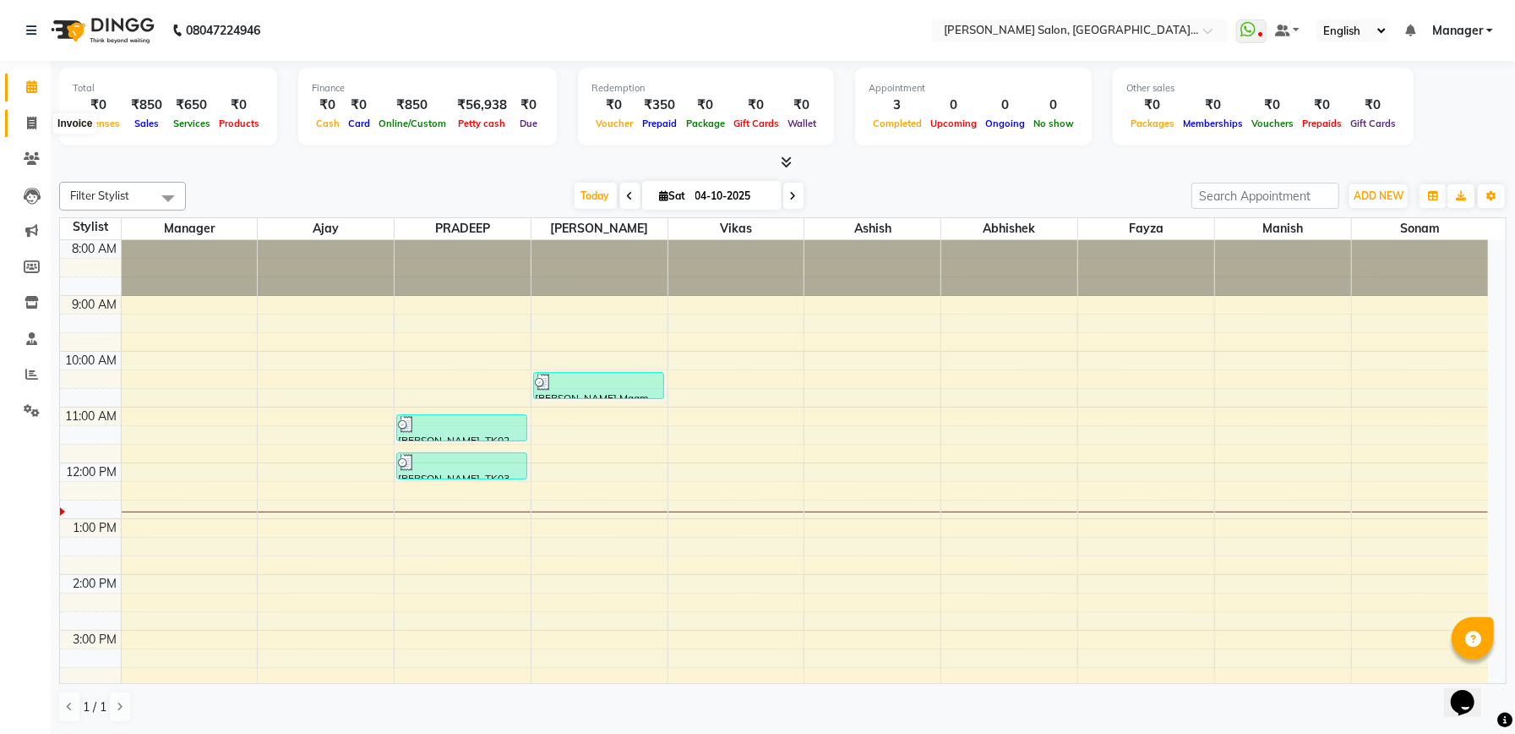
click at [30, 127] on icon at bounding box center [31, 123] width 9 height 13
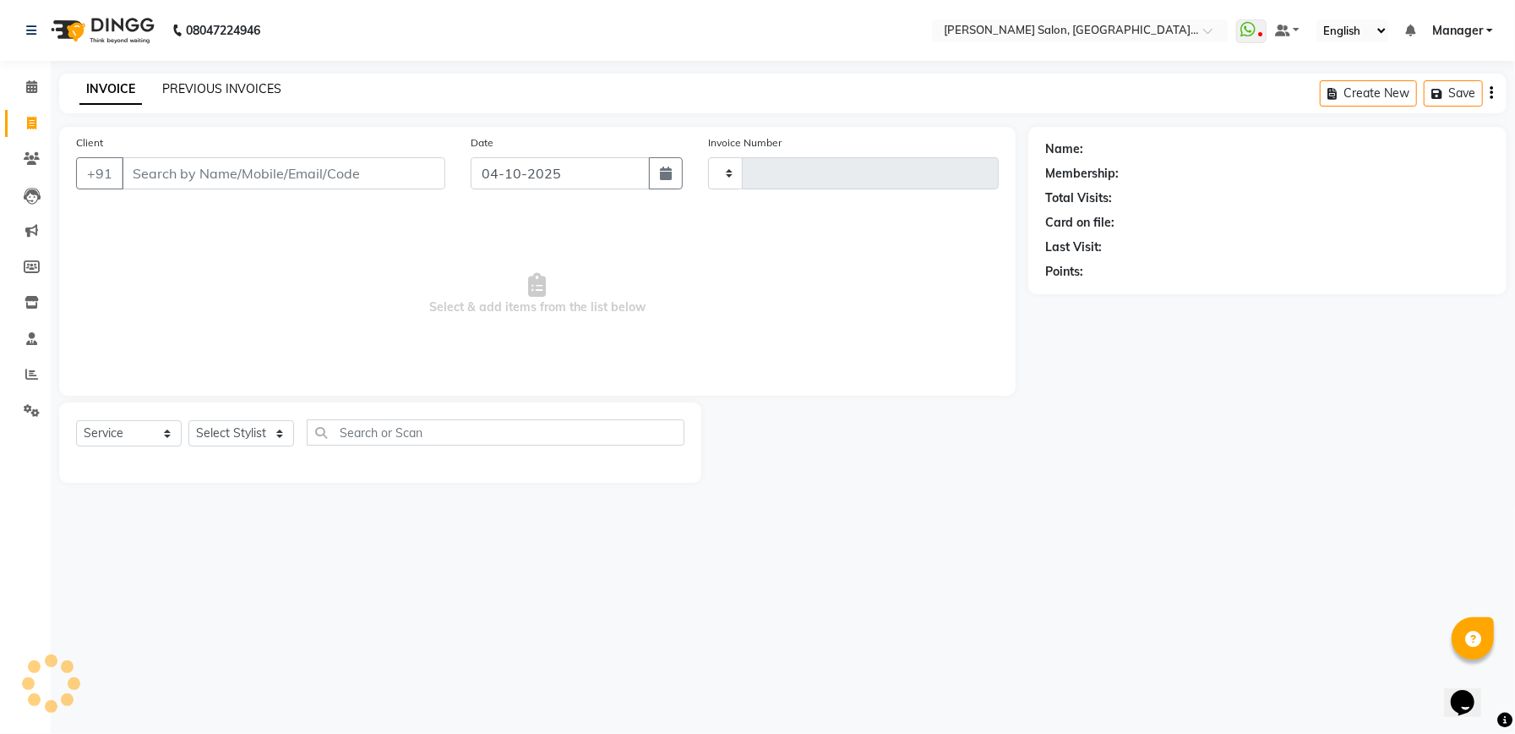
click at [234, 90] on link "PREVIOUS INVOICES" at bounding box center [221, 88] width 119 height 15
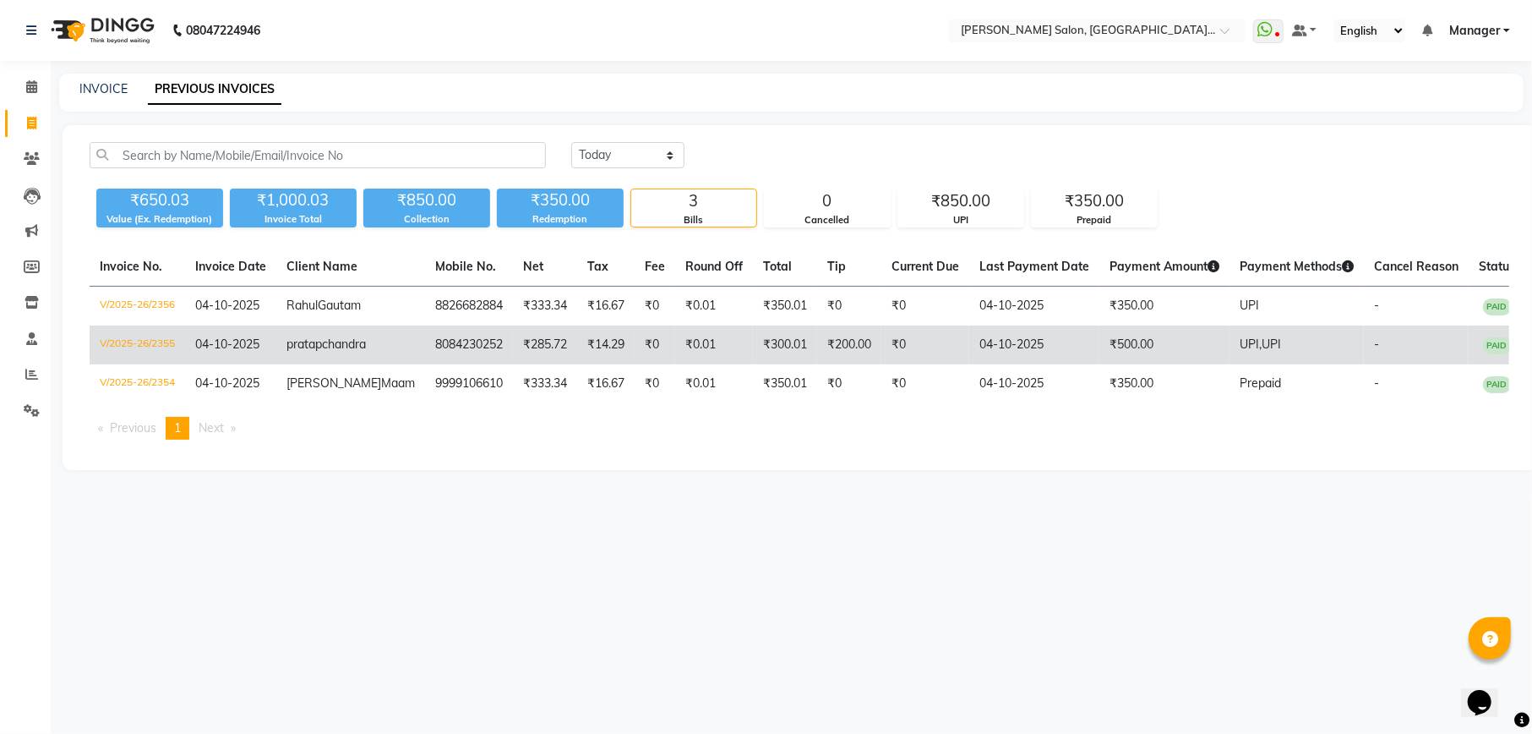
click at [1262, 352] on span "UPI" at bounding box center [1271, 343] width 19 height 15
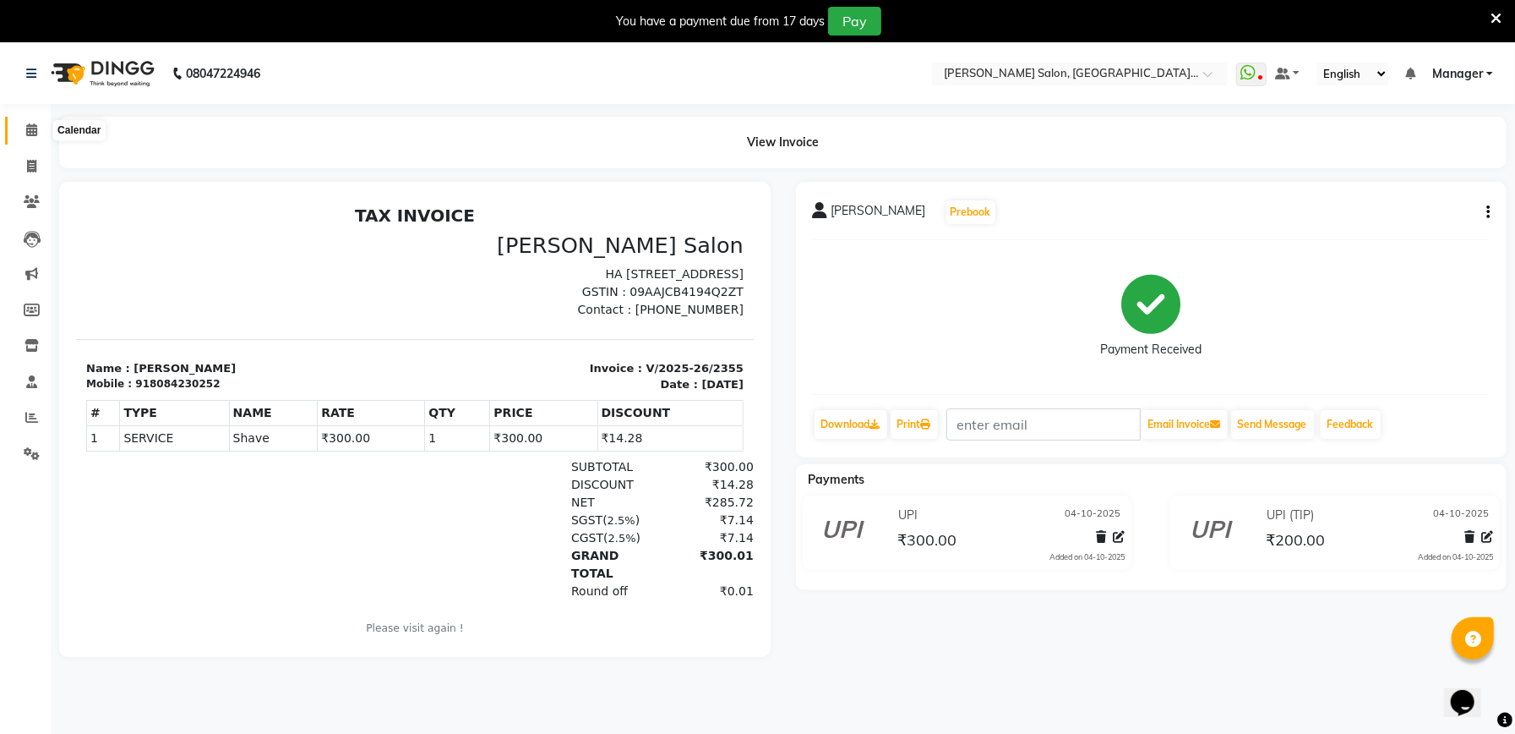
click at [26, 129] on icon at bounding box center [31, 129] width 11 height 13
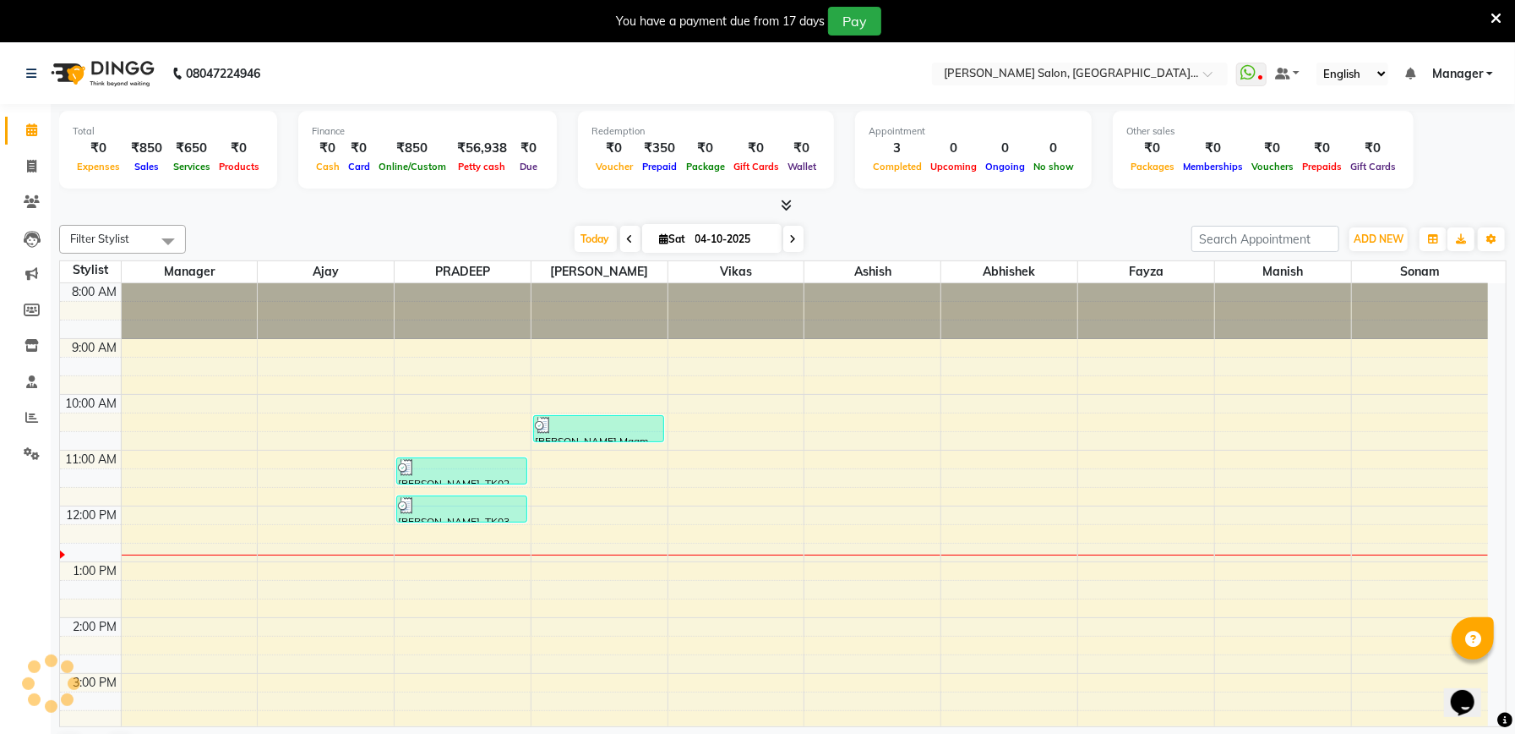
scroll to position [227, 0]
